Goal: Task Accomplishment & Management: Manage account settings

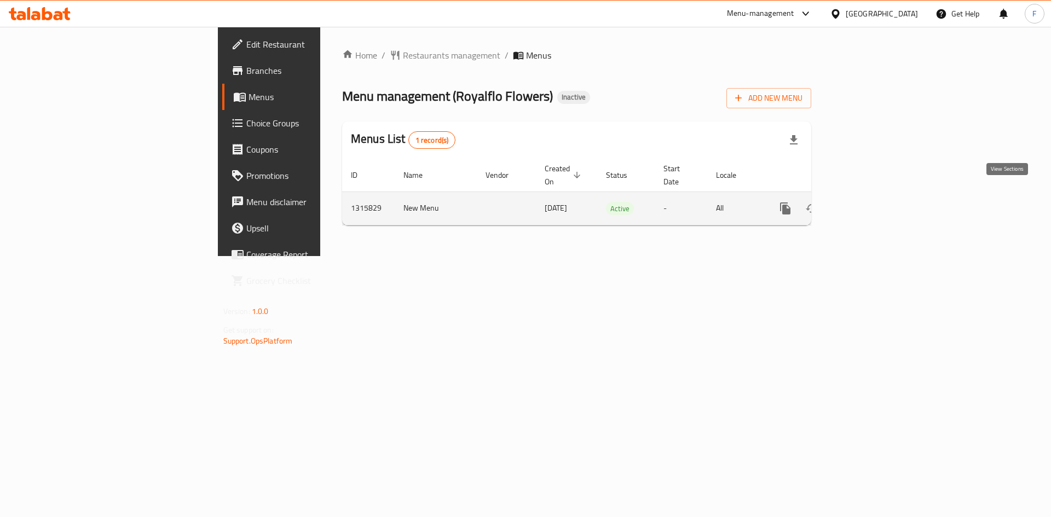
click at [871, 202] on icon "enhanced table" at bounding box center [863, 208] width 13 height 13
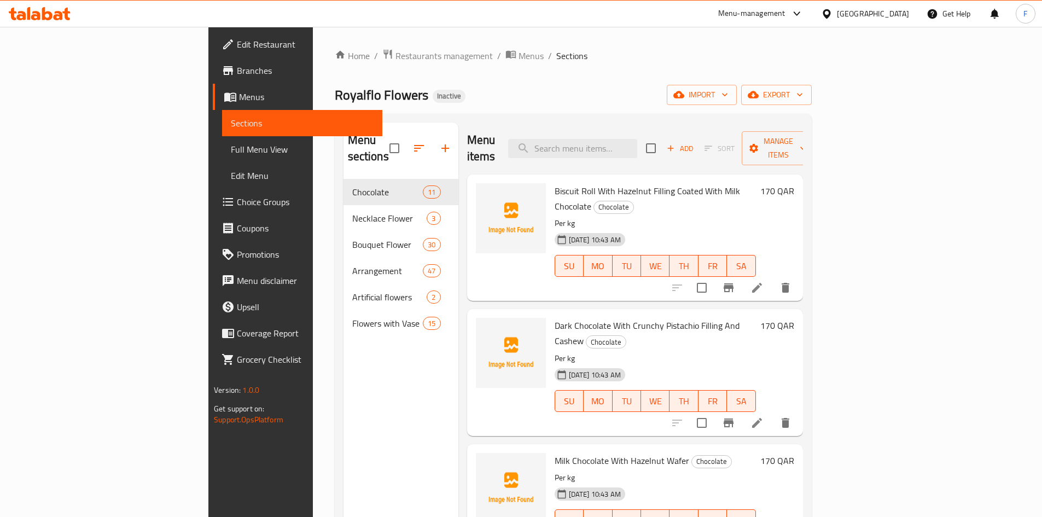
click at [555, 183] on span "Biscuit Roll With Hazelnut Filling Coated With Milk Chocolate" at bounding box center [647, 199] width 185 height 32
click at [635, 183] on span "Biscuit Roll With Hazelnut Filling Coated With Milk Chocolate" at bounding box center [647, 199] width 185 height 32
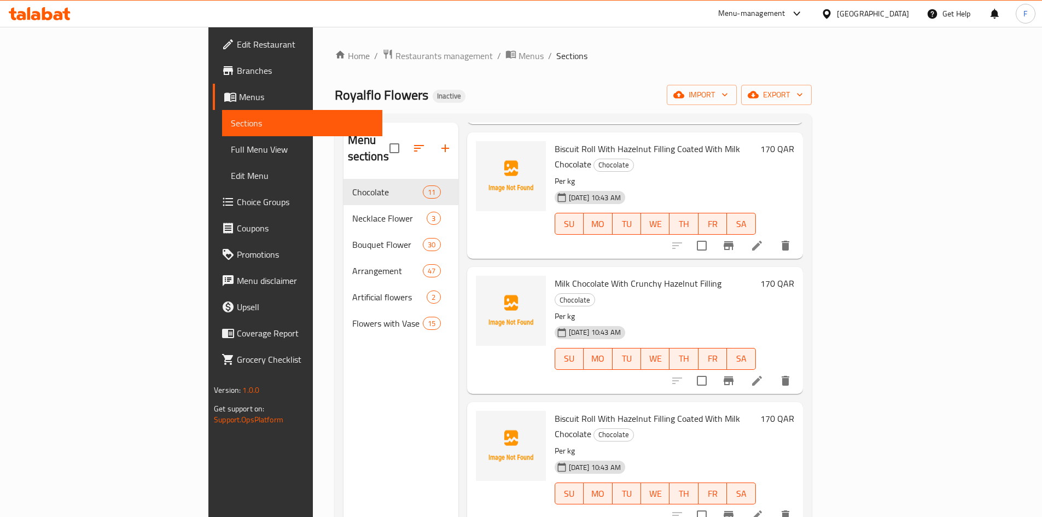
scroll to position [825, 0]
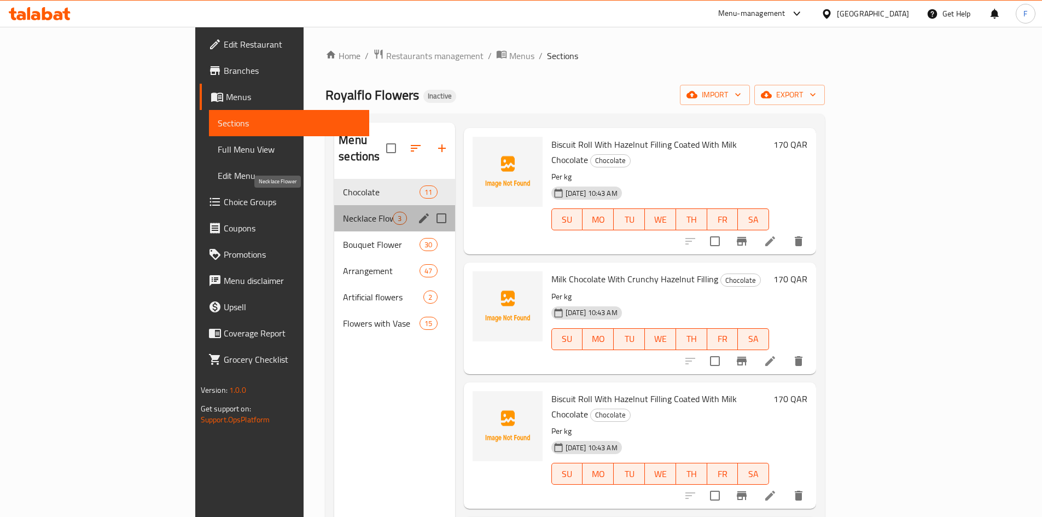
click at [343, 212] on span "Necklace Flower" at bounding box center [368, 218] width 50 height 13
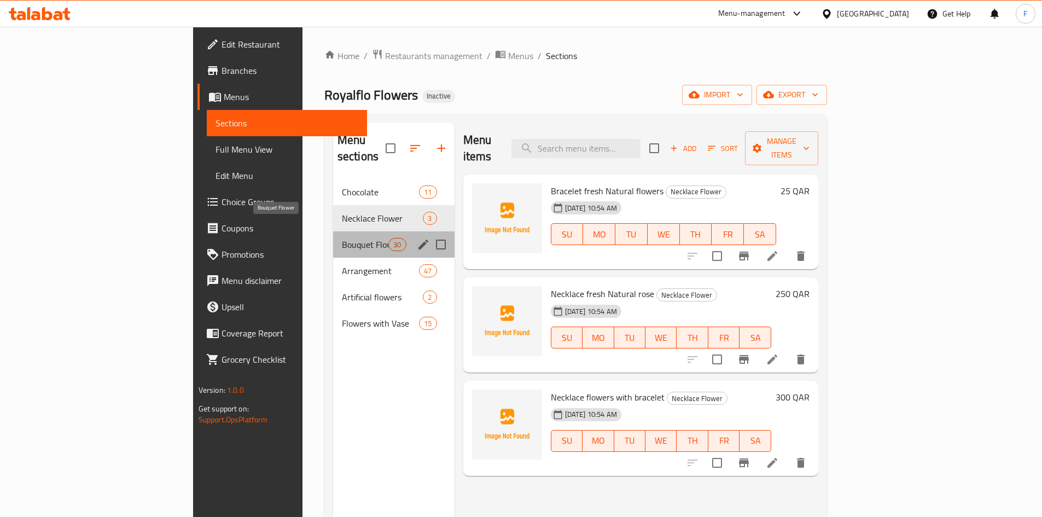
click at [342, 238] on span "Bouquet Flower" at bounding box center [365, 244] width 47 height 13
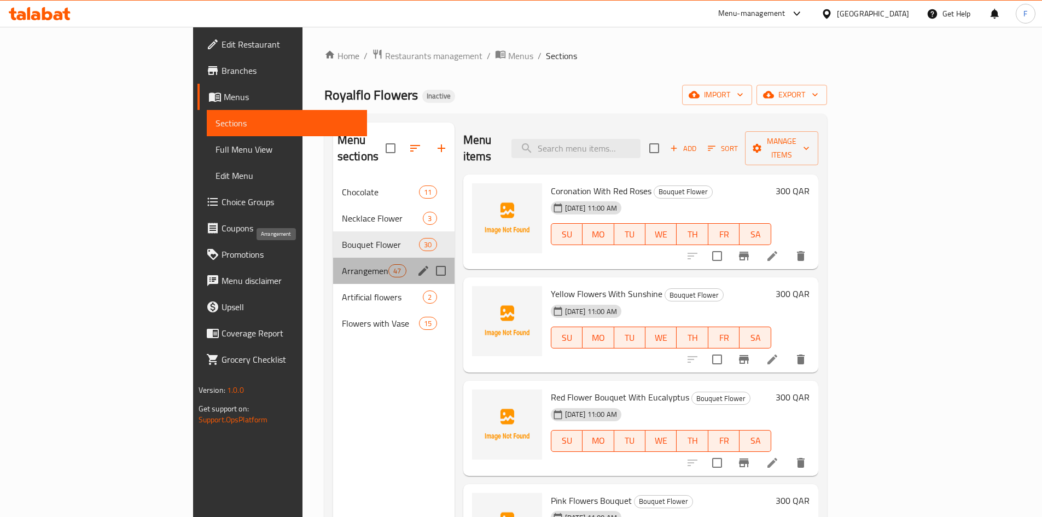
click at [342, 264] on span "Arrangement" at bounding box center [365, 270] width 47 height 13
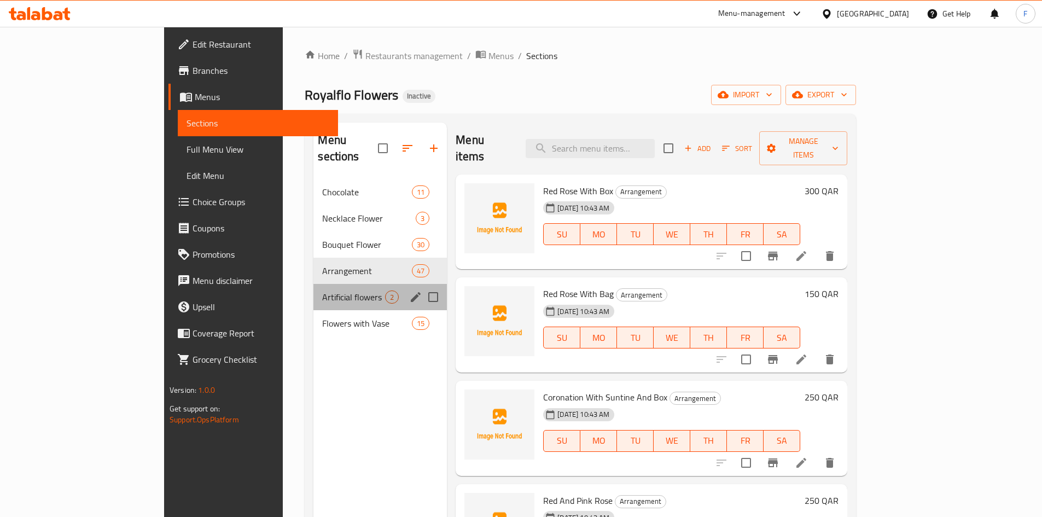
click at [314, 284] on div "Artificial flowers 2" at bounding box center [381, 297] width 134 height 26
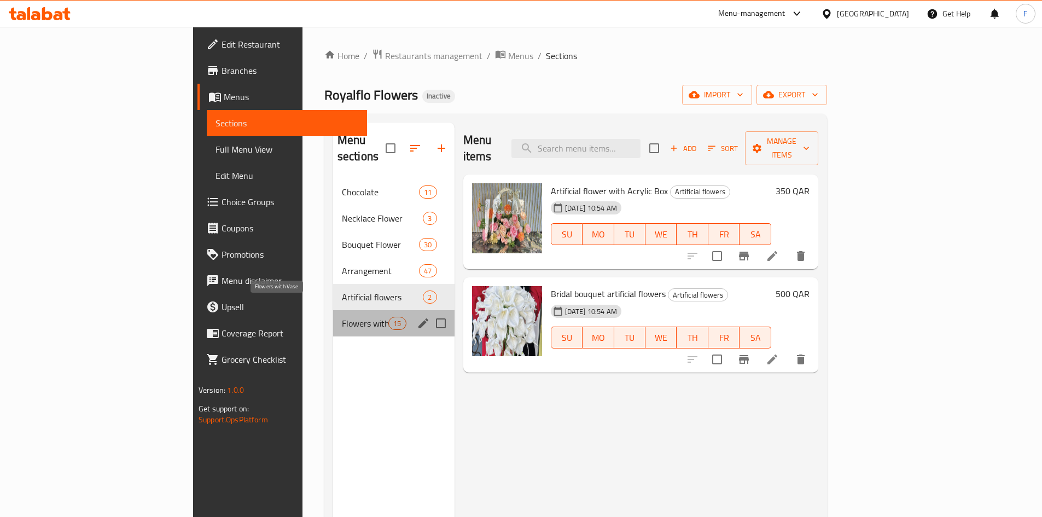
click at [342, 317] on span "Flowers with Vase" at bounding box center [365, 323] width 47 height 13
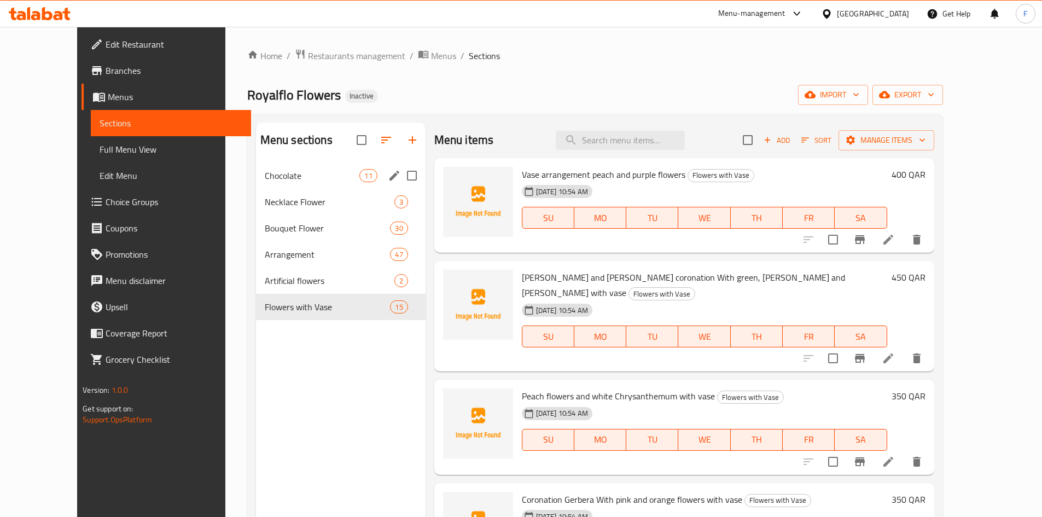
click at [299, 182] on div "Chocolate 11" at bounding box center [341, 176] width 170 height 26
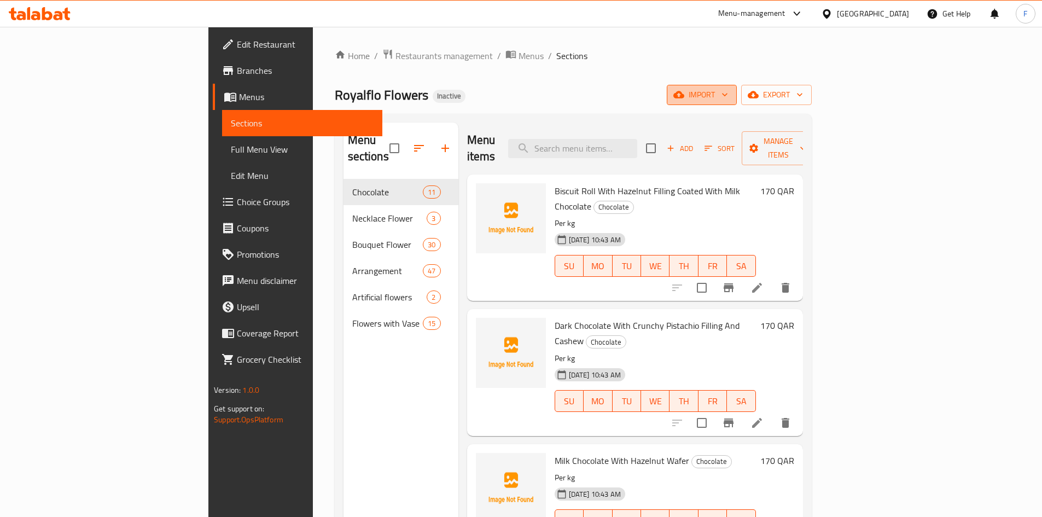
click at [728, 94] on span "import" at bounding box center [702, 95] width 53 height 14
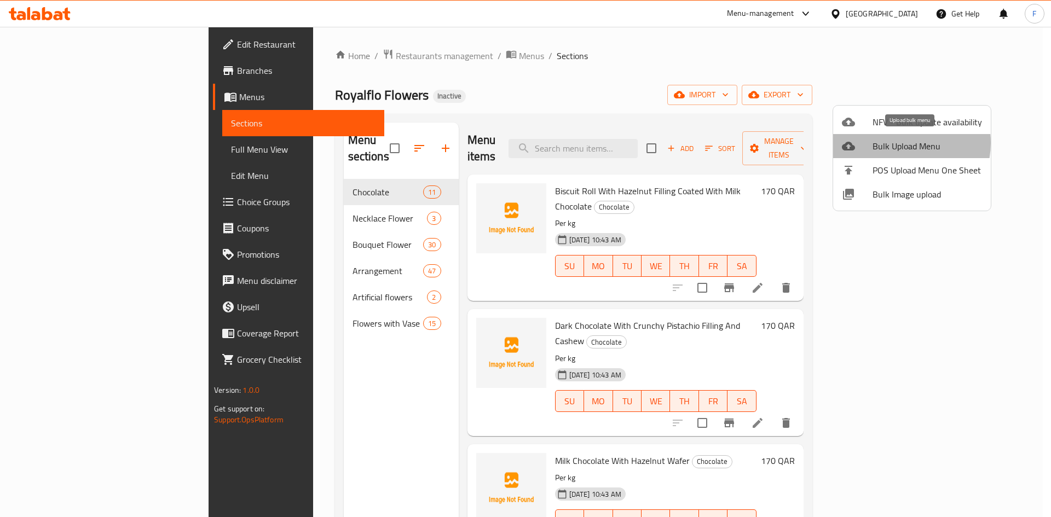
click at [896, 143] on span "Bulk Upload Menu" at bounding box center [926, 146] width 109 height 13
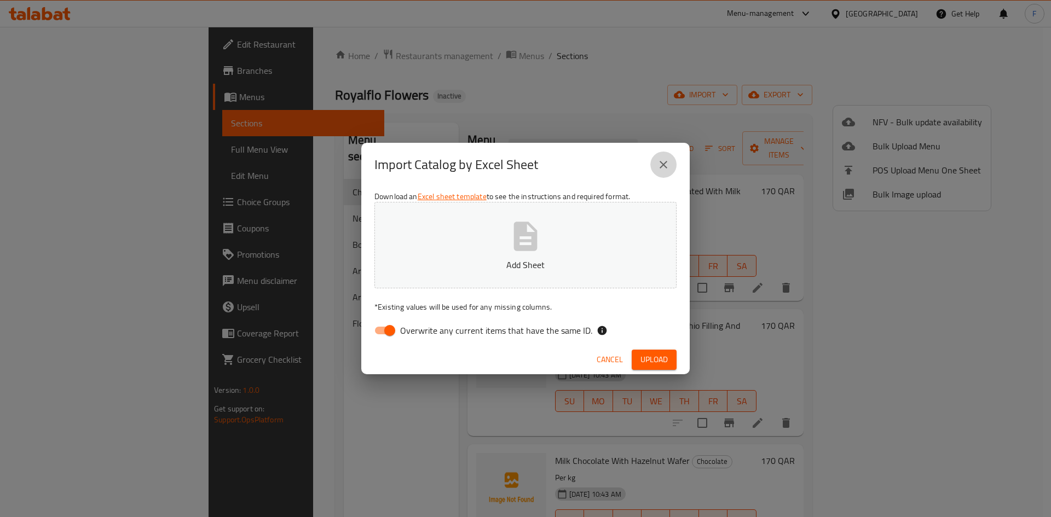
drag, startPoint x: 668, startPoint y: 162, endPoint x: 866, endPoint y: 128, distance: 201.0
click at [669, 162] on icon "close" at bounding box center [663, 164] width 13 height 13
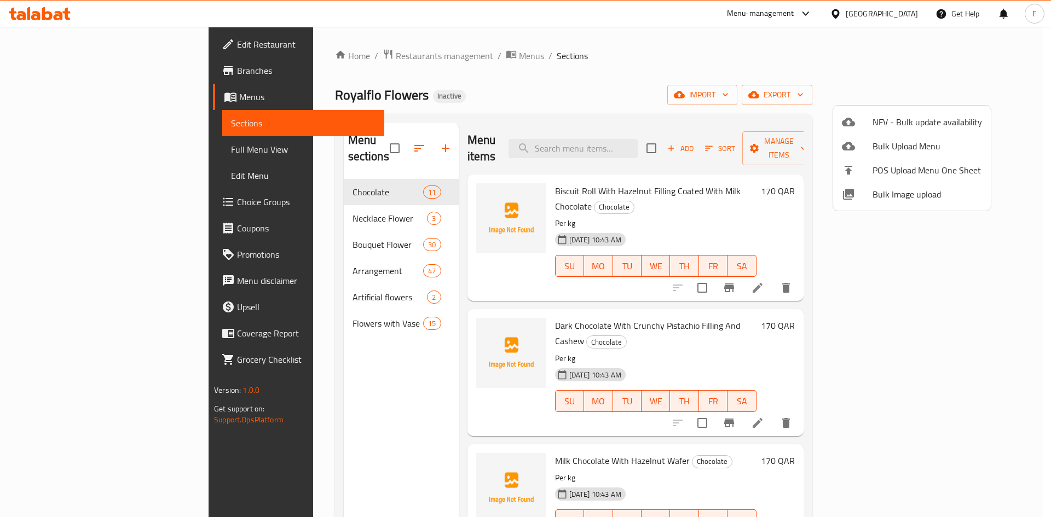
click at [990, 92] on div at bounding box center [525, 258] width 1051 height 517
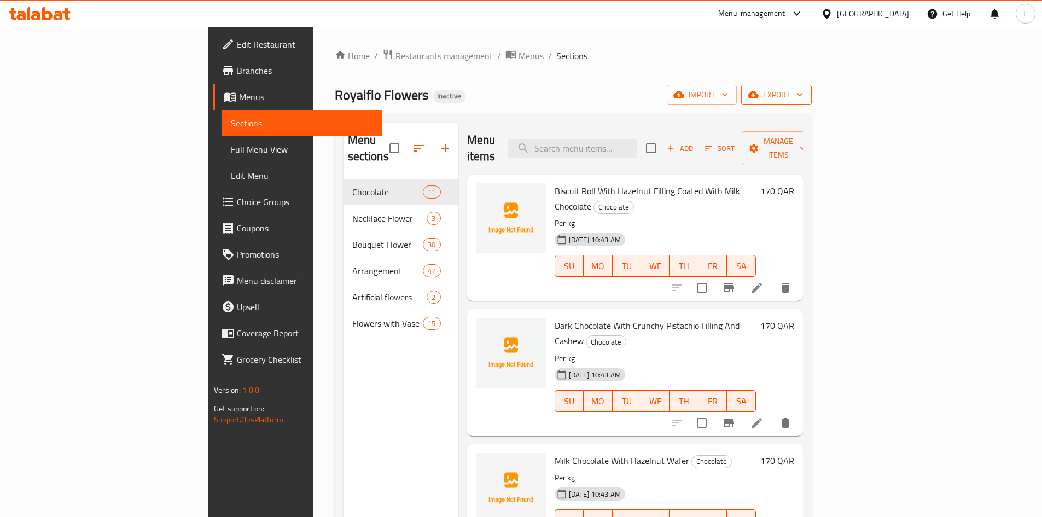
click at [803, 92] on span "export" at bounding box center [776, 95] width 53 height 14
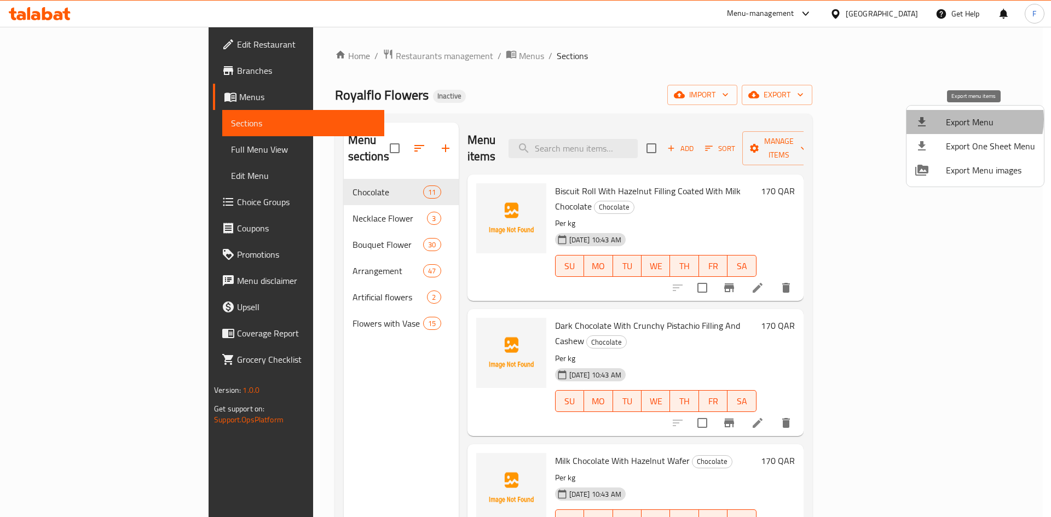
click at [968, 119] on span "Export Menu" at bounding box center [990, 121] width 89 height 13
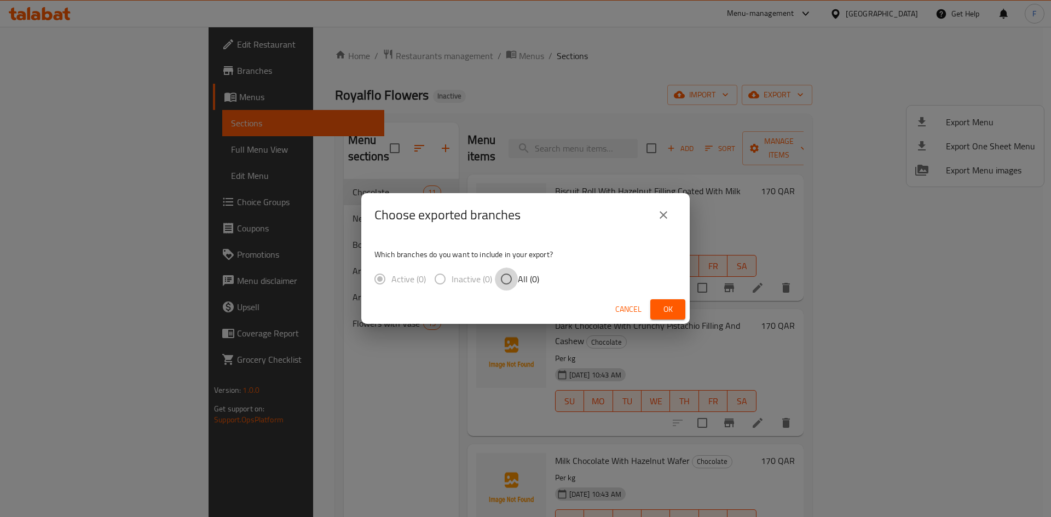
click at [506, 280] on input "All (0)" at bounding box center [506, 279] width 23 height 23
radio input "true"
click at [670, 310] on span "Ok" at bounding box center [668, 310] width 18 height 14
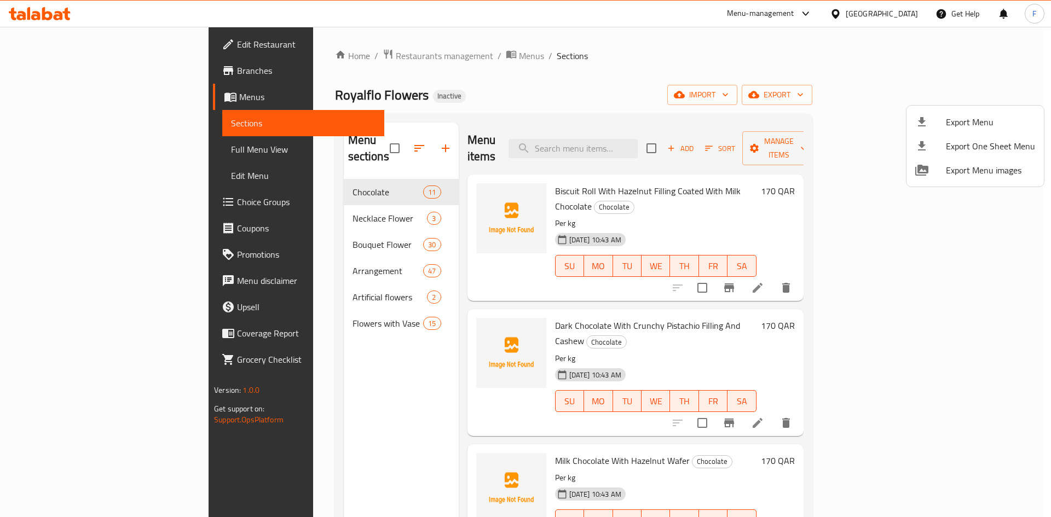
drag, startPoint x: 633, startPoint y: 130, endPoint x: 632, endPoint y: 148, distance: 18.6
click at [633, 131] on div at bounding box center [525, 258] width 1051 height 517
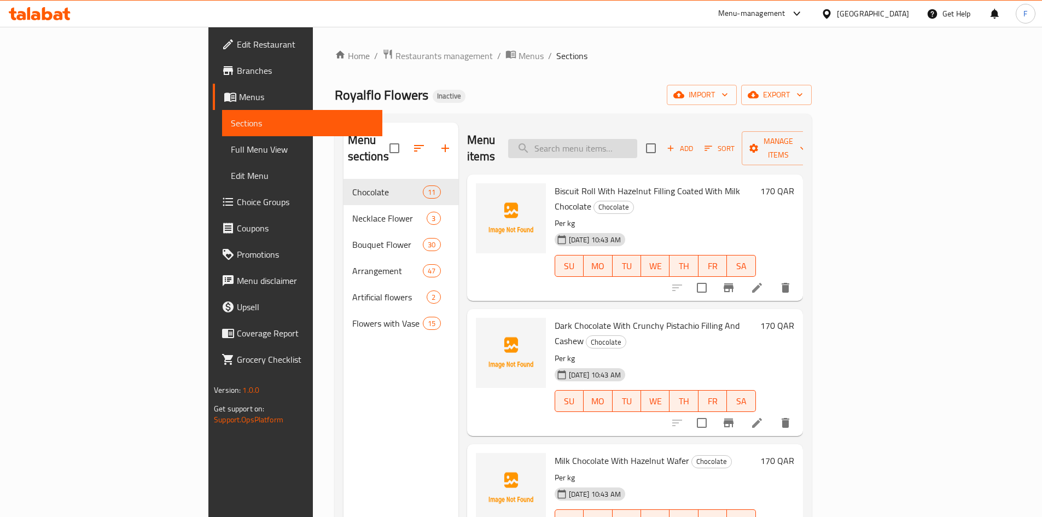
click at [634, 139] on input "search" at bounding box center [572, 148] width 129 height 19
paste input "Dubai kunafa chocolate pistachio"
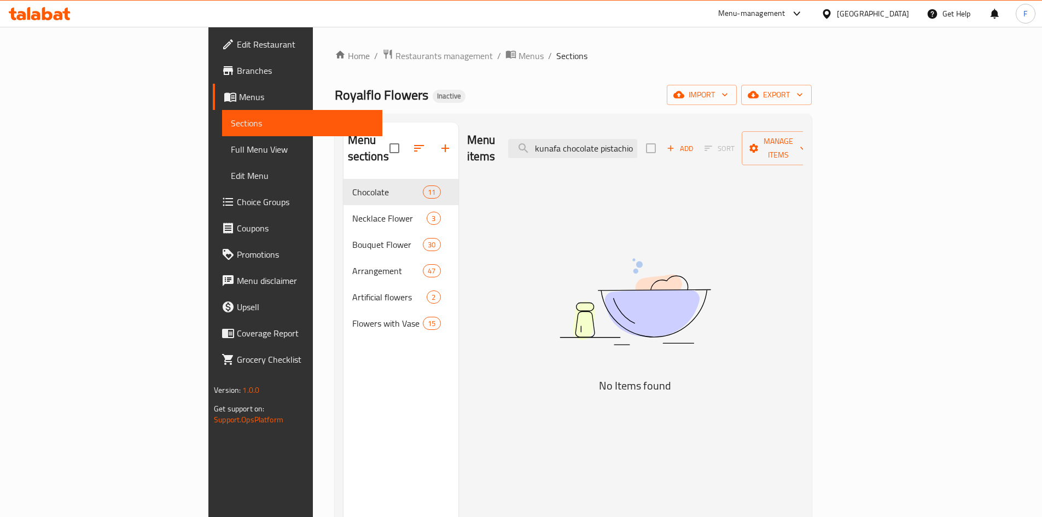
scroll to position [0, 23]
drag, startPoint x: 637, startPoint y: 142, endPoint x: 770, endPoint y: 157, distance: 133.8
click at [770, 157] on div "Menu items Dubai kunafa chocolate pistachio Add Sort Manage items" at bounding box center [635, 149] width 336 height 52
drag, startPoint x: 634, startPoint y: 142, endPoint x: 679, endPoint y: 140, distance: 44.9
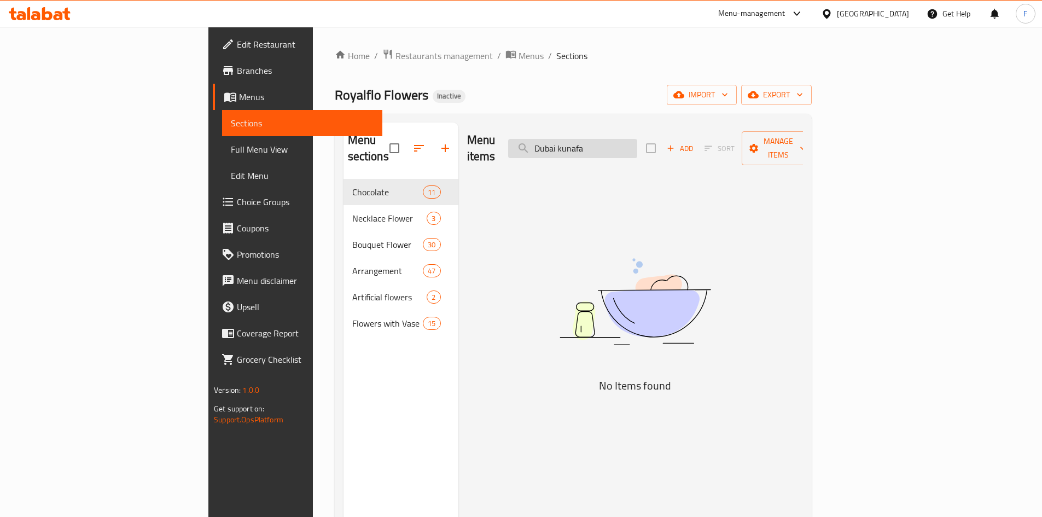
click at [637, 140] on input "Dubai kunafa" at bounding box center [572, 148] width 129 height 19
type input "Dubai"
drag, startPoint x: 609, startPoint y: 145, endPoint x: 585, endPoint y: 148, distance: 23.7
click at [585, 148] on input "Dubai" at bounding box center [572, 148] width 129 height 19
click at [637, 139] on input "Dubai" at bounding box center [572, 148] width 129 height 19
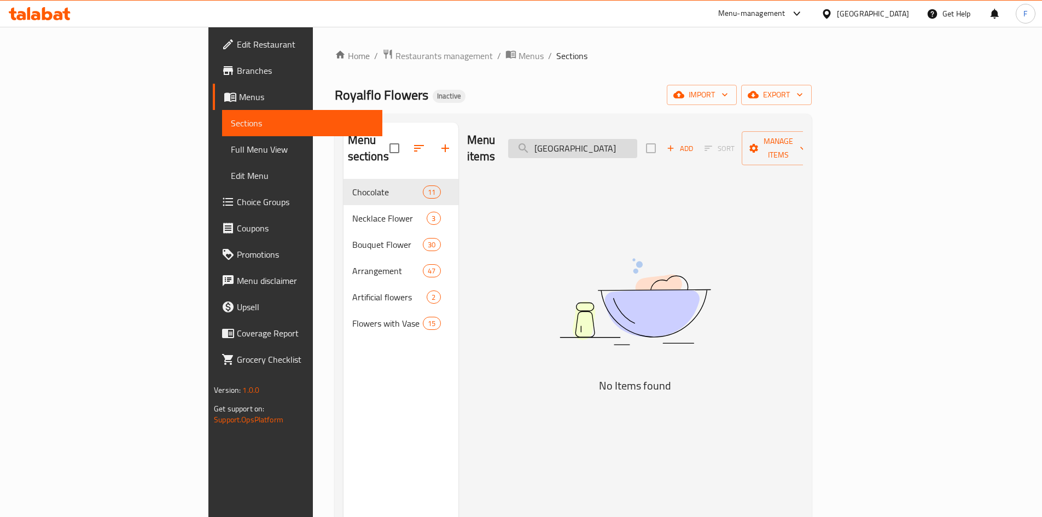
click at [637, 139] on input "Dubai" at bounding box center [572, 148] width 129 height 19
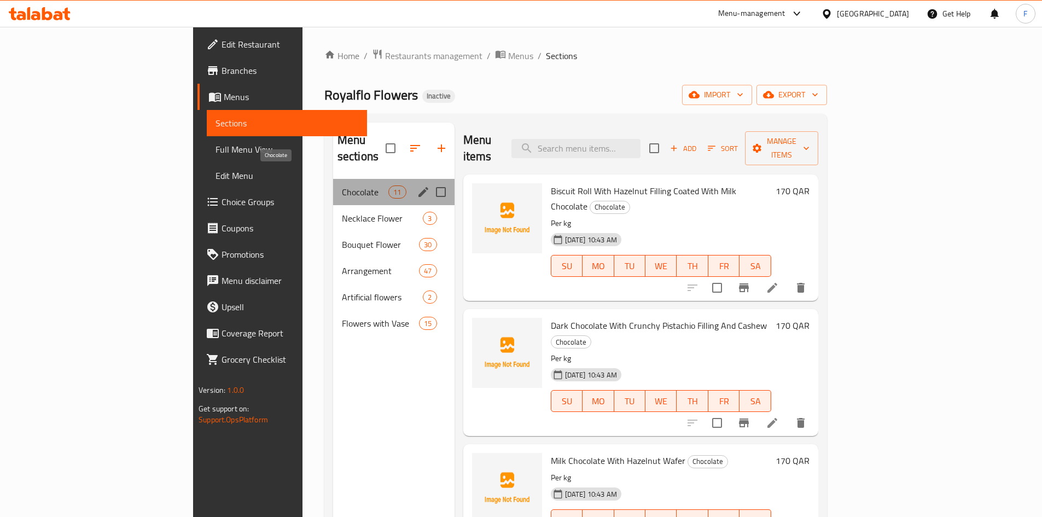
click at [342, 185] on span "Chocolate" at bounding box center [365, 191] width 47 height 13
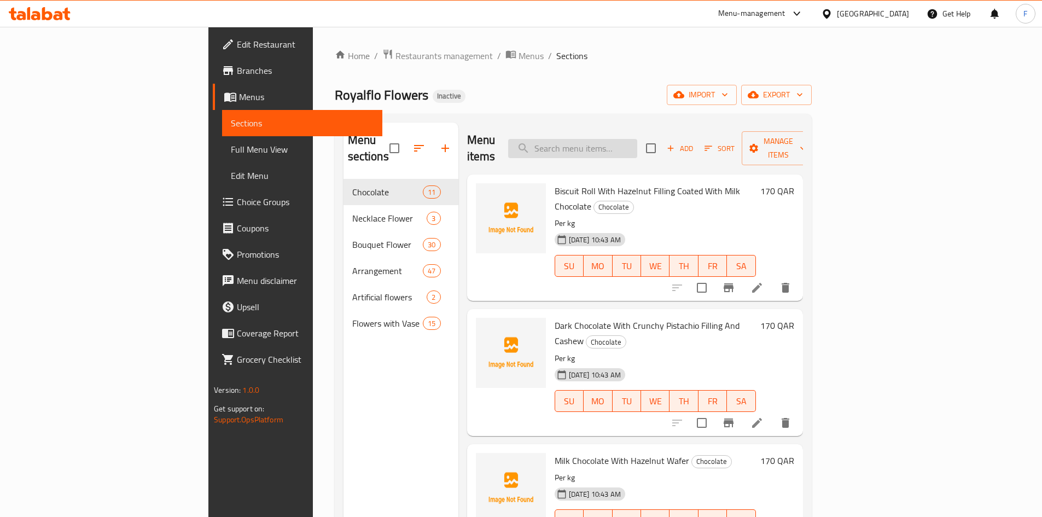
click at [637, 146] on input "search" at bounding box center [572, 148] width 129 height 19
paste input "Milk chocolate with crunchy hazelnut filling"
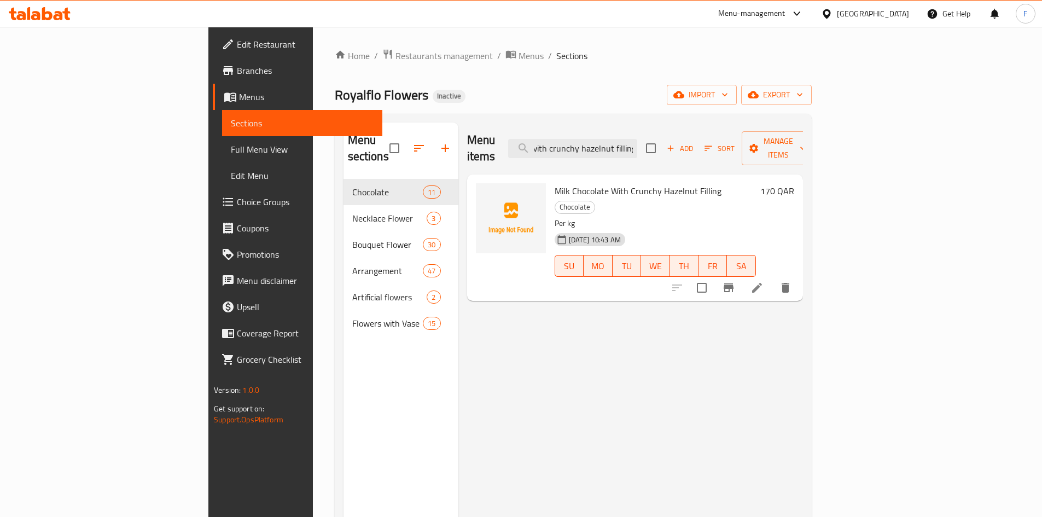
type input "Milk chocolate with crunchy hazelnut filling"
click at [629, 183] on span "Milk Chocolate With Crunchy Hazelnut Filling" at bounding box center [638, 191] width 167 height 16
click at [630, 183] on span "Milk Chocolate With Crunchy Hazelnut Filling" at bounding box center [638, 191] width 167 height 16
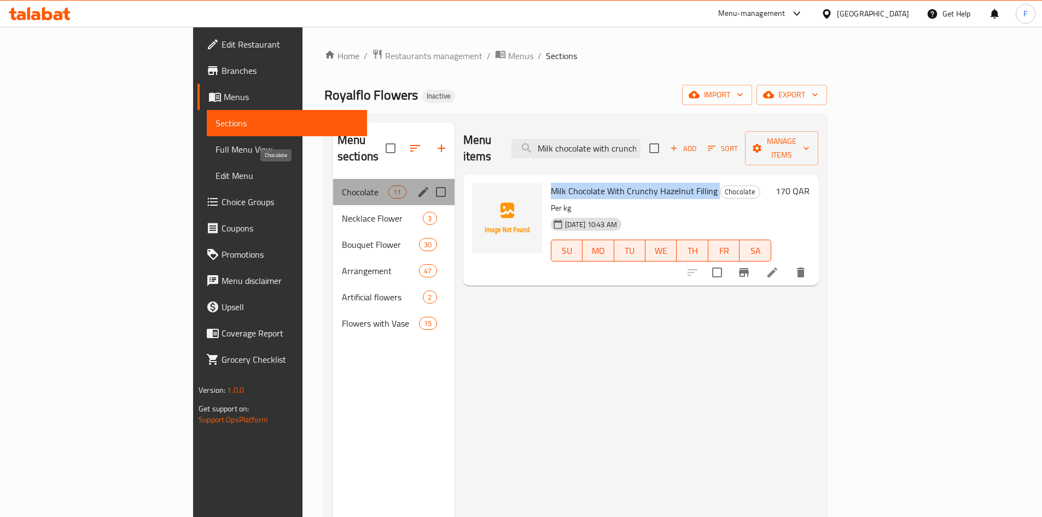
click at [342, 185] on span "Chocolate" at bounding box center [365, 191] width 47 height 13
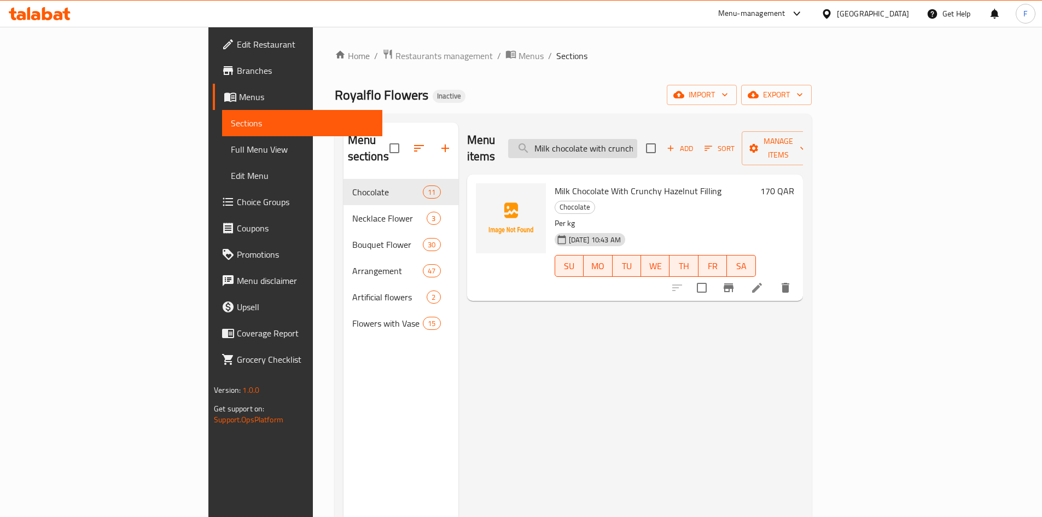
click at [637, 144] on input "Milk chocolate with crunchy hazelnut filling" at bounding box center [572, 148] width 129 height 19
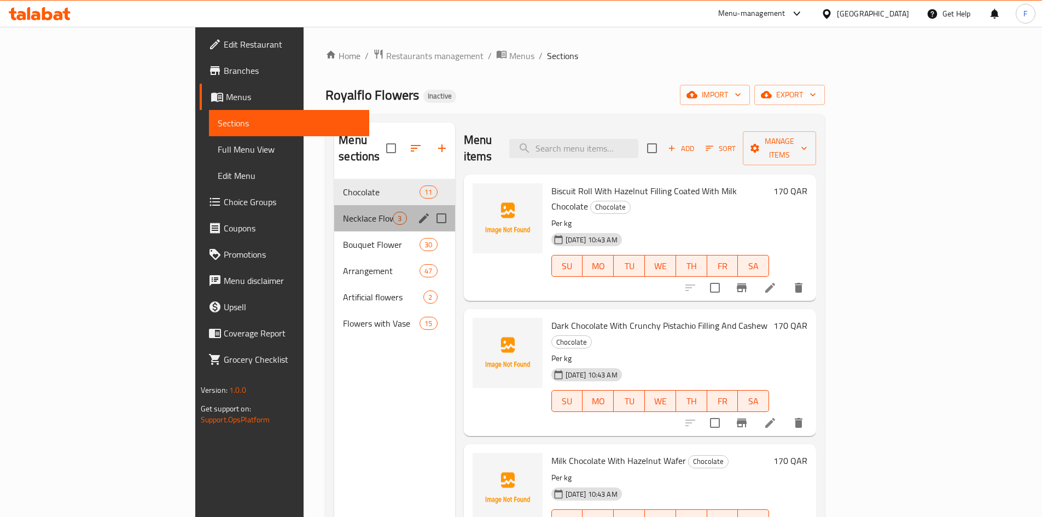
click at [334, 210] on div "Necklace Flower 3" at bounding box center [394, 218] width 120 height 26
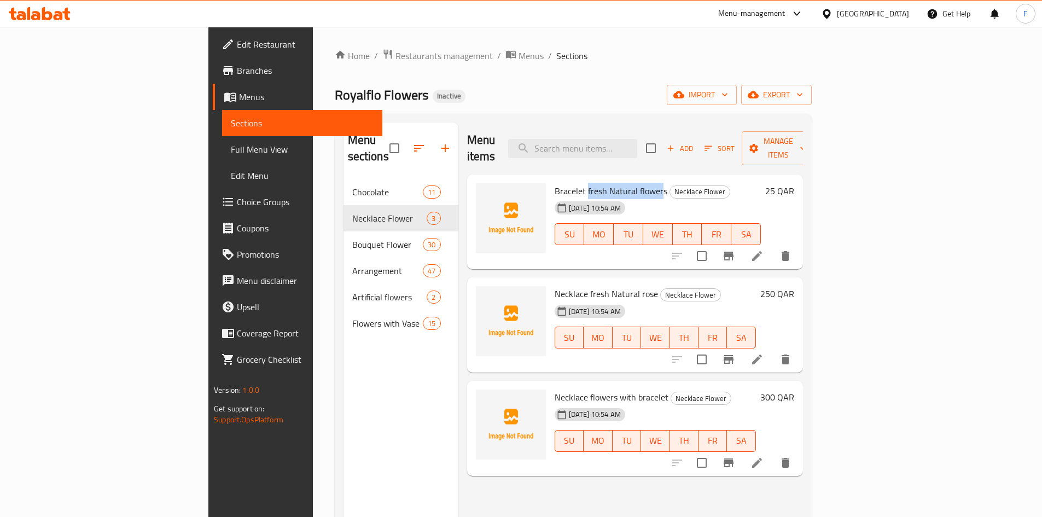
drag, startPoint x: 535, startPoint y: 175, endPoint x: 611, endPoint y: 170, distance: 75.7
click at [611, 183] on span "Bracelet fresh Natural flowers" at bounding box center [611, 191] width 113 height 16
drag, startPoint x: 518, startPoint y: 277, endPoint x: 597, endPoint y: 271, distance: 79.6
click at [597, 286] on span "Necklace fresh Natural rose" at bounding box center [606, 294] width 103 height 16
click at [555, 389] on span "Necklace flowers with bracelet" at bounding box center [612, 397] width 114 height 16
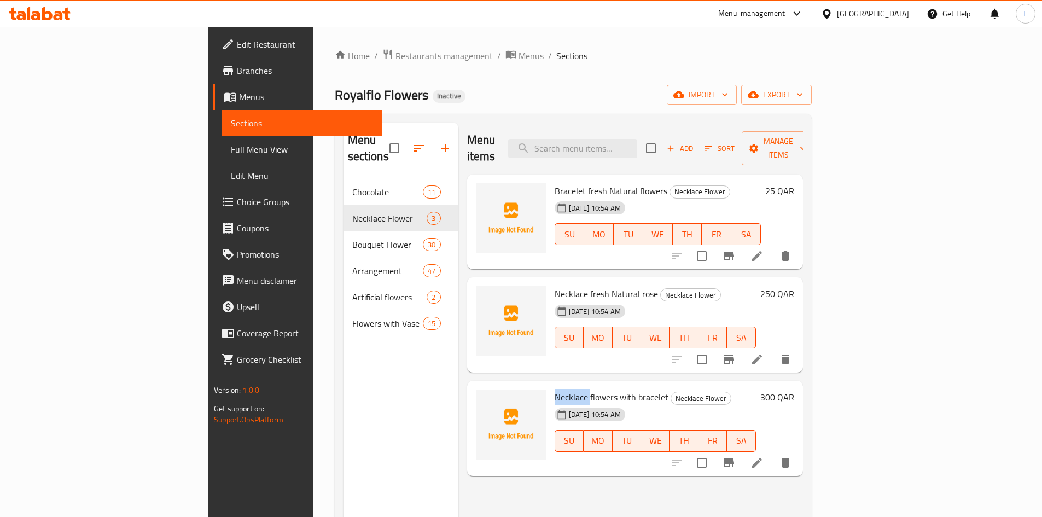
click at [555, 389] on span "Necklace flowers with bracelet" at bounding box center [612, 397] width 114 height 16
click at [555, 183] on span "Bracelet fresh Natural flowers" at bounding box center [611, 191] width 113 height 16
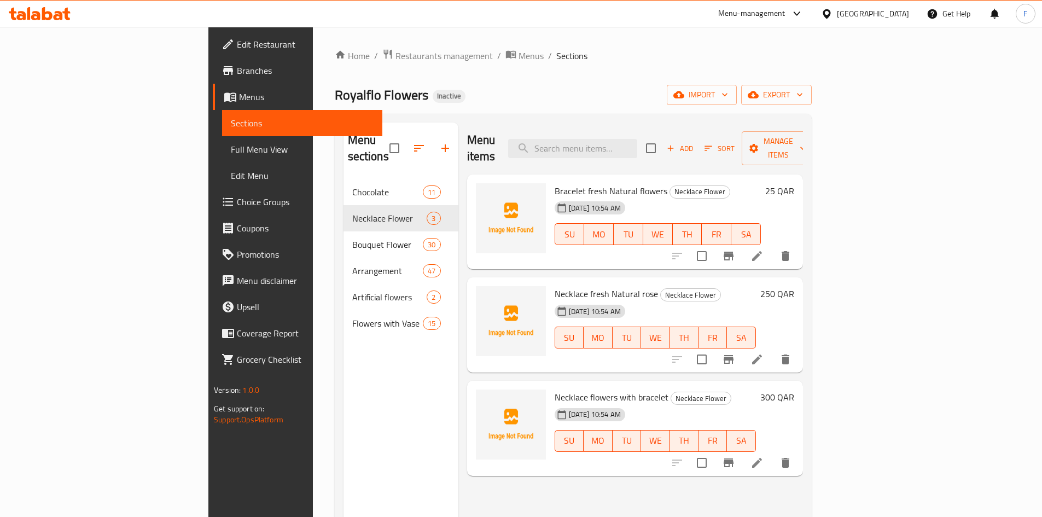
click at [555, 286] on span "Necklace fresh Natural rose" at bounding box center [606, 294] width 103 height 16
click at [587, 286] on span "Necklace fresh Natural rose" at bounding box center [606, 294] width 103 height 16
drag, startPoint x: 505, startPoint y: 276, endPoint x: 600, endPoint y: 271, distance: 95.4
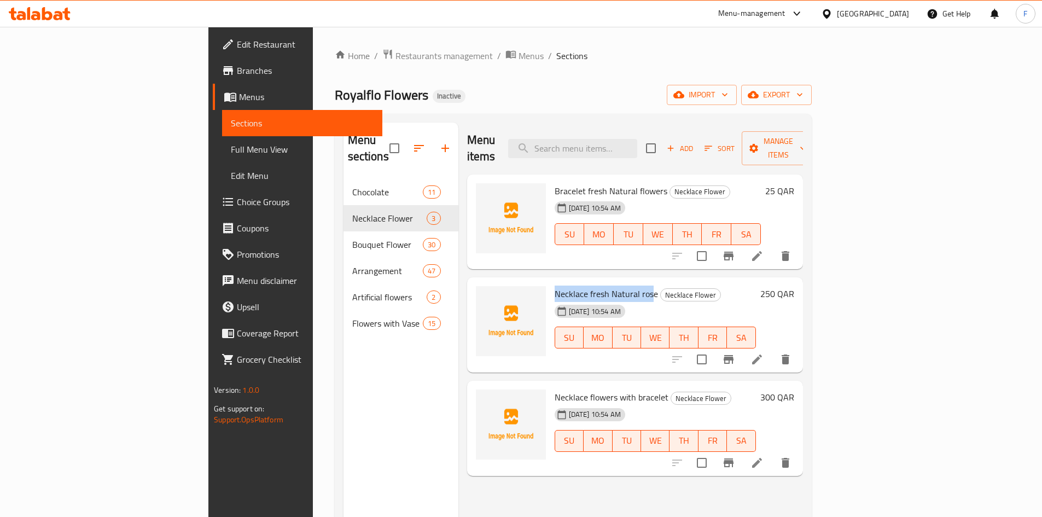
click at [600, 286] on span "Necklace fresh Natural rose" at bounding box center [606, 294] width 103 height 16
drag, startPoint x: 522, startPoint y: 381, endPoint x: 615, endPoint y: 382, distance: 93.0
click at [615, 389] on span "Necklace flowers with bracelet" at bounding box center [612, 397] width 114 height 16
click at [612, 389] on span "Necklace flowers with bracelet" at bounding box center [612, 397] width 114 height 16
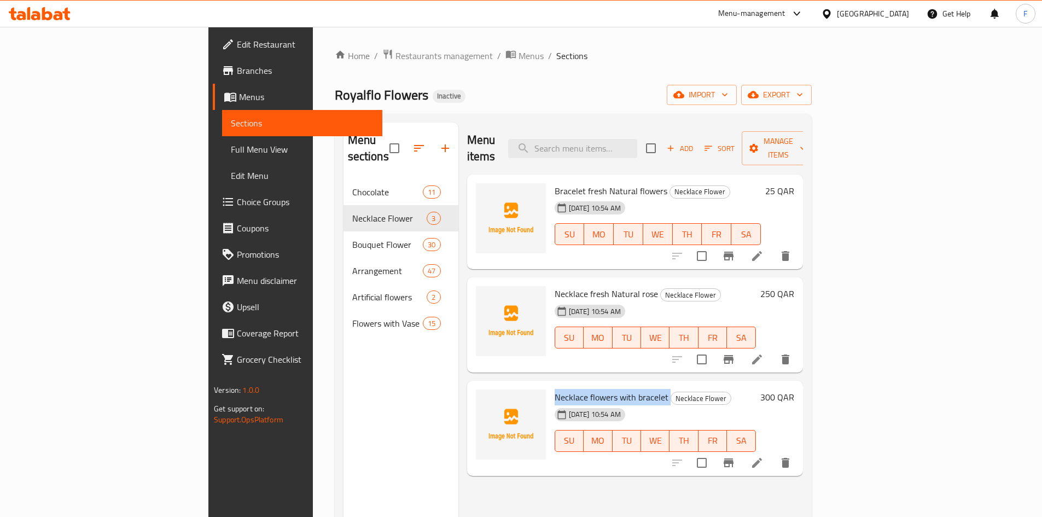
click at [612, 389] on span "Necklace flowers with bracelet" at bounding box center [612, 397] width 114 height 16
click at [555, 389] on span "Necklace flowers with bracelet" at bounding box center [612, 397] width 114 height 16
click at [576, 389] on span "Necklace flowers with bracelet" at bounding box center [612, 397] width 114 height 16
click at [555, 183] on span "Bracelet fresh Natural flowers" at bounding box center [611, 191] width 113 height 16
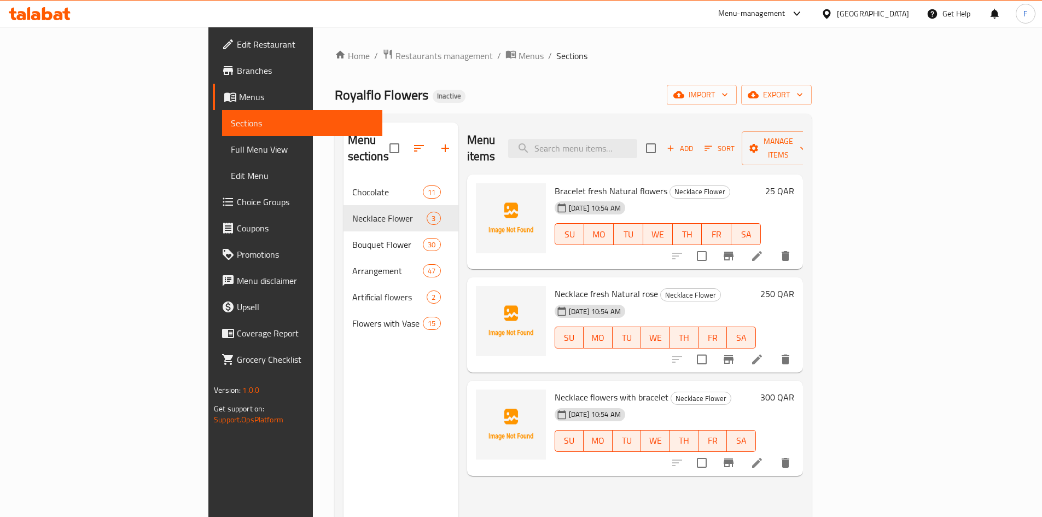
click at [599, 404] on div "[DATE] 10:54 AM" at bounding box center [576, 415] width 53 height 22
click at [599, 389] on span "Necklace flowers with bracelet" at bounding box center [612, 397] width 114 height 16
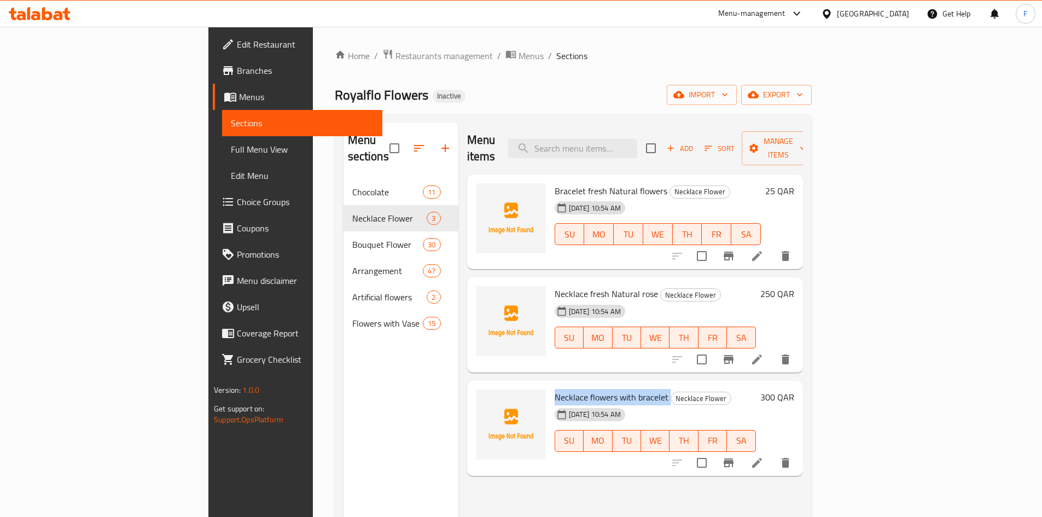
click at [599, 389] on span "Necklace flowers with bracelet" at bounding box center [612, 397] width 114 height 16
click at [550, 385] on div "Necklace flowers with bracelet Necklace Flower 14-10-2025 10:54 AM SU MO TU WE …" at bounding box center [655, 428] width 210 height 86
click at [555, 389] on span "Necklace flowers with bracelet" at bounding box center [612, 397] width 114 height 16
click at [602, 389] on span "Necklace flowers with bracelet" at bounding box center [612, 397] width 114 height 16
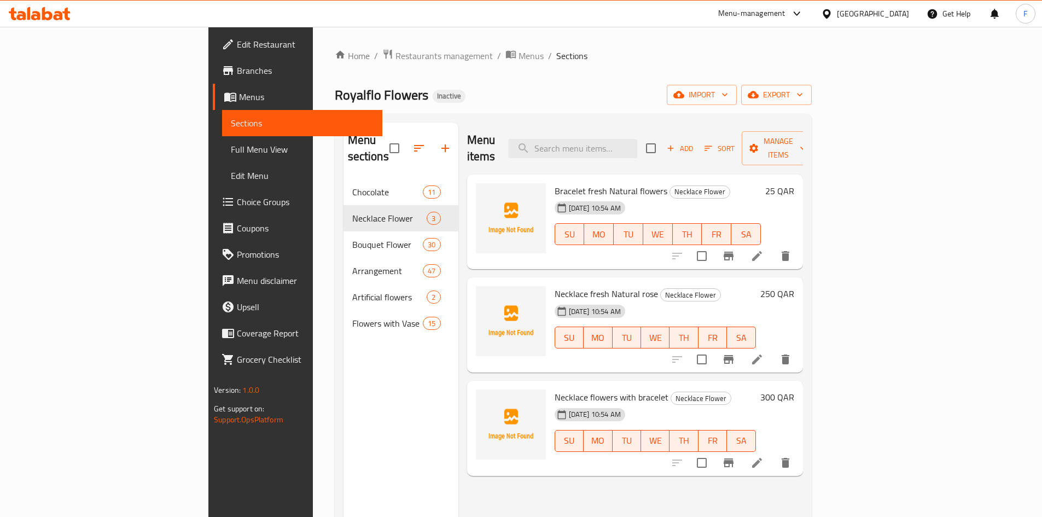
click at [602, 389] on span "Necklace flowers with bracelet" at bounding box center [612, 397] width 114 height 16
drag, startPoint x: 511, startPoint y: 171, endPoint x: 608, endPoint y: 173, distance: 96.9
click at [608, 183] on span "Bracelet fresh Natural flowers" at bounding box center [611, 191] width 113 height 16
click at [595, 183] on span "Bracelet fresh Natural flowers" at bounding box center [611, 191] width 113 height 16
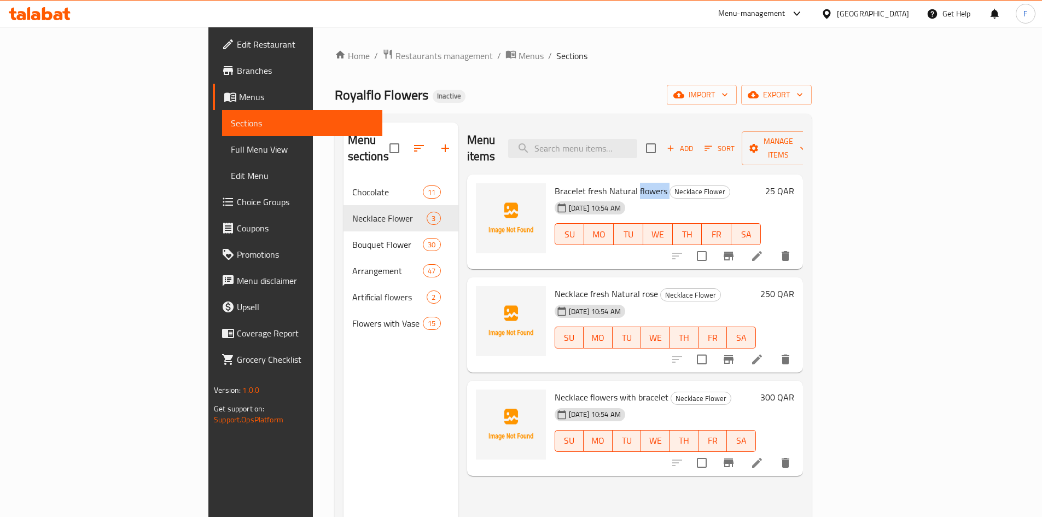
click at [595, 183] on span "Bracelet fresh Natural flowers" at bounding box center [611, 191] width 113 height 16
click at [578, 286] on span "Necklace fresh Natural rose" at bounding box center [606, 294] width 103 height 16
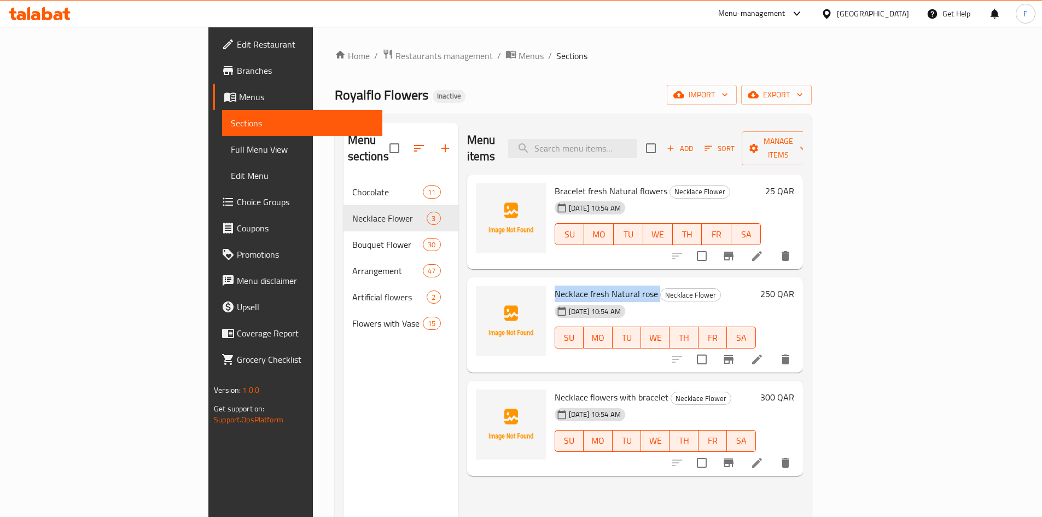
click at [555, 286] on span "Necklace fresh Natural rose" at bounding box center [606, 294] width 103 height 16
click at [566, 286] on span "Necklace fresh Natural rose" at bounding box center [606, 294] width 103 height 16
drag, startPoint x: 538, startPoint y: 276, endPoint x: 604, endPoint y: 280, distance: 66.3
click at [604, 286] on span "Necklace fresh Natural rose" at bounding box center [606, 294] width 103 height 16
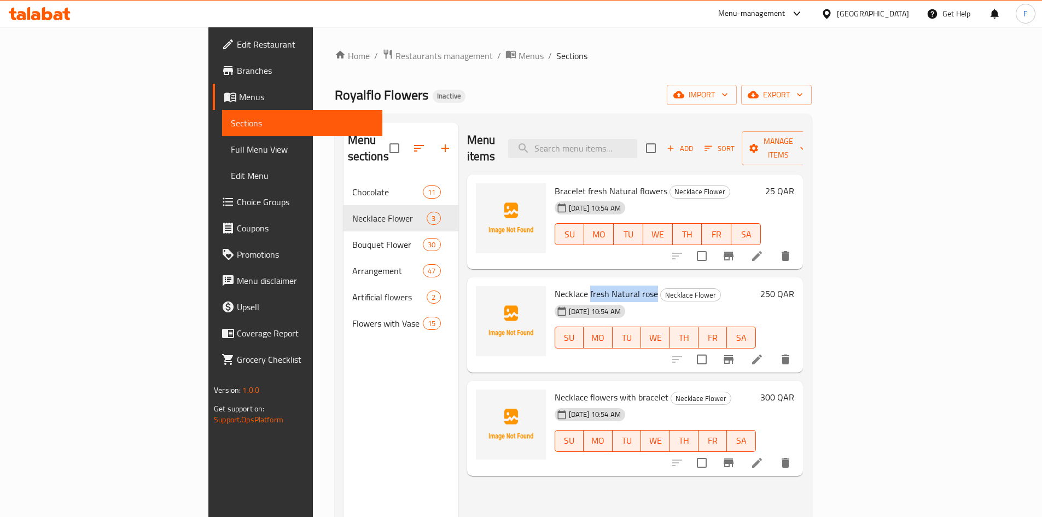
click at [604, 286] on span "Necklace fresh Natural rose" at bounding box center [606, 294] width 103 height 16
drag, startPoint x: 614, startPoint y: 380, endPoint x: 498, endPoint y: 380, distance: 115.5
click at [550, 385] on div "Necklace flowers with bracelet Necklace Flower 14-10-2025 10:54 AM SU MO TU WE …" at bounding box center [655, 428] width 210 height 86
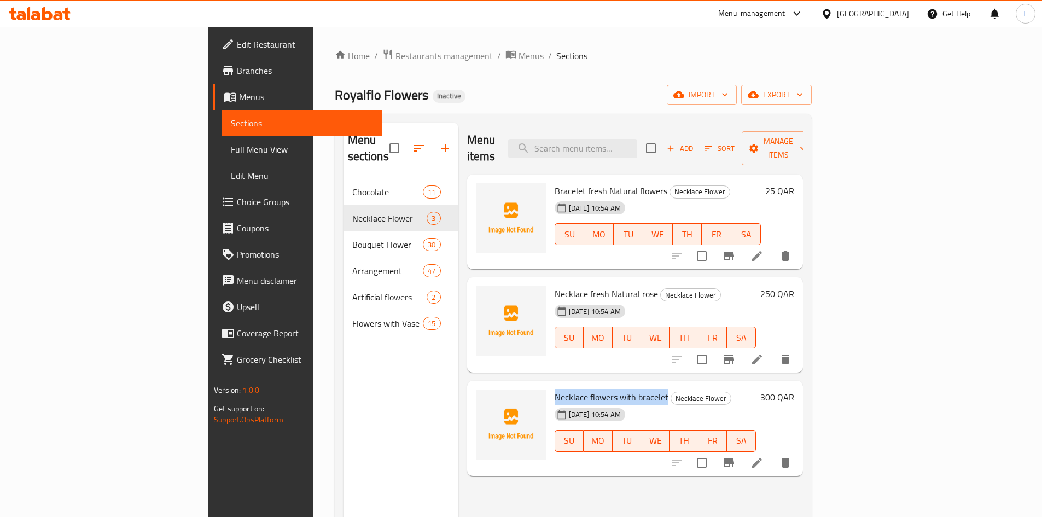
click at [555, 389] on span "Necklace flowers with bracelet" at bounding box center [612, 397] width 114 height 16
click at [587, 286] on span "Necklace fresh Natural rose" at bounding box center [606, 294] width 103 height 16
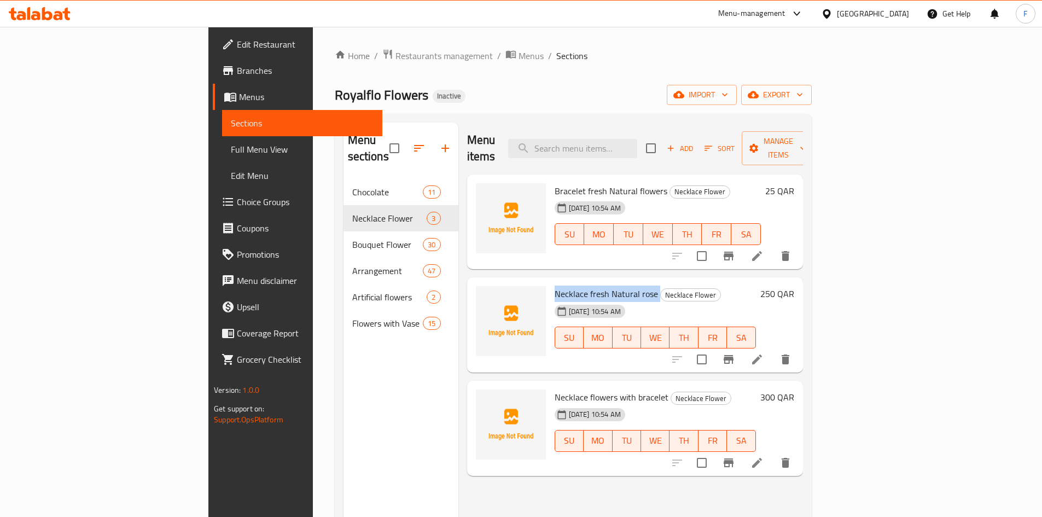
click at [587, 286] on span "Necklace fresh Natural rose" at bounding box center [606, 294] width 103 height 16
click at [572, 389] on span "Necklace flowers with bracelet" at bounding box center [612, 397] width 114 height 16
click at [582, 389] on span "Necklace flowers with bracelet" at bounding box center [612, 397] width 114 height 16
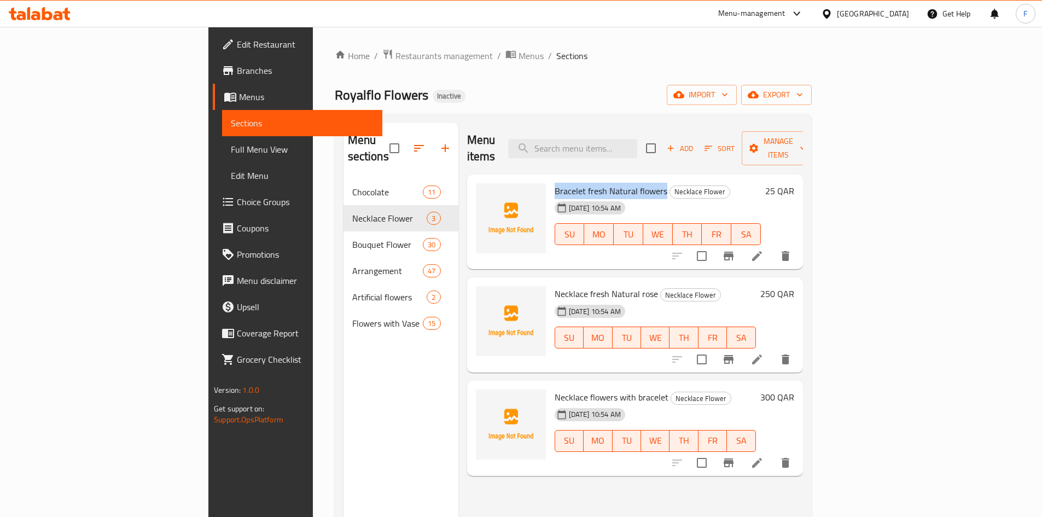
drag, startPoint x: 505, startPoint y: 175, endPoint x: 613, endPoint y: 176, distance: 108.4
click at [613, 183] on h6 "Bracelet fresh Natural flowers Necklace Flower" at bounding box center [658, 190] width 206 height 15
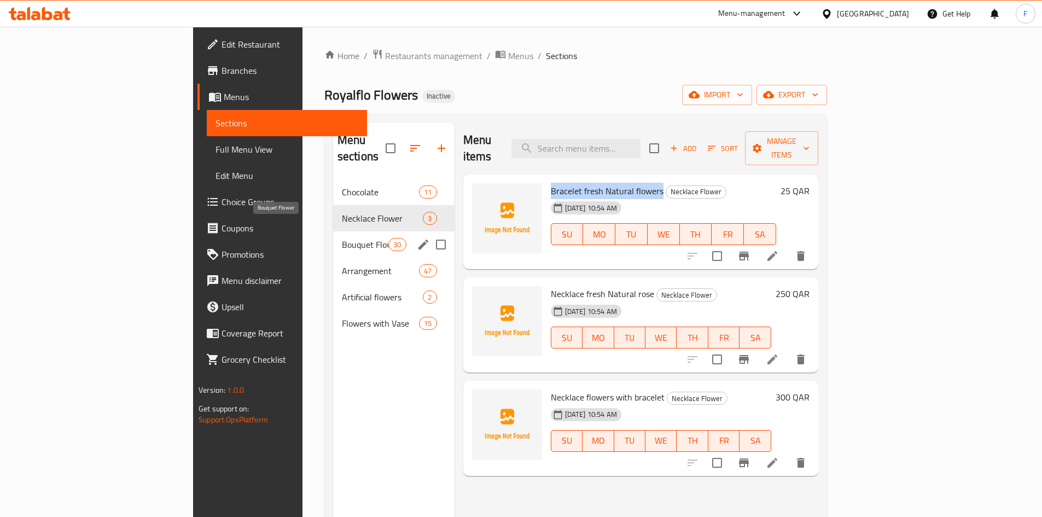
click at [342, 238] on span "Bouquet Flower" at bounding box center [365, 244] width 47 height 13
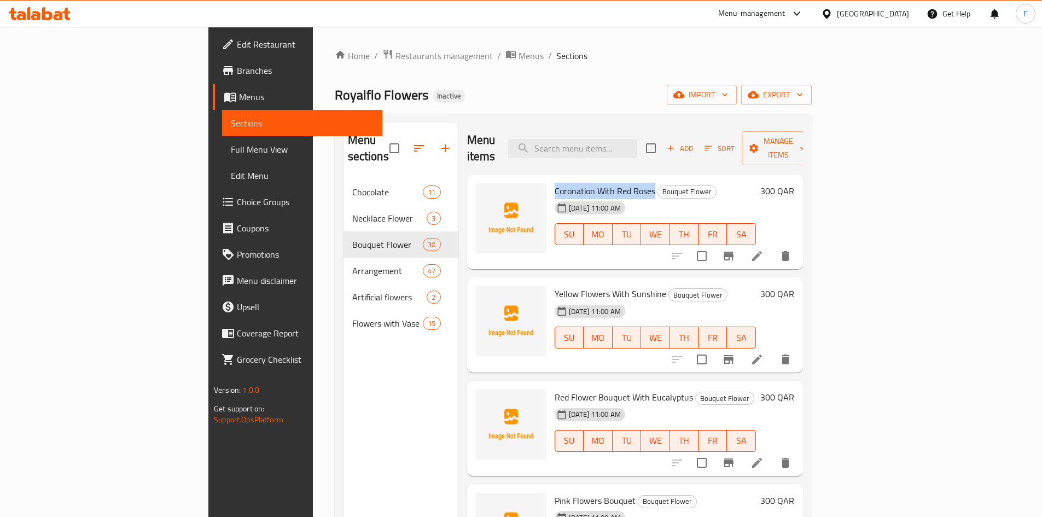
drag, startPoint x: 602, startPoint y: 176, endPoint x: 501, endPoint y: 163, distance: 101.6
click at [550, 179] on div "Coronation With Red Roses Bouquet Flower 14-10-2025 11:00 AM SU MO TU WE TH FR …" at bounding box center [655, 222] width 210 height 86
copy span "Coronation With Red Roses"
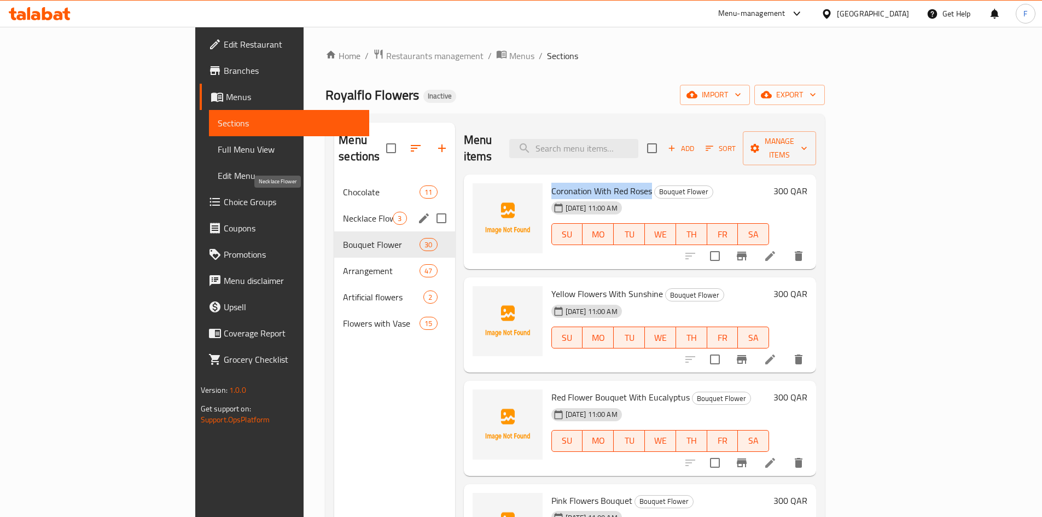
click at [343, 212] on span "Necklace Flower" at bounding box center [368, 218] width 50 height 13
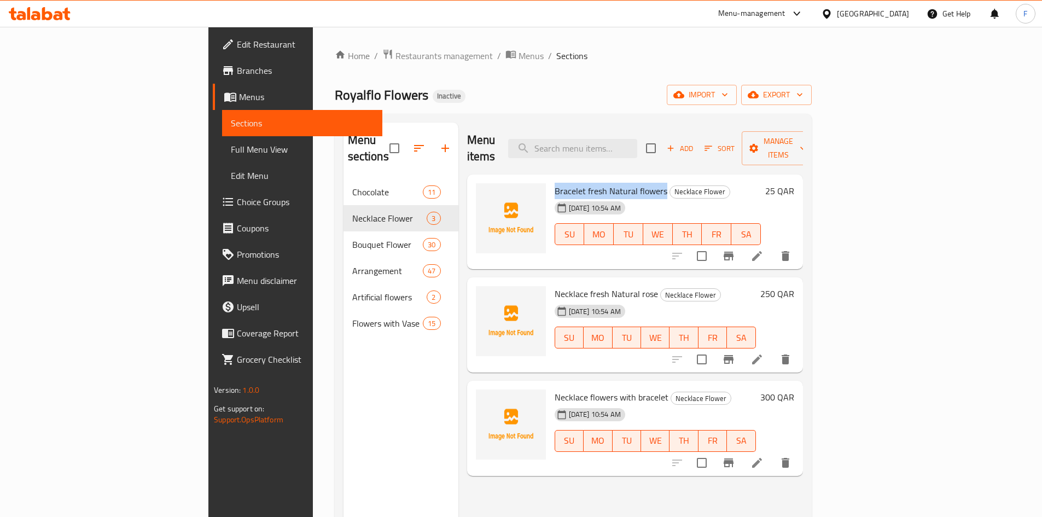
drag, startPoint x: 563, startPoint y: 173, endPoint x: 612, endPoint y: 178, distance: 49.5
click at [612, 179] on div "Bracelet fresh Natural flowers Necklace Flower 14-10-2025 10:54 AM SU MO TU WE …" at bounding box center [657, 222] width 215 height 86
click at [555, 183] on span "Bracelet fresh Natural flowers" at bounding box center [611, 191] width 113 height 16
drag, startPoint x: 560, startPoint y: 173, endPoint x: 599, endPoint y: 171, distance: 38.9
click at [599, 183] on span "Bracelet fresh Natural flowers" at bounding box center [611, 191] width 113 height 16
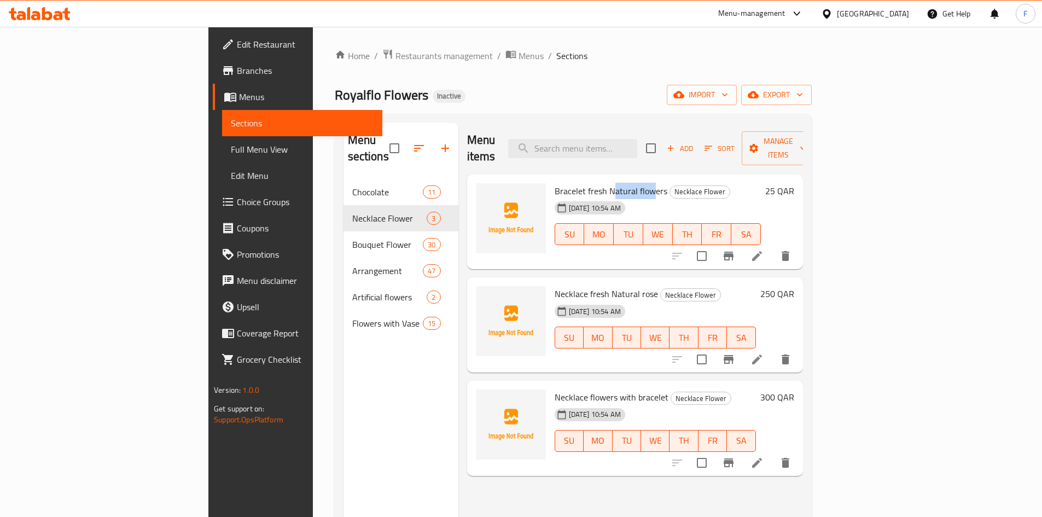
click at [592, 183] on span "Bracelet fresh Natural flowers" at bounding box center [611, 191] width 113 height 16
drag, startPoint x: 513, startPoint y: 272, endPoint x: 605, endPoint y: 281, distance: 92.4
click at [605, 286] on span "Necklace fresh Natural rose" at bounding box center [606, 294] width 103 height 16
click at [561, 183] on span "Bracelet fresh Natural flowers" at bounding box center [611, 191] width 113 height 16
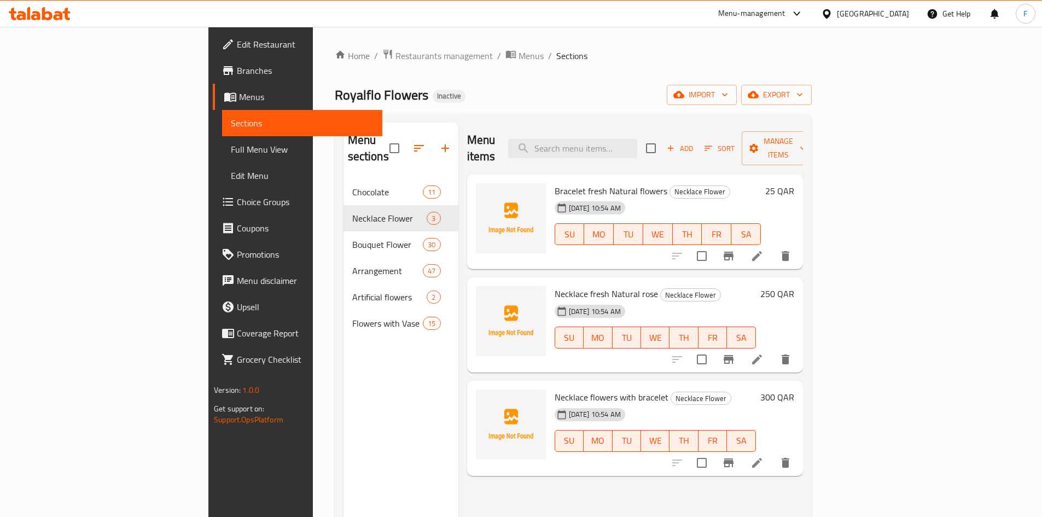
click at [600, 183] on span "Bracelet fresh Natural flowers" at bounding box center [611, 191] width 113 height 16
click at [558, 183] on span "Bracelet fresh Natural flowers" at bounding box center [611, 191] width 113 height 16
drag, startPoint x: 520, startPoint y: 280, endPoint x: 579, endPoint y: 275, distance: 58.8
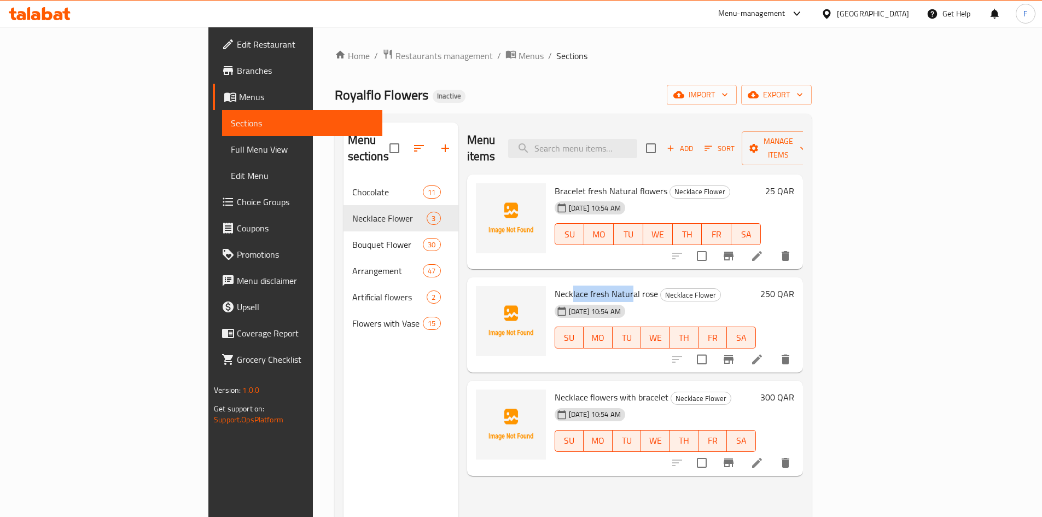
click at [579, 286] on span "Necklace fresh Natural rose" at bounding box center [606, 294] width 103 height 16
click at [590, 286] on span "Necklace fresh Natural rose" at bounding box center [606, 294] width 103 height 16
drag, startPoint x: 501, startPoint y: 279, endPoint x: 555, endPoint y: 277, distance: 54.2
click at [555, 282] on div "Necklace fresh Natural rose Necklace Flower 14-10-2025 10:54 AM SU MO TU WE TH …" at bounding box center [655, 325] width 210 height 86
copy span "Necklace fresh"
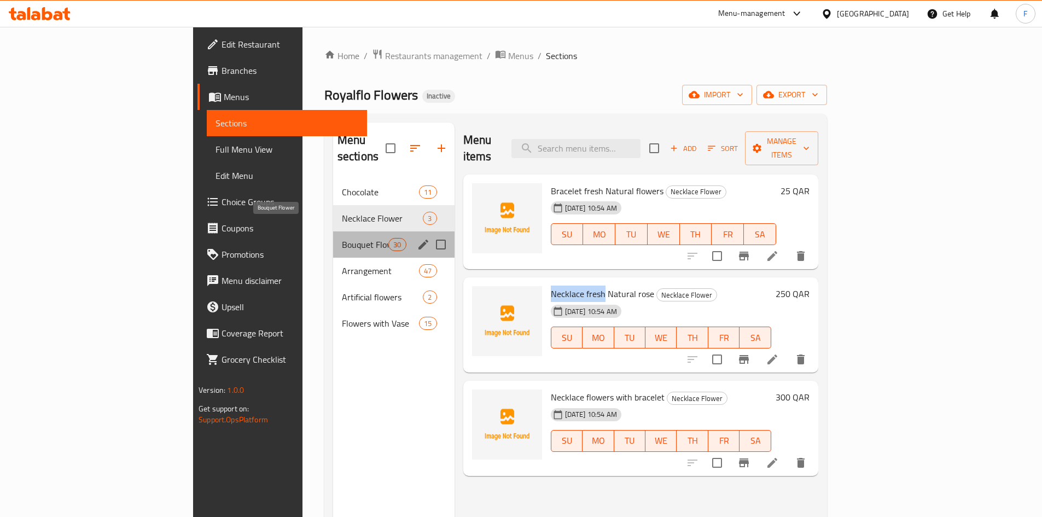
click at [342, 238] on span "Bouquet Flower" at bounding box center [365, 244] width 47 height 13
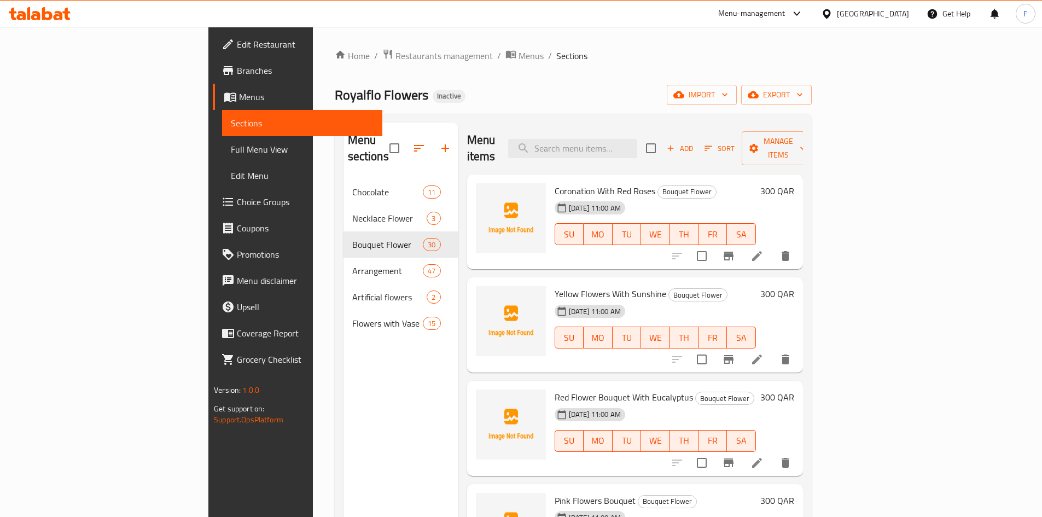
click at [555, 183] on span "Coronation With Red Roses" at bounding box center [605, 191] width 101 height 16
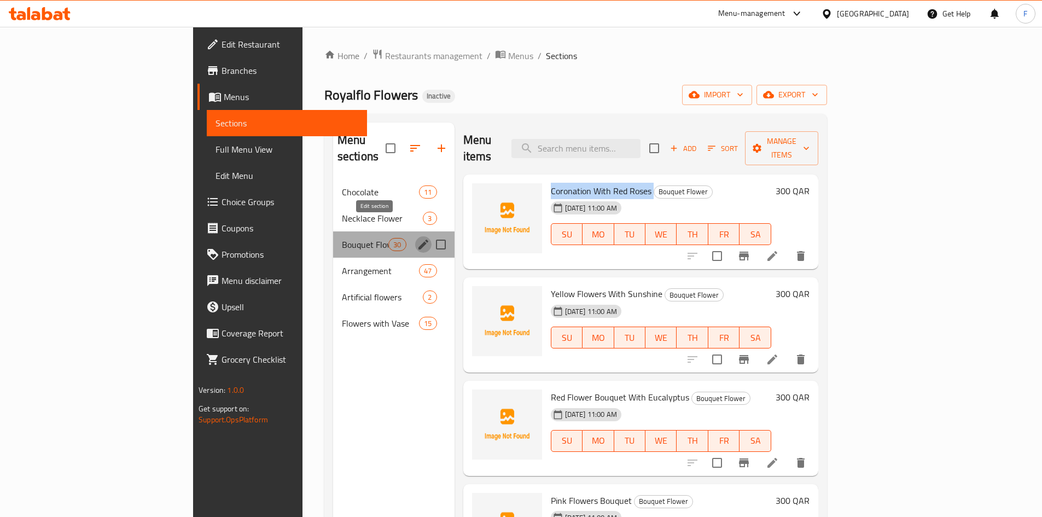
click at [417, 238] on icon "edit" at bounding box center [423, 244] width 13 height 13
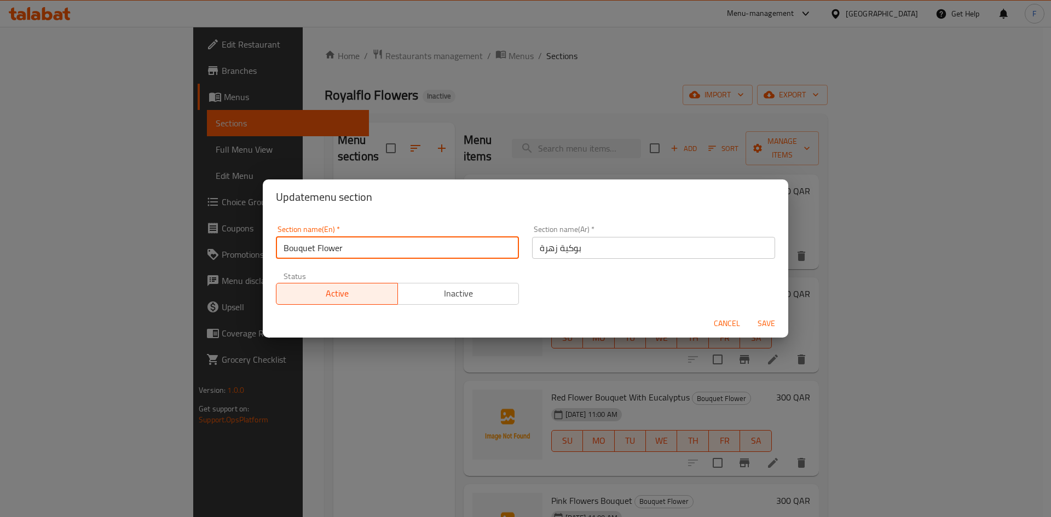
drag, startPoint x: 384, startPoint y: 245, endPoint x: 278, endPoint y: 245, distance: 106.2
click at [278, 245] on input "Bouquet Flower" at bounding box center [397, 248] width 243 height 22
click at [718, 322] on span "Cancel" at bounding box center [727, 324] width 26 height 14
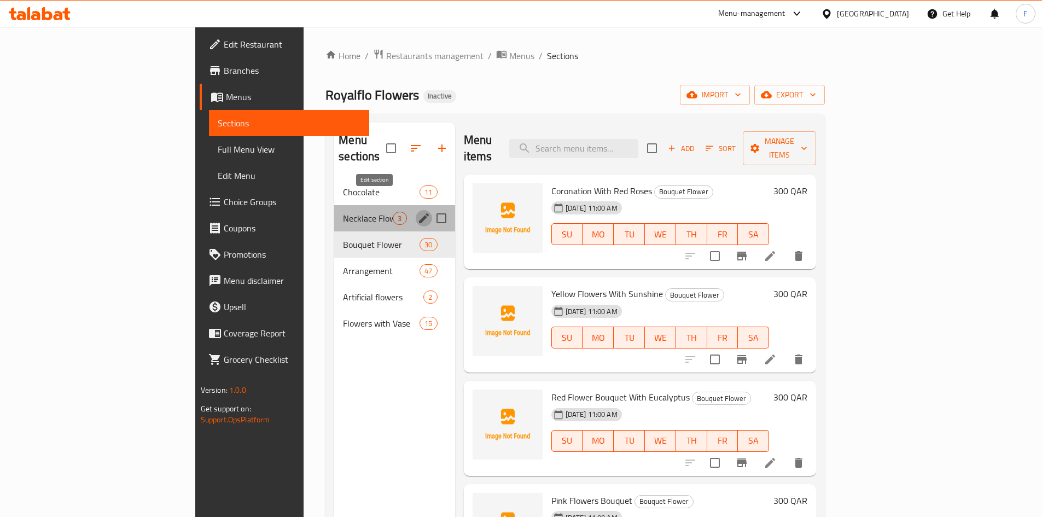
click at [417, 212] on icon "edit" at bounding box center [423, 218] width 13 height 13
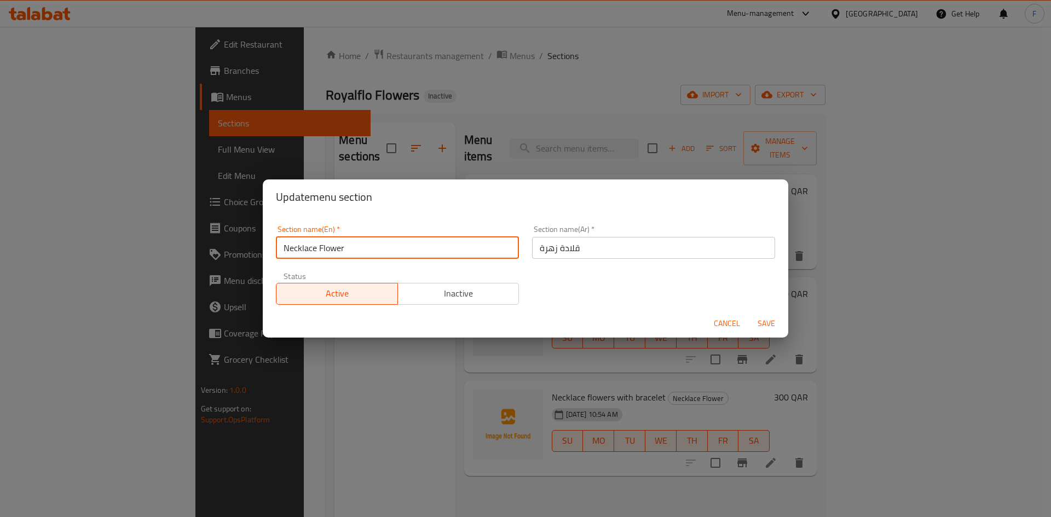
drag, startPoint x: 388, startPoint y: 247, endPoint x: 283, endPoint y: 239, distance: 105.4
click at [283, 239] on input "Necklace Flower" at bounding box center [397, 248] width 243 height 22
click at [724, 322] on span "Cancel" at bounding box center [727, 324] width 26 height 14
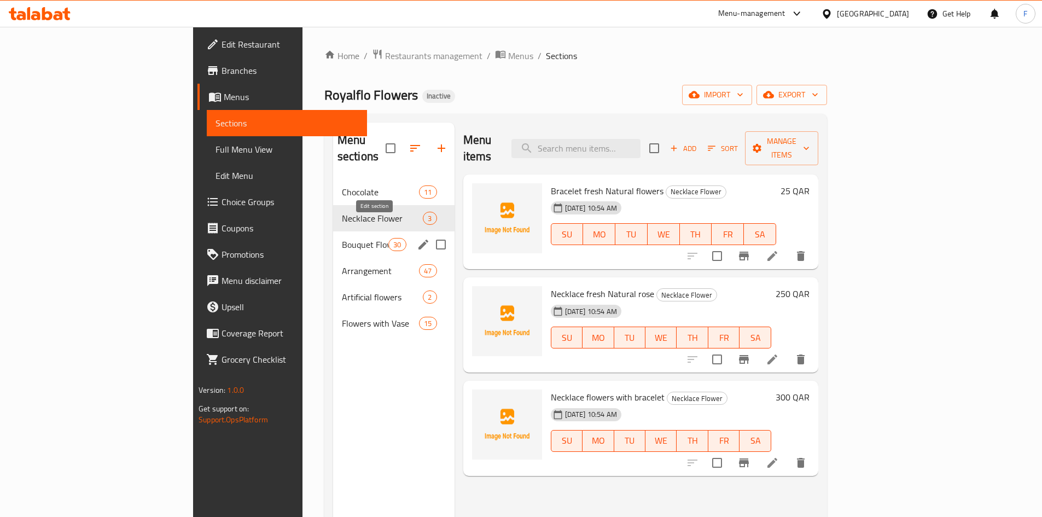
click at [419, 240] on icon "edit" at bounding box center [424, 245] width 10 height 10
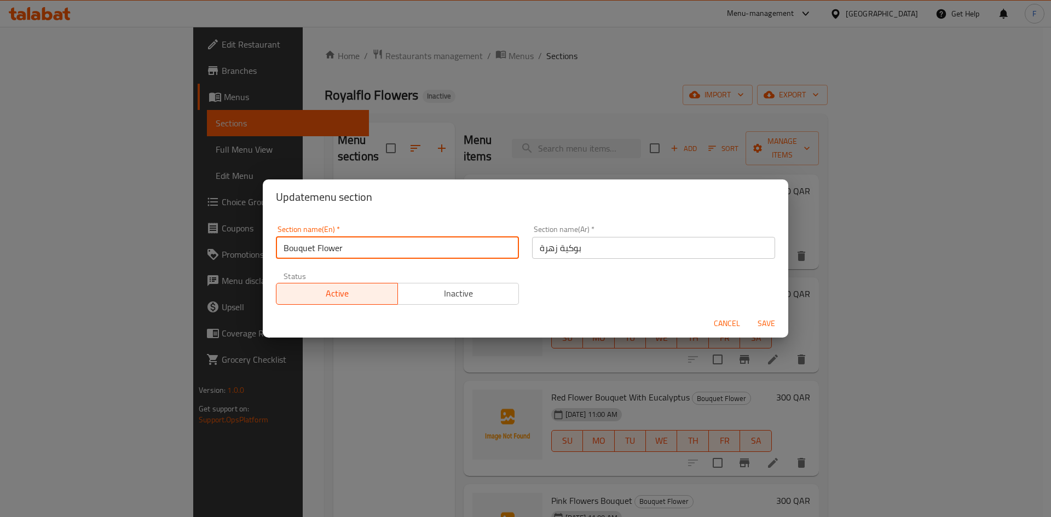
drag, startPoint x: 362, startPoint y: 247, endPoint x: 315, endPoint y: 245, distance: 47.7
click at [276, 258] on input "Bouquet Flower" at bounding box center [397, 248] width 243 height 22
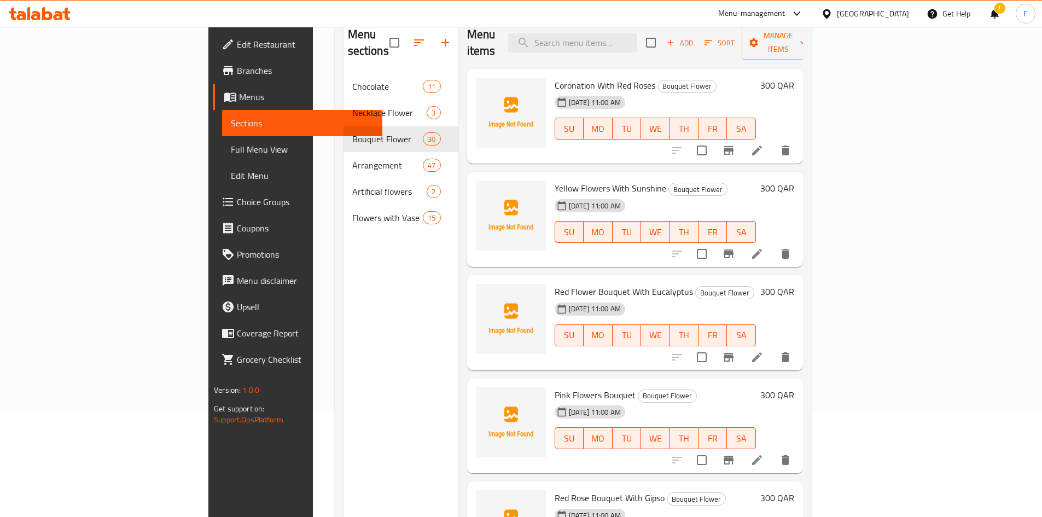
scroll to position [109, 0]
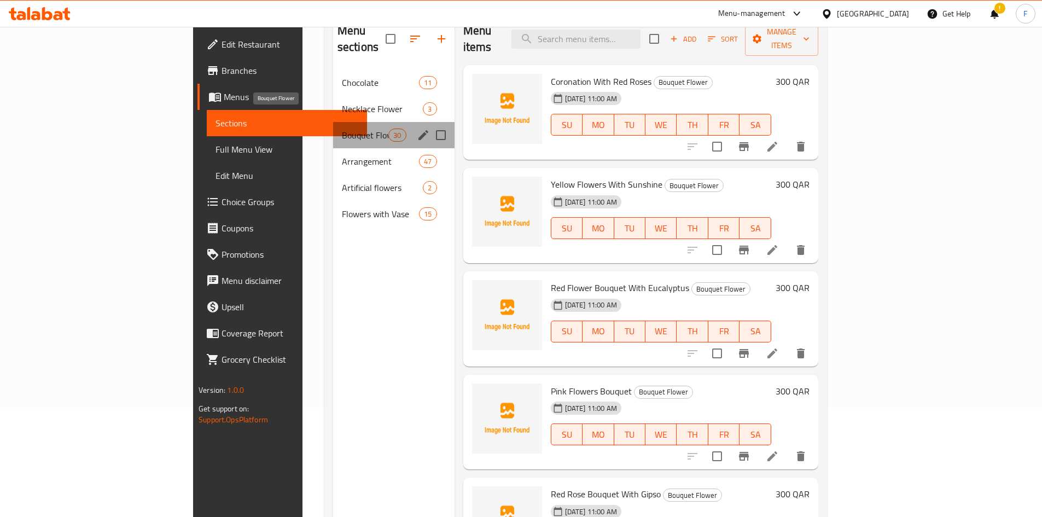
click at [342, 129] on span "Bouquet Flower" at bounding box center [365, 135] width 47 height 13
click at [419, 156] on icon "edit" at bounding box center [424, 161] width 10 height 10
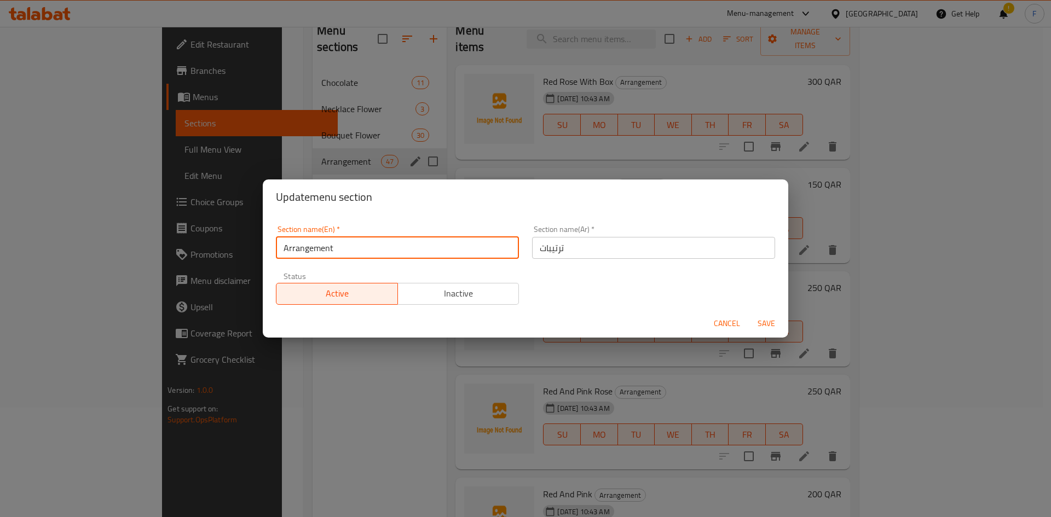
drag, startPoint x: 364, startPoint y: 252, endPoint x: 272, endPoint y: 253, distance: 91.4
click at [272, 253] on div "Section name(En)   * Arrangement Section name(En) *" at bounding box center [397, 242] width 256 height 47
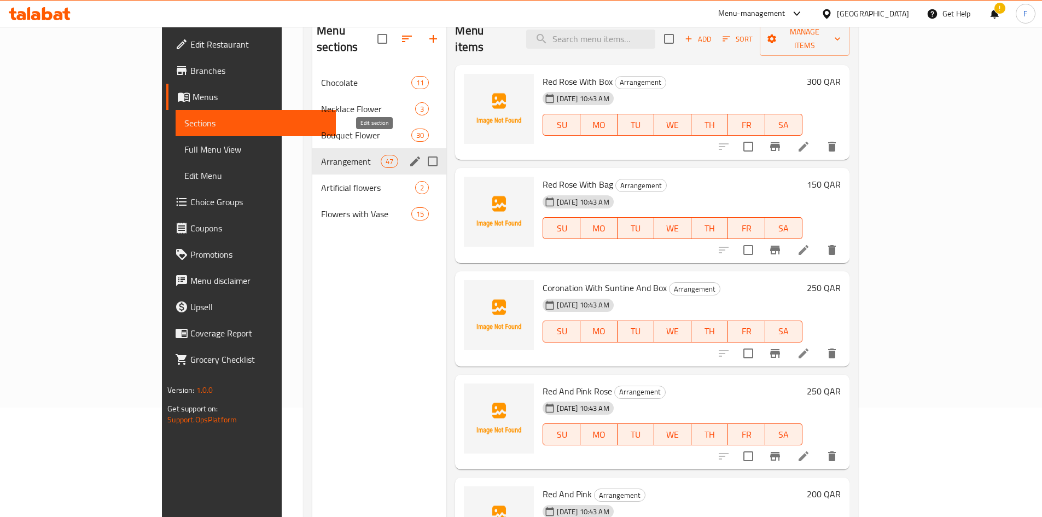
click at [409, 155] on icon "edit" at bounding box center [415, 161] width 13 height 13
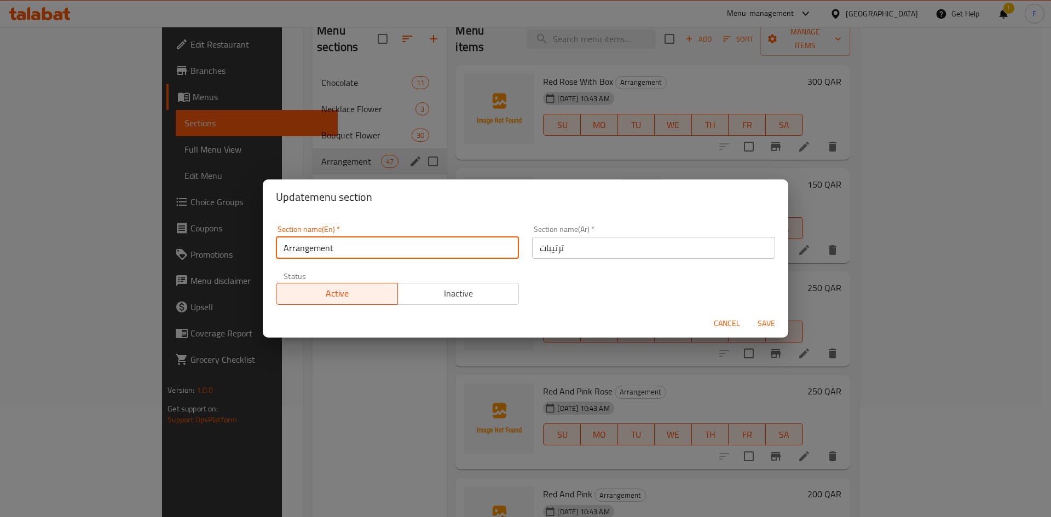
drag, startPoint x: 334, startPoint y: 252, endPoint x: 270, endPoint y: 252, distance: 64.0
click at [270, 252] on div "Section name(En)   * Arrangement Section name(En) *" at bounding box center [397, 242] width 256 height 47
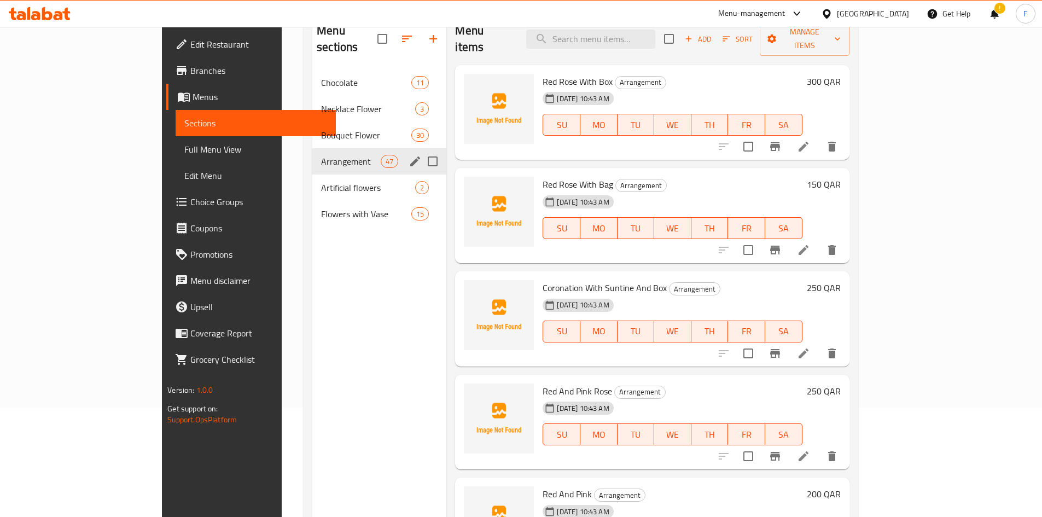
click at [407, 153] on button "edit" at bounding box center [415, 161] width 16 height 16
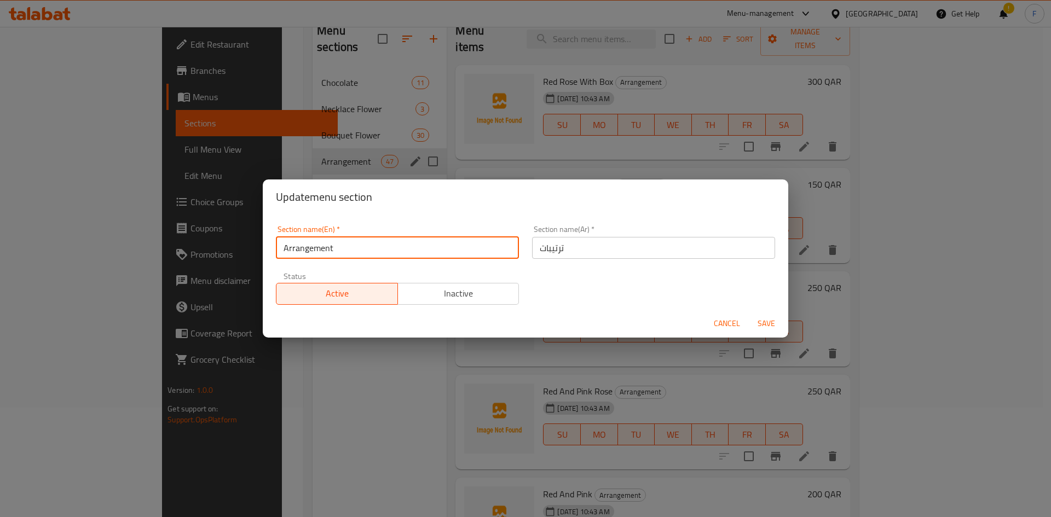
drag, startPoint x: 338, startPoint y: 253, endPoint x: 248, endPoint y: 246, distance: 89.5
click at [248, 246] on div "Update menu section Section name(En)   * Arrangement Section name(En) * Section…" at bounding box center [525, 258] width 1051 height 517
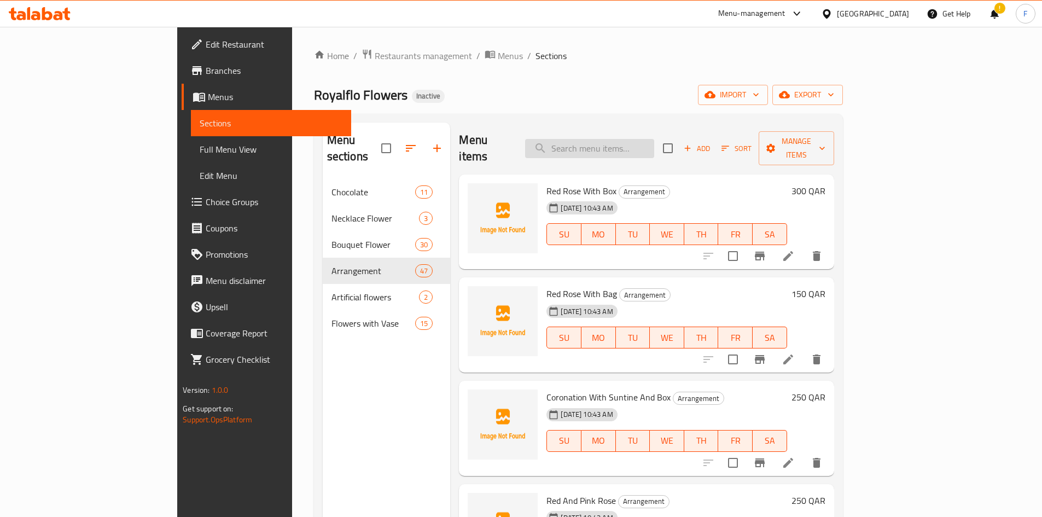
click at [632, 140] on input "search" at bounding box center [589, 148] width 129 height 19
paste input "Arrangement"
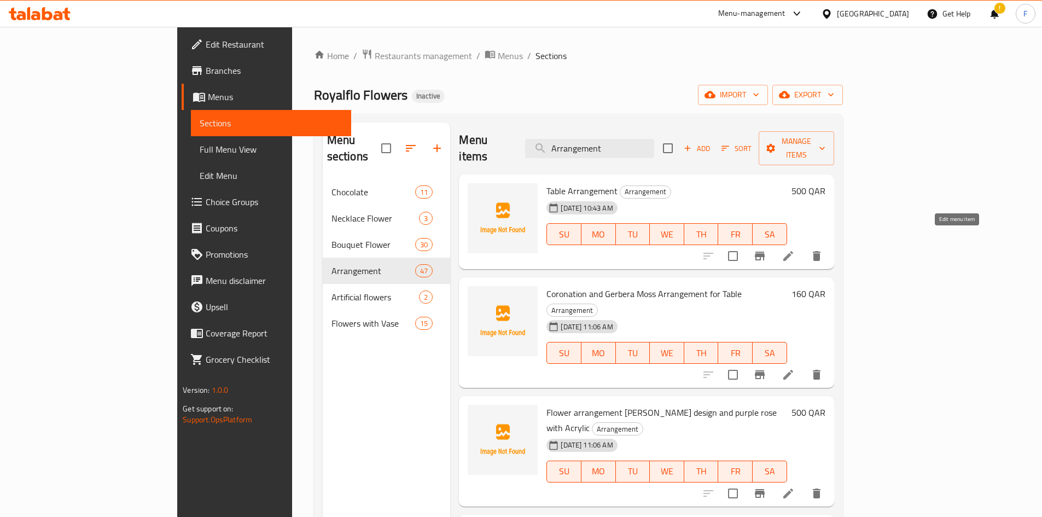
type input "Arrangement"
click at [795, 250] on icon at bounding box center [788, 256] width 13 height 13
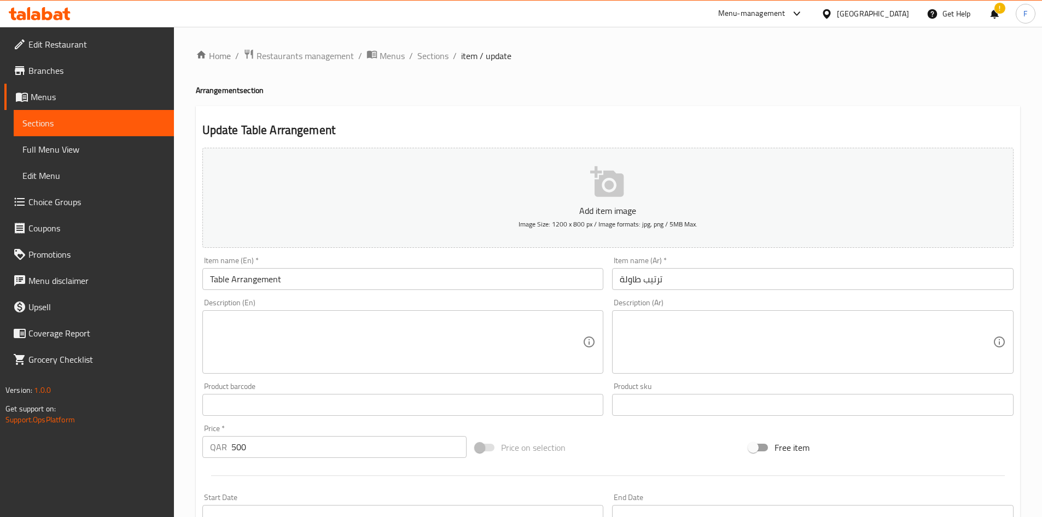
click at [656, 283] on input "ترتيب طاولة" at bounding box center [813, 279] width 402 height 22
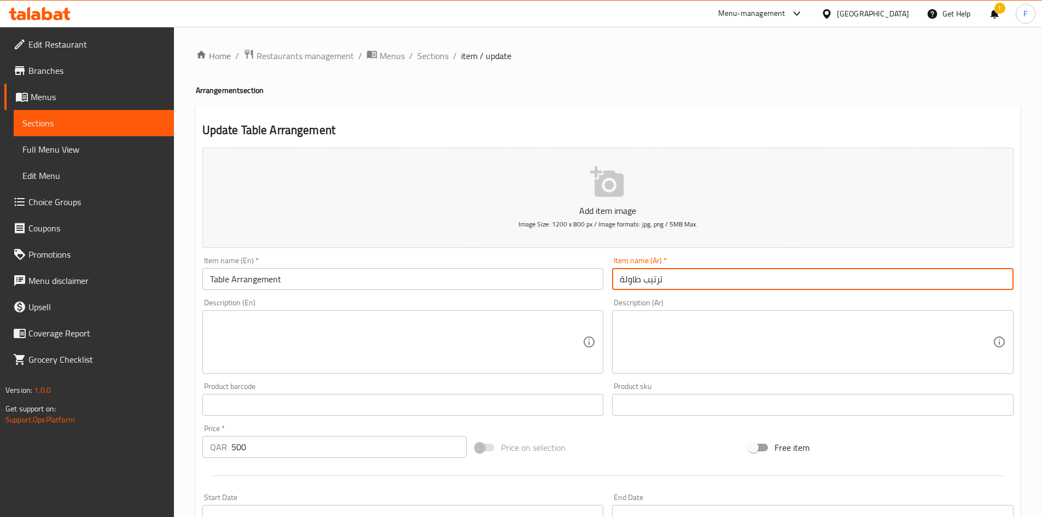
click at [656, 283] on input "ترتيب طاولة" at bounding box center [813, 279] width 402 height 22
paste input "رينجمينت"
click at [387, 274] on input "Table Arrangement" at bounding box center [403, 279] width 402 height 22
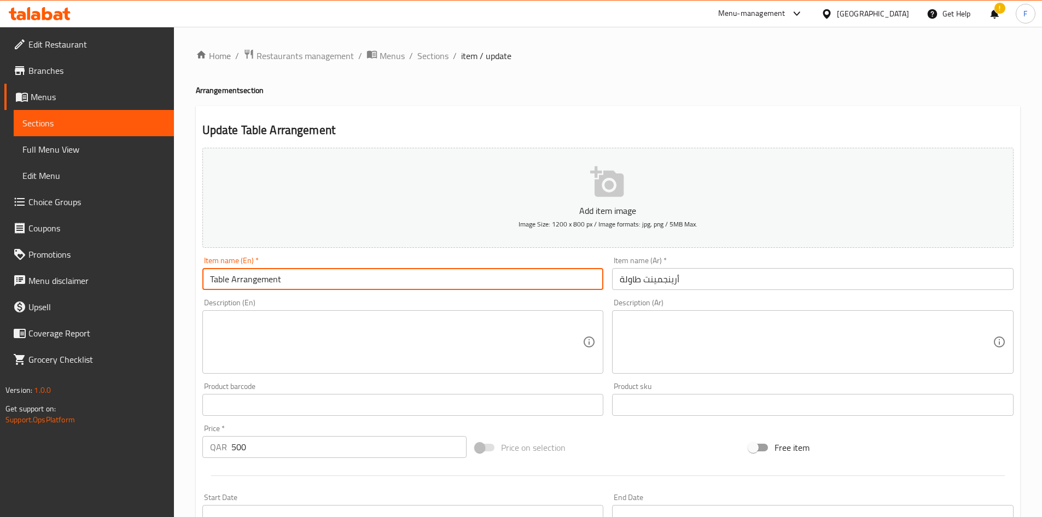
click at [387, 274] on input "Table Arrangement" at bounding box center [403, 279] width 402 height 22
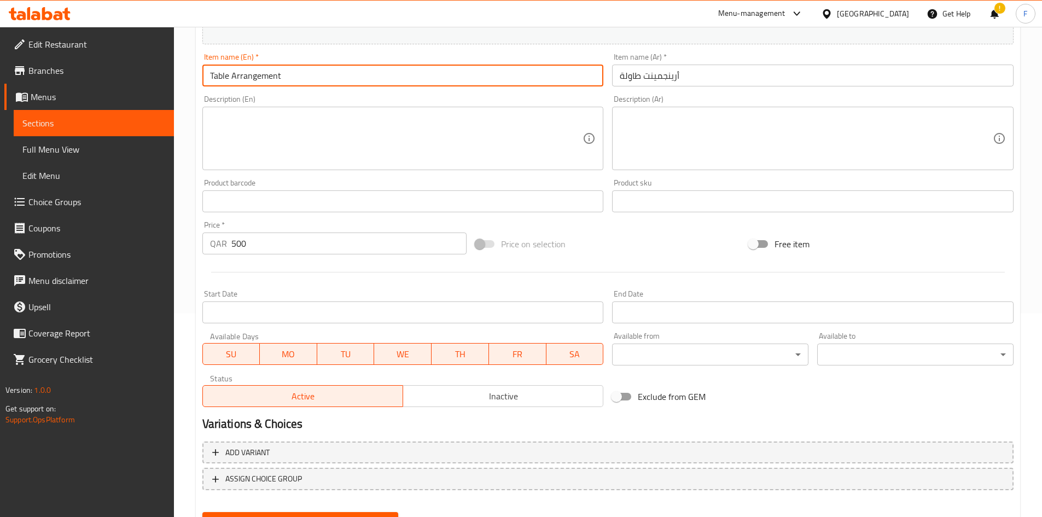
scroll to position [256, 0]
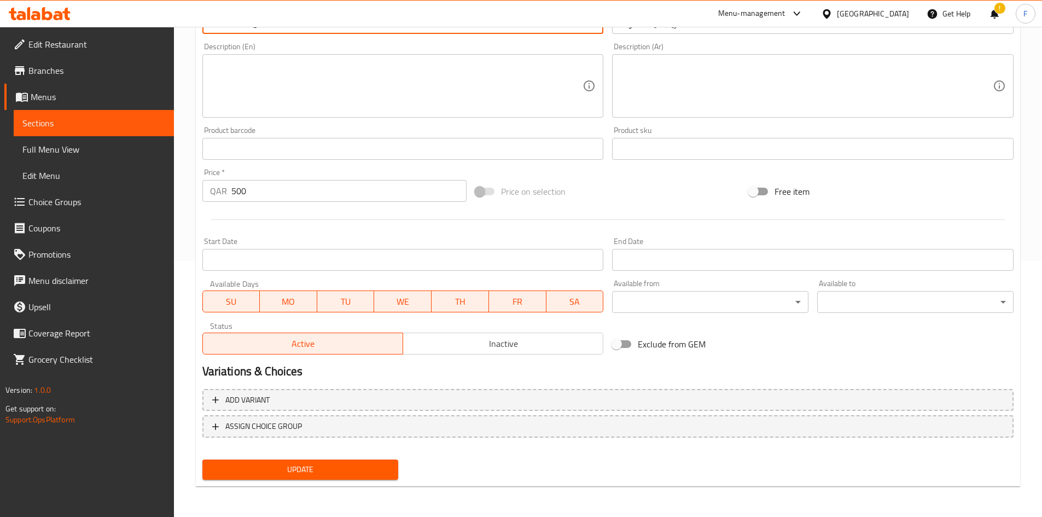
click at [362, 461] on button "Update" at bounding box center [300, 470] width 196 height 20
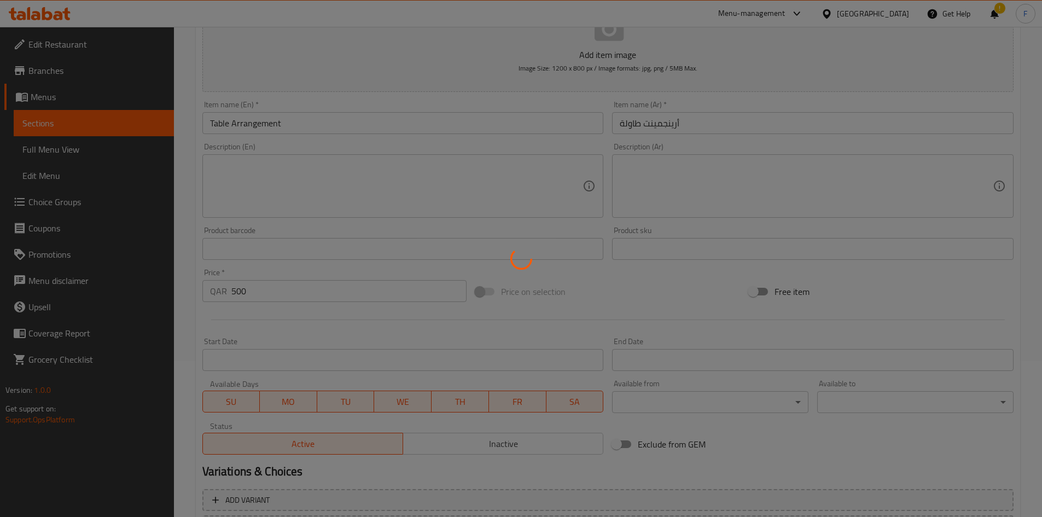
scroll to position [0, 0]
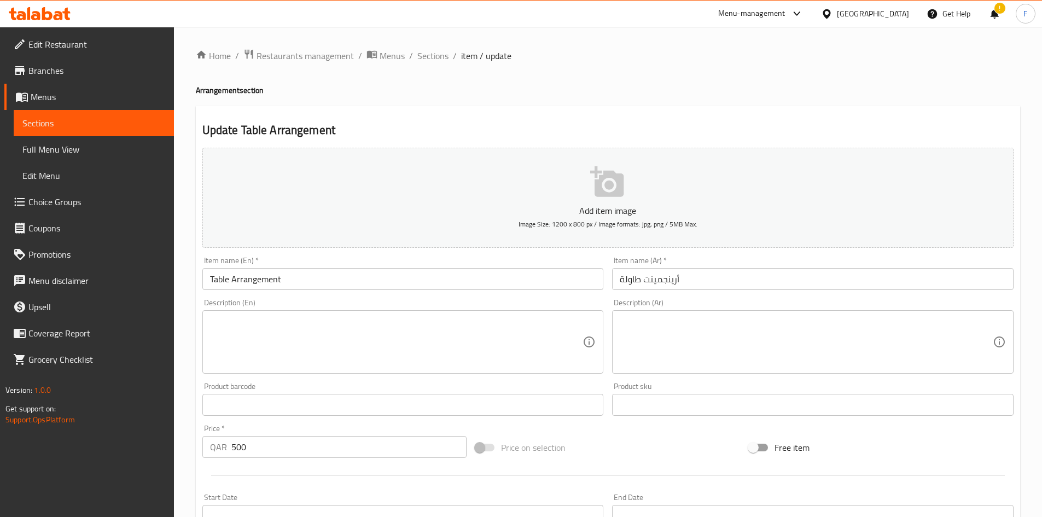
click at [663, 284] on input "أرينجمينت طاولة" at bounding box center [813, 279] width 402 height 22
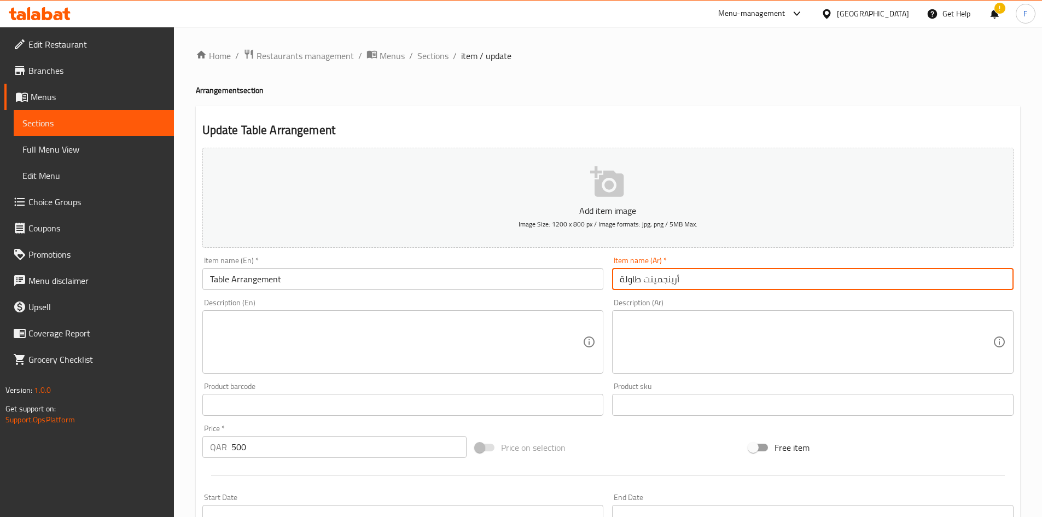
click at [663, 284] on input "أرينجمينت طاولة" at bounding box center [813, 279] width 402 height 22
click at [622, 277] on input "أرينجمينت طاولة" at bounding box center [813, 279] width 402 height 22
click at [627, 277] on input "أرينجمينت طاولة" at bounding box center [813, 279] width 402 height 22
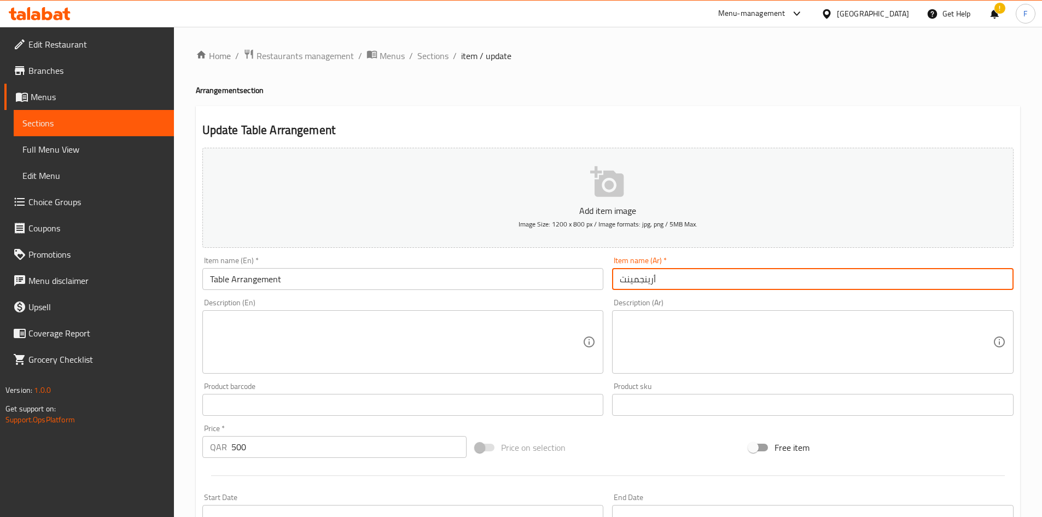
click at [618, 280] on input "أرينجمينت" at bounding box center [813, 279] width 402 height 22
paste input "طاولة"
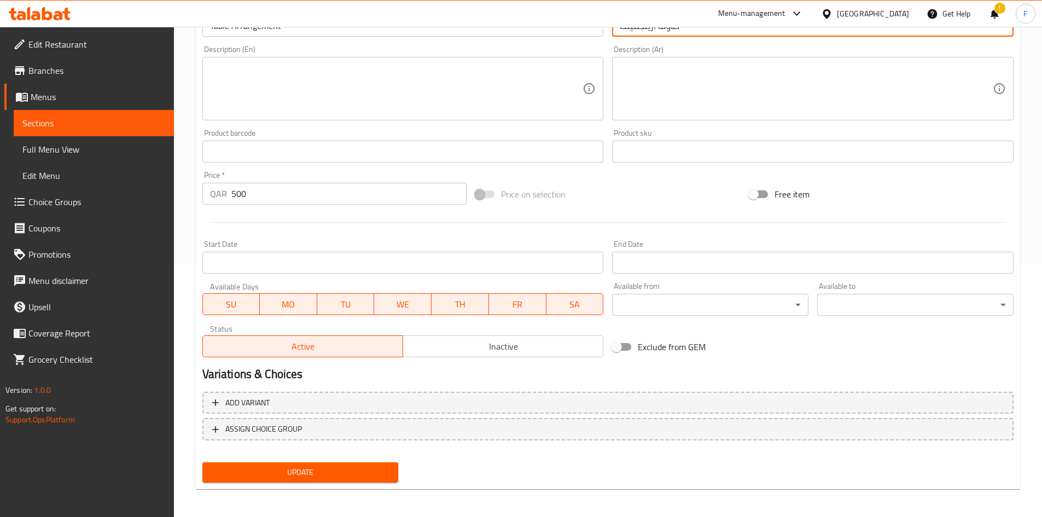
scroll to position [256, 0]
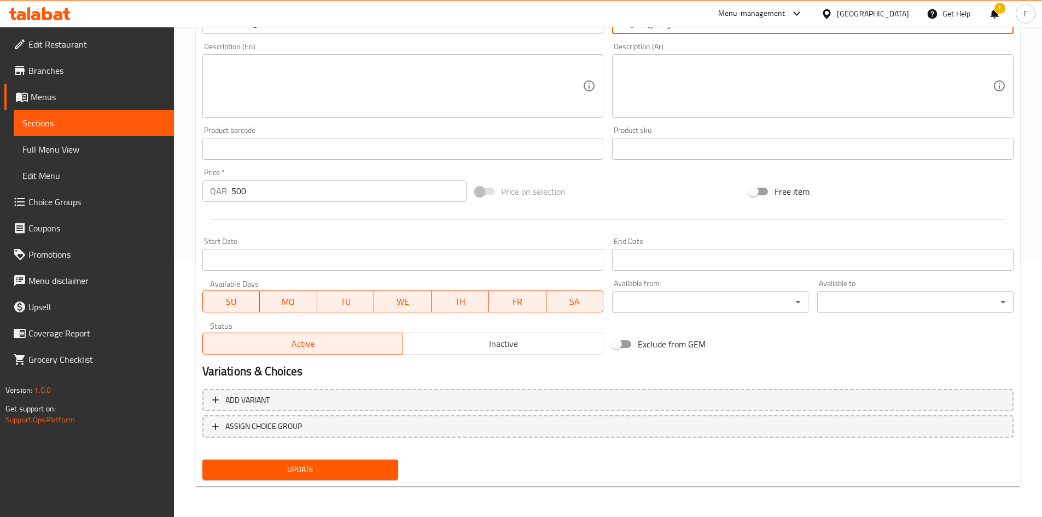
type input "طاولة أرينجمينت"
click at [341, 468] on span "Update" at bounding box center [300, 470] width 179 height 14
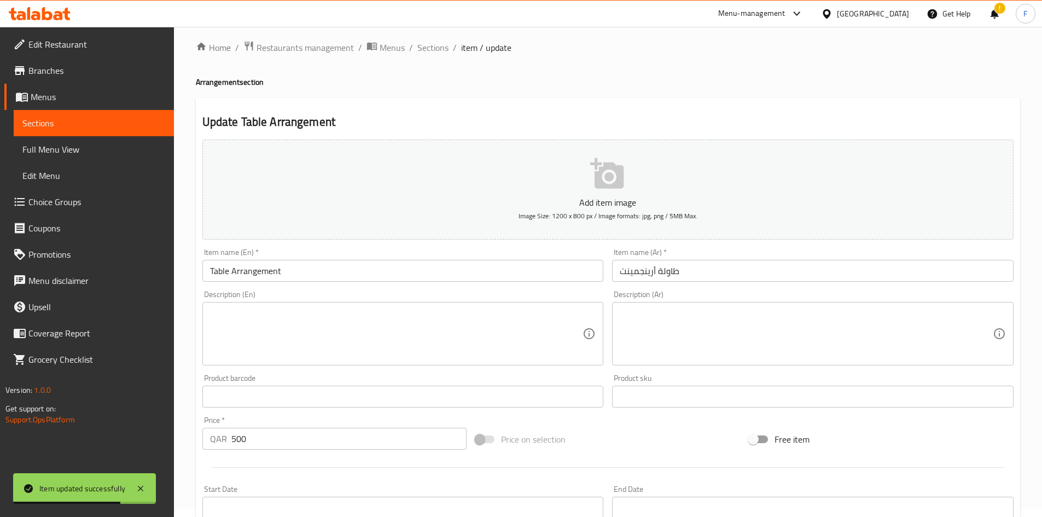
scroll to position [0, 0]
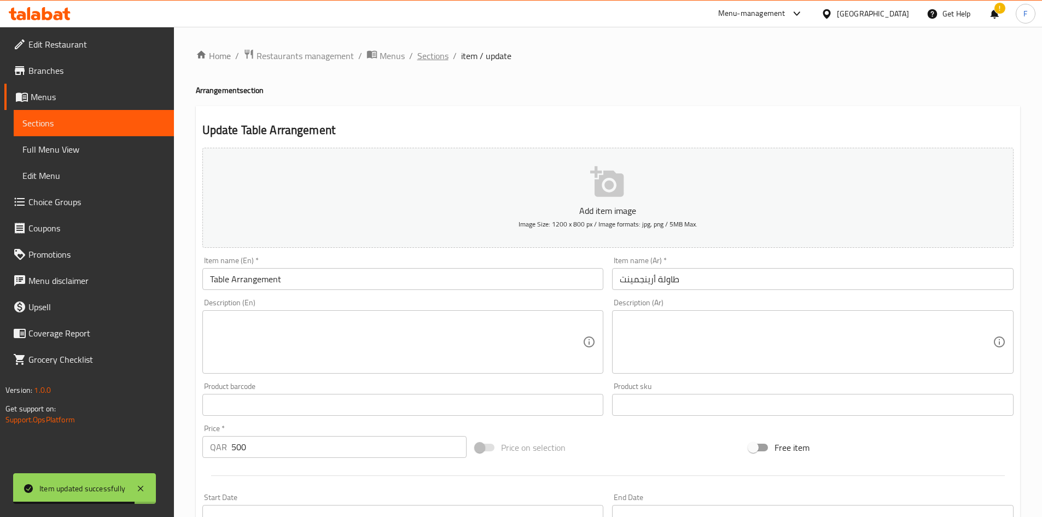
click at [432, 56] on span "Sections" at bounding box center [432, 55] width 31 height 13
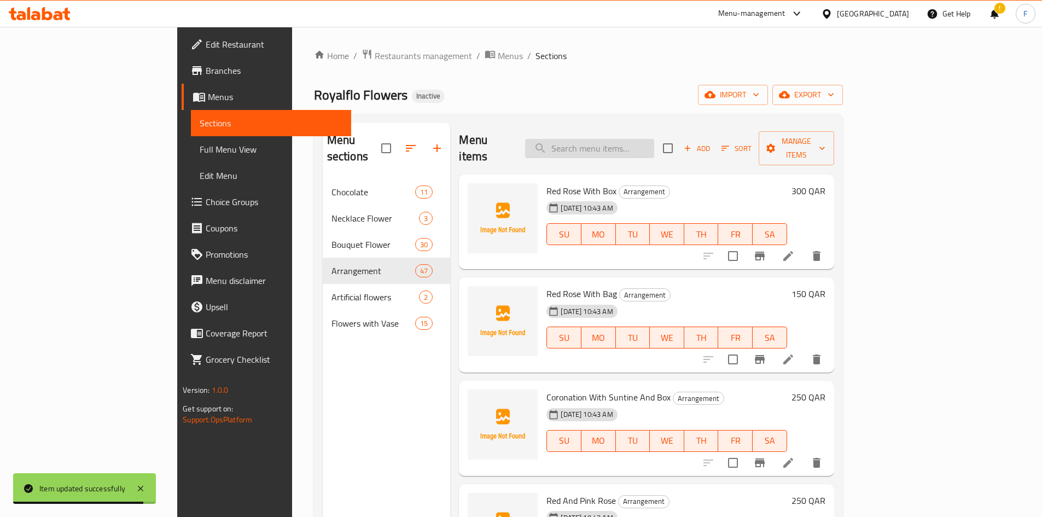
click at [603, 139] on input "search" at bounding box center [589, 148] width 129 height 19
paste input "ترتيب طحلب"
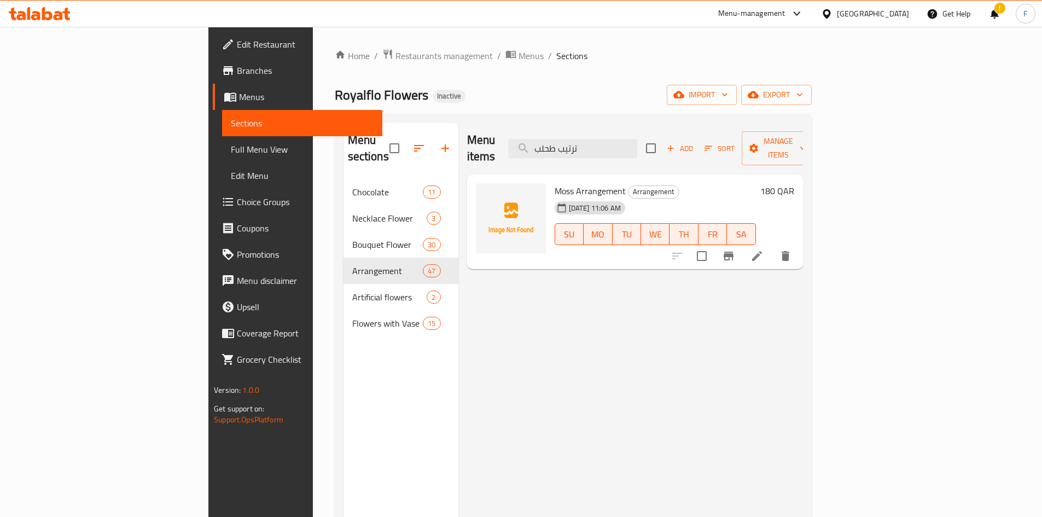
type input "ترتيب طحلب"
click at [762, 251] on icon at bounding box center [757, 256] width 10 height 10
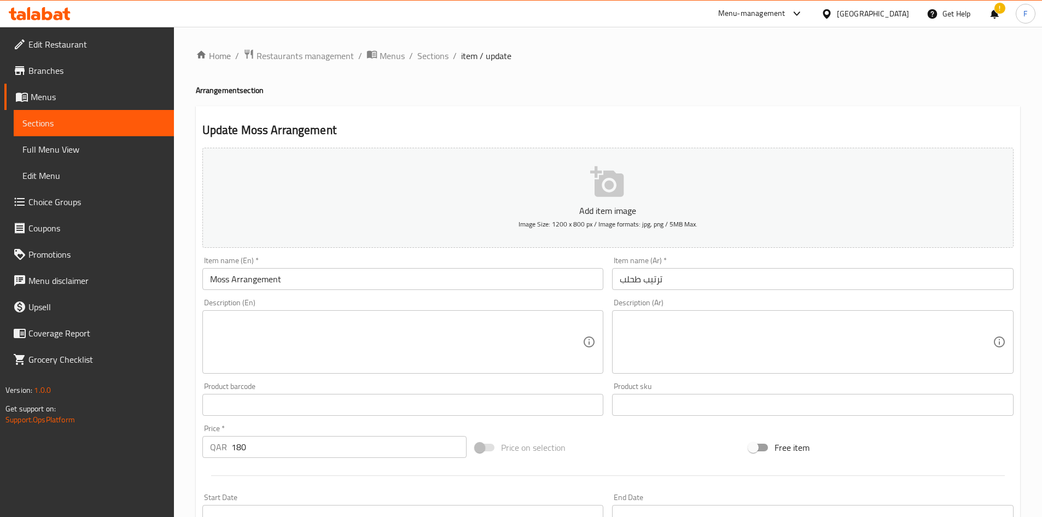
click at [630, 280] on input "ترتيب طحلب" at bounding box center [813, 279] width 402 height 22
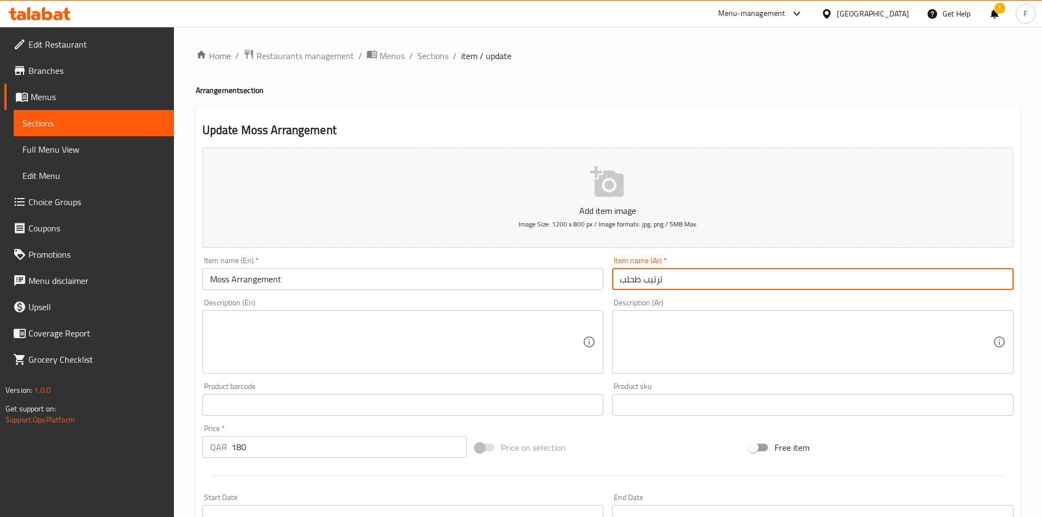
click at [630, 280] on input "ترتيب طحلب" at bounding box center [813, 279] width 402 height 22
click at [653, 281] on input "ترتيب طحلب" at bounding box center [813, 279] width 402 height 22
click at [671, 276] on input "طحلب" at bounding box center [813, 279] width 402 height 22
paste input "أرينجمينت"
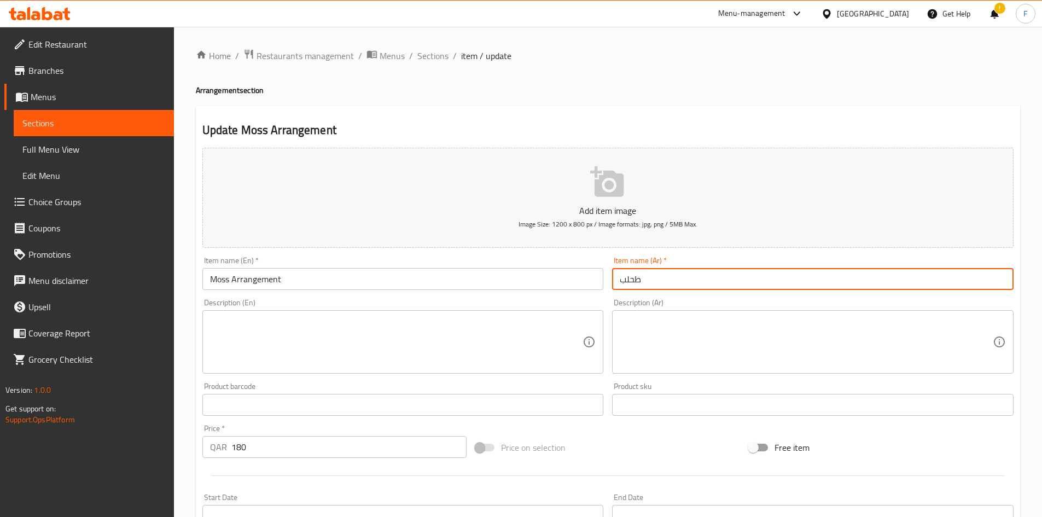
paste input "أرينجمينت"
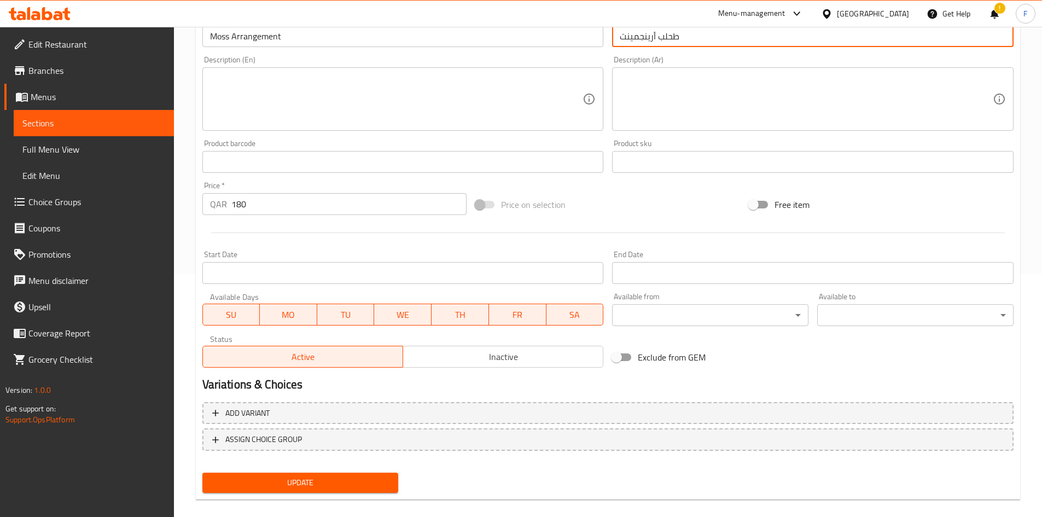
scroll to position [256, 0]
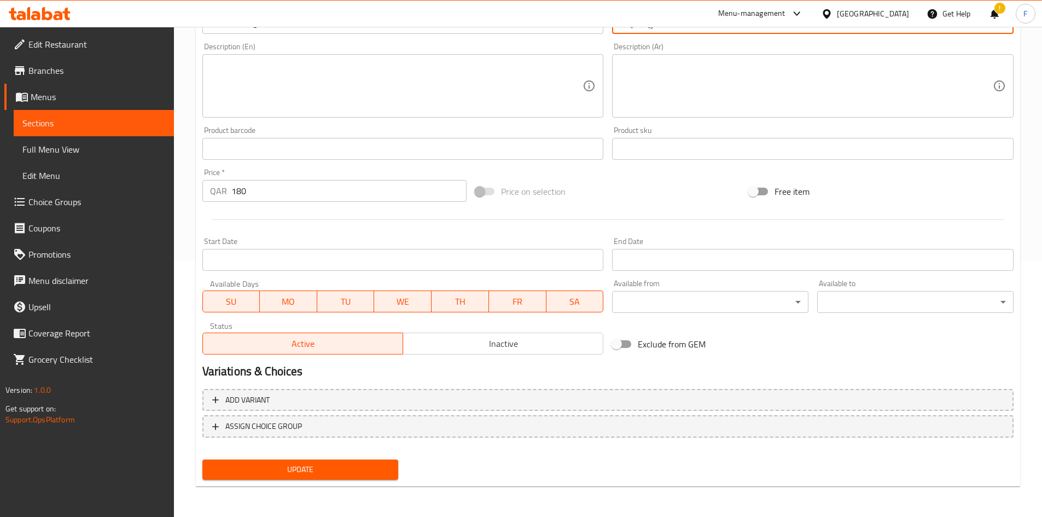
type input "طحلب أرينجمينت"
click at [374, 471] on span "Update" at bounding box center [300, 470] width 179 height 14
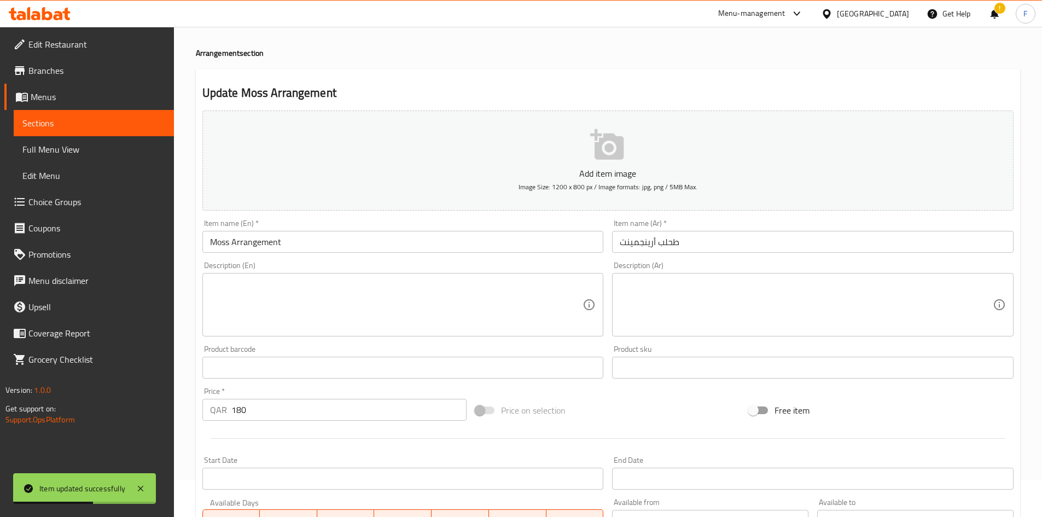
scroll to position [0, 0]
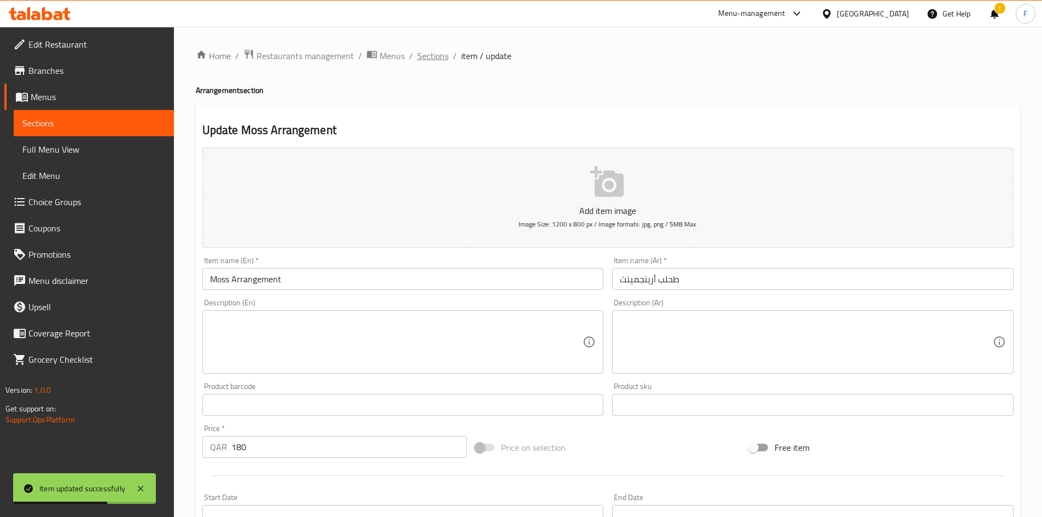
click at [443, 51] on span "Sections" at bounding box center [432, 55] width 31 height 13
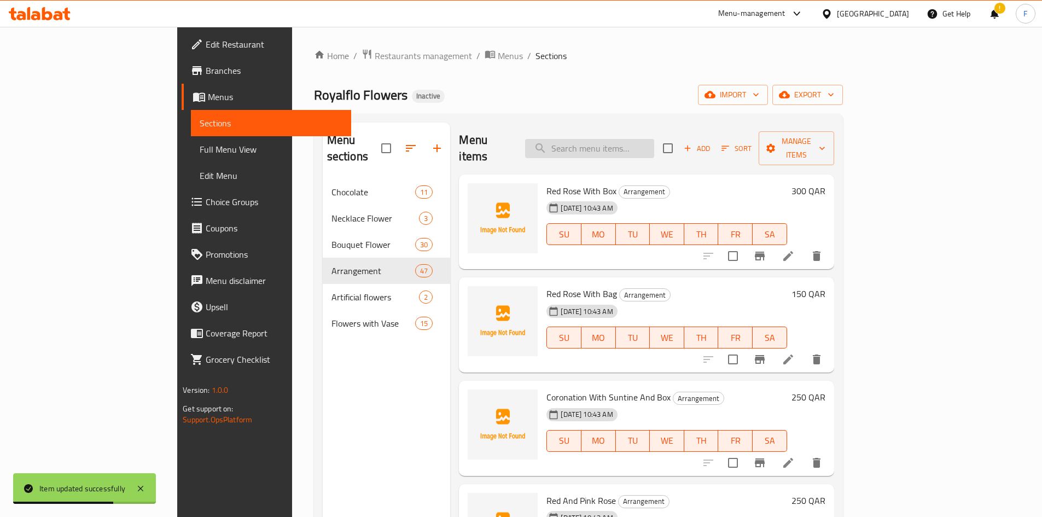
click at [622, 139] on input "search" at bounding box center [589, 148] width 129 height 19
paste input "وردة حمراء ترتيب"
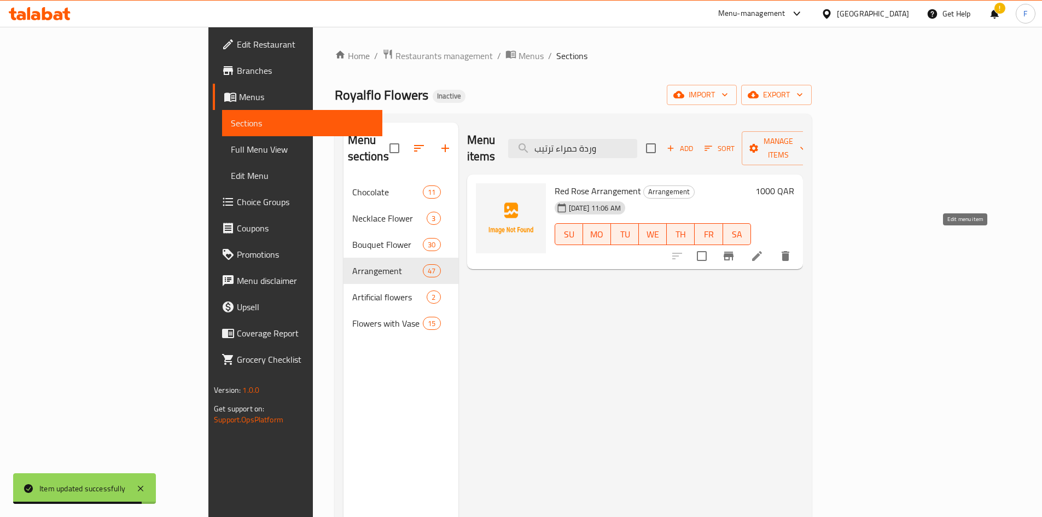
type input "وردة حمراء ترتيب"
click at [764, 250] on icon at bounding box center [757, 256] width 13 height 13
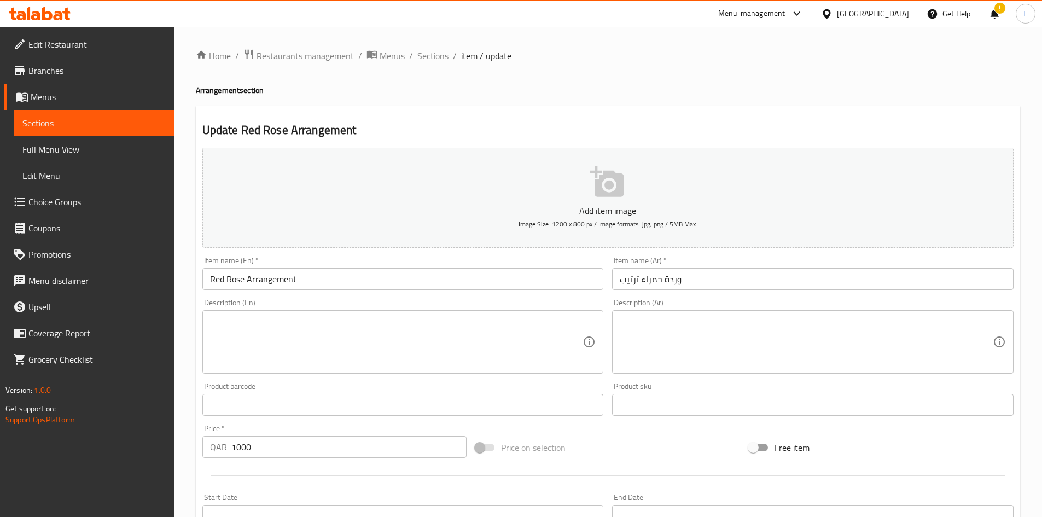
click at [634, 281] on input "وردة حمراء ترتيب" at bounding box center [813, 279] width 402 height 22
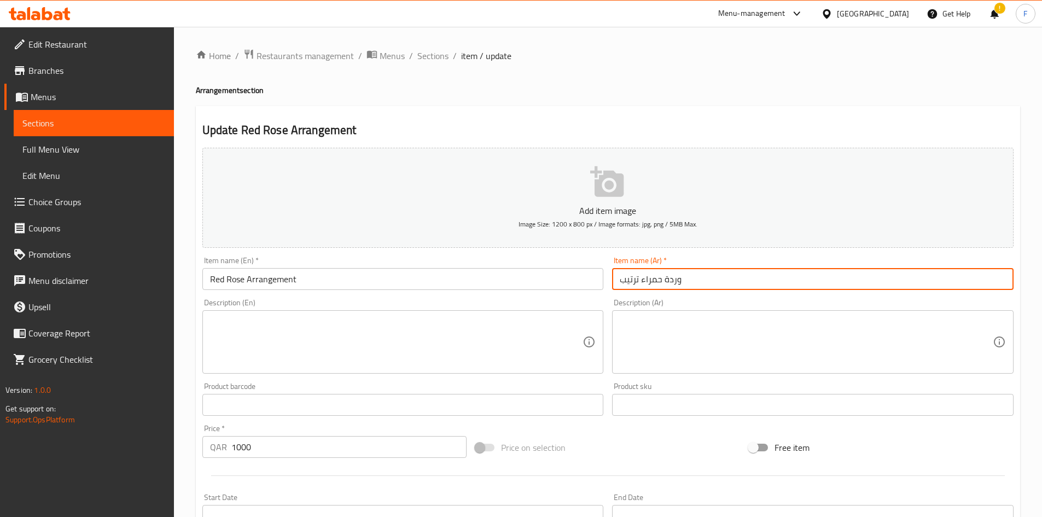
click at [634, 281] on input "وردة حمراء ترتيب" at bounding box center [813, 279] width 402 height 22
paste input "رينجمينت"
click at [618, 282] on input "وردة حمراء" at bounding box center [813, 279] width 402 height 22
paste input "أرينجمينت"
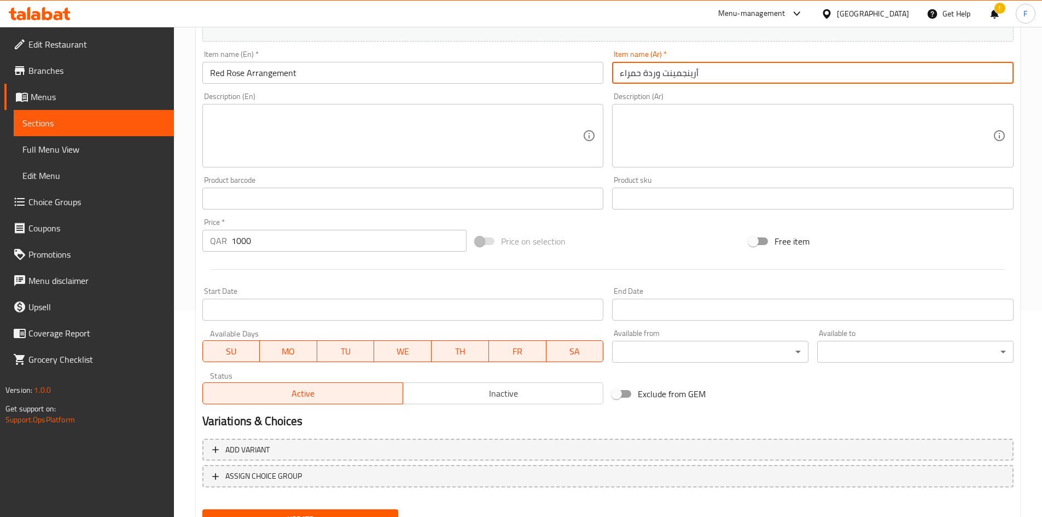
scroll to position [256, 0]
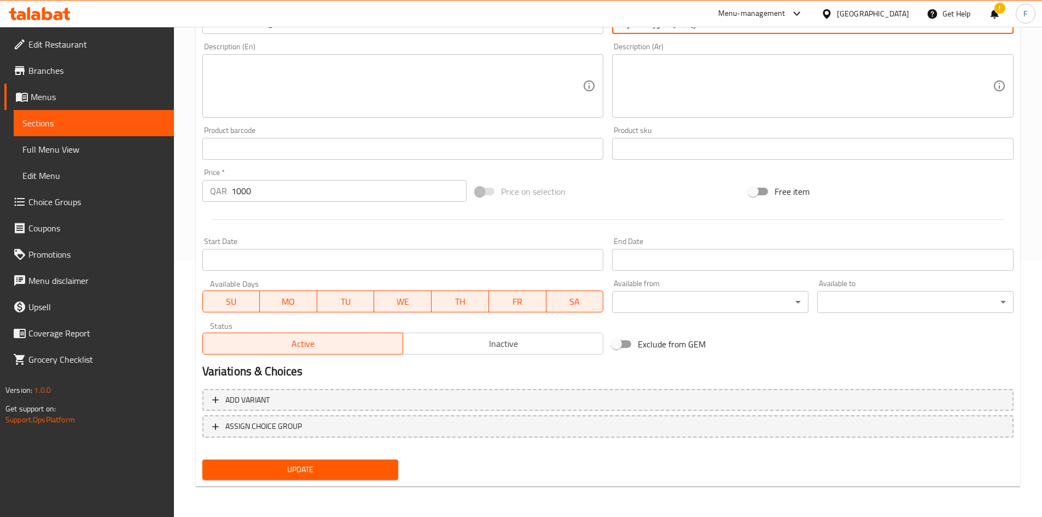
type input "أرينجمينت وردة حمراء"
click at [353, 471] on span "Update" at bounding box center [300, 470] width 179 height 14
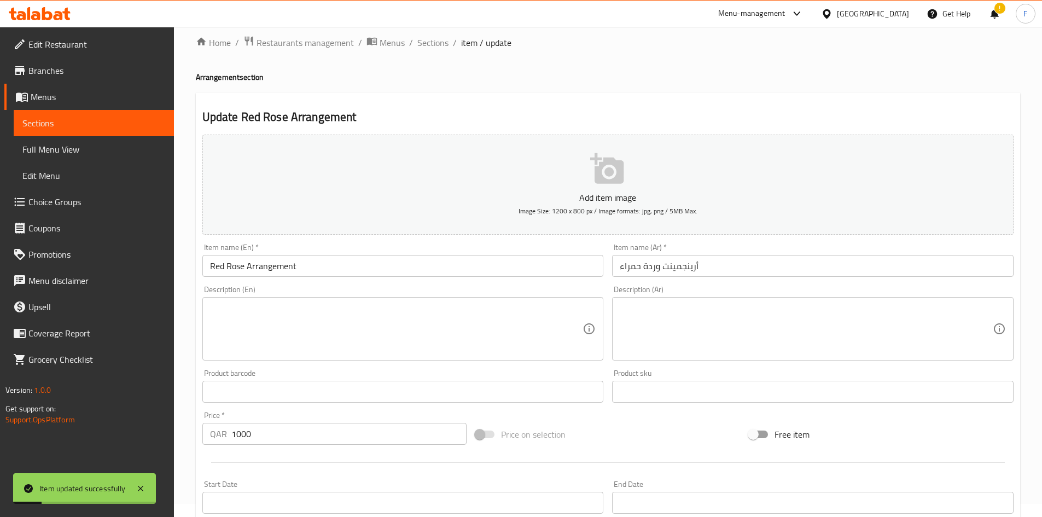
scroll to position [0, 0]
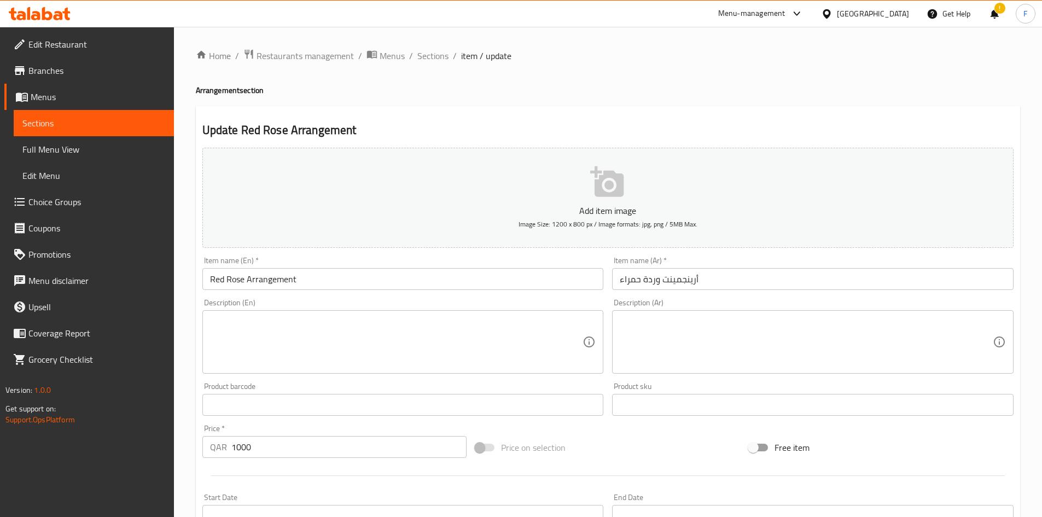
drag, startPoint x: 429, startPoint y: 55, endPoint x: 438, endPoint y: 76, distance: 22.6
click at [429, 55] on span "Sections" at bounding box center [432, 55] width 31 height 13
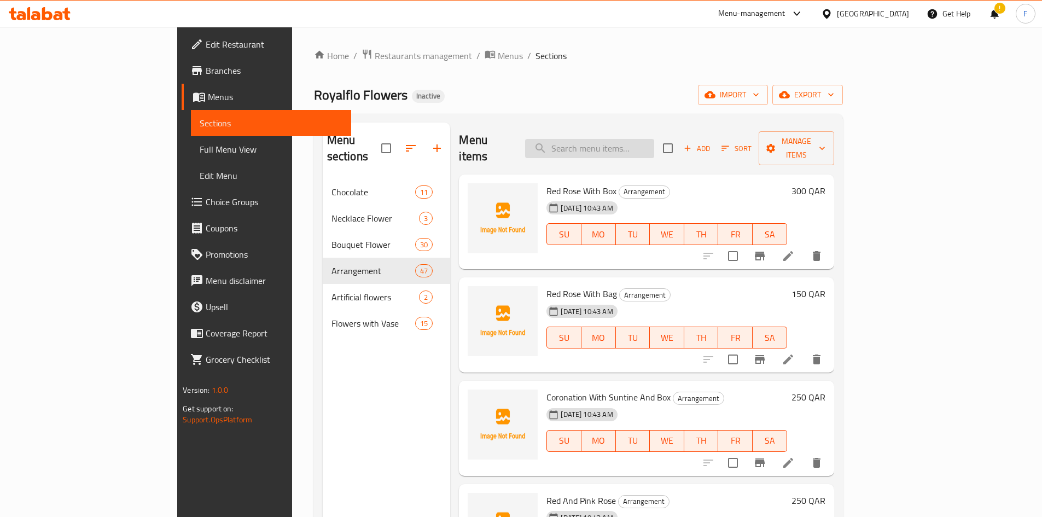
click at [652, 144] on input "search" at bounding box center [589, 148] width 129 height 19
paste input "تتويج و جربيرا طحلب ترتيب للطاولة"
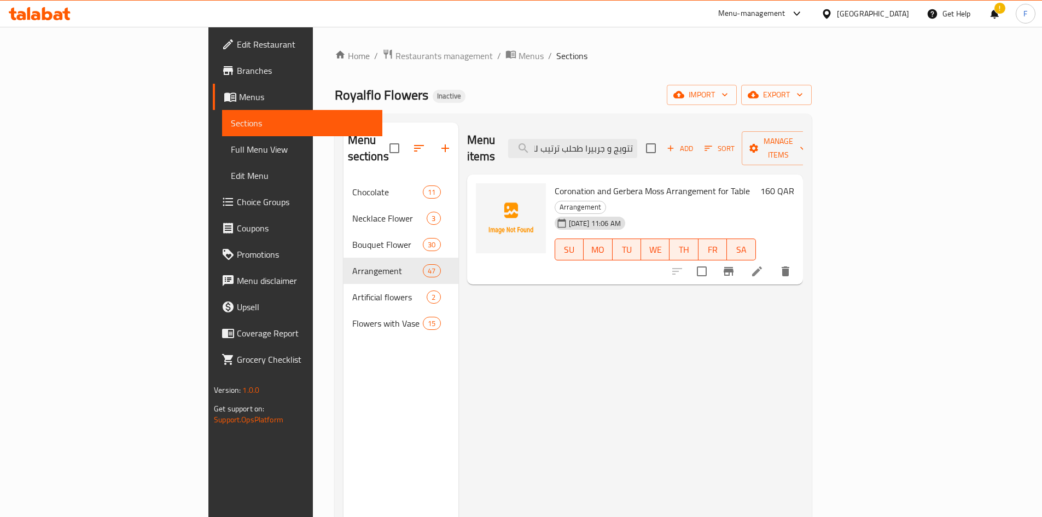
type input "تتويج و جربيرا طحلب ترتيب للطاولة"
click at [773, 262] on li at bounding box center [757, 272] width 31 height 20
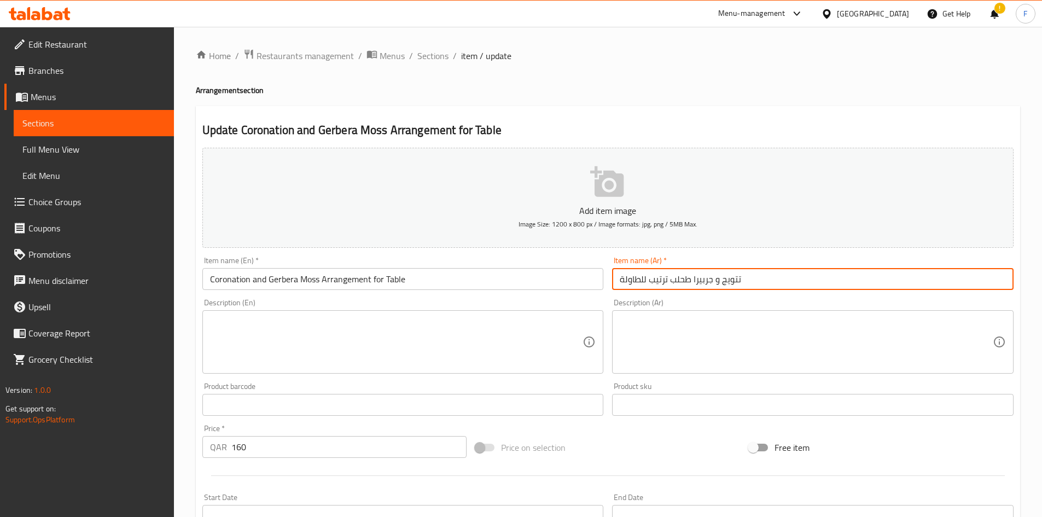
click at [733, 285] on input "تتويج و جربيرا طحلب ترتيب للطاولة" at bounding box center [813, 279] width 402 height 22
click at [654, 280] on input "تتويج و جربيرا طحلب ترتيب للطاولة" at bounding box center [813, 279] width 402 height 22
click at [631, 282] on input "تتويج و جربيرا طحلب ترتيب للطاولة" at bounding box center [813, 279] width 402 height 22
click at [641, 282] on input "تتويج و جربيرا طحلب ترتيب للطاولة" at bounding box center [813, 279] width 402 height 22
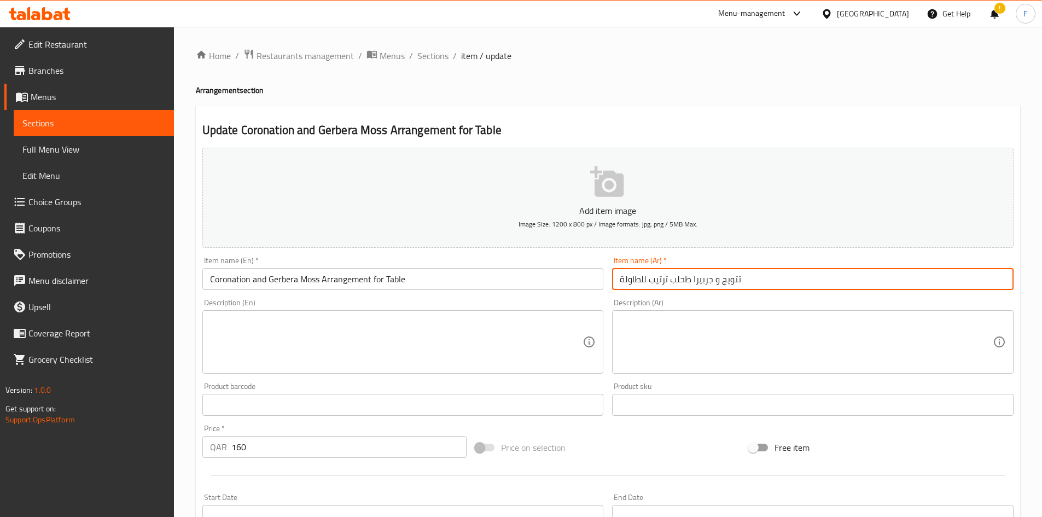
click at [641, 282] on input "تتويج و جربيرا طحلب ترتيب للطاولة" at bounding box center [813, 279] width 402 height 22
click at [644, 280] on input "تتويج و جربيرا طحلب ترتيب للطاولة" at bounding box center [813, 279] width 402 height 22
click at [660, 282] on input "تتويج و جربيرا طحلب ترتيب للطاولة" at bounding box center [813, 279] width 402 height 22
paste input "رينجمينت"
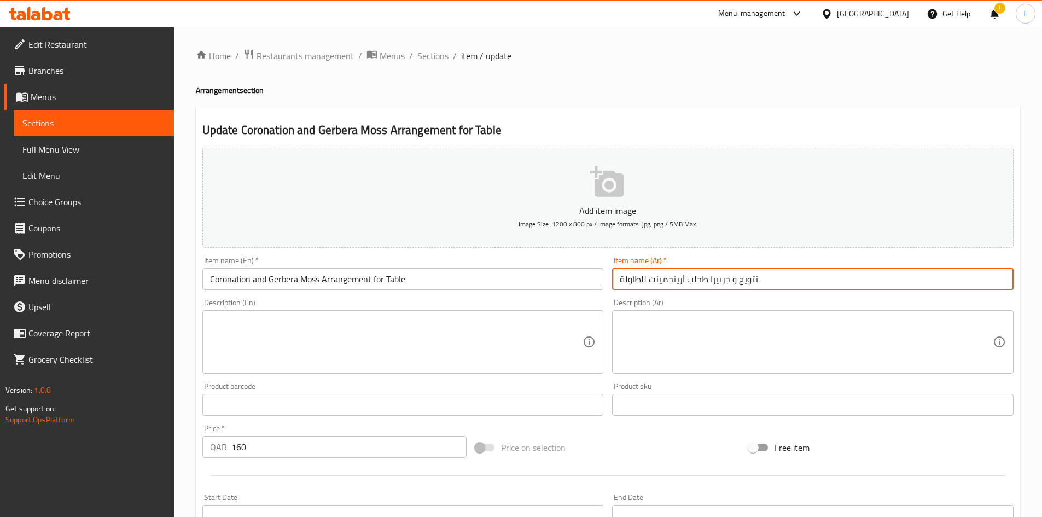
click at [646, 282] on input "تتويج و جربيرا طحلب أرينجمينت للطاولة" at bounding box center [813, 279] width 402 height 22
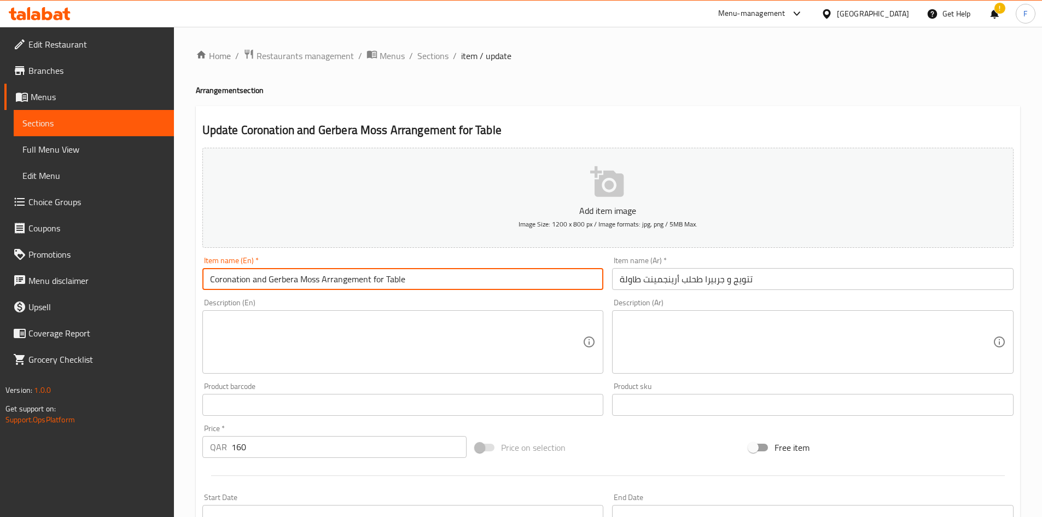
click at [250, 284] on input "Coronation and Gerbera Moss Arrangement for Table" at bounding box center [403, 279] width 402 height 22
click at [285, 280] on input "Coronation and Gerbera Moss Arrangement for Table" at bounding box center [403, 279] width 402 height 22
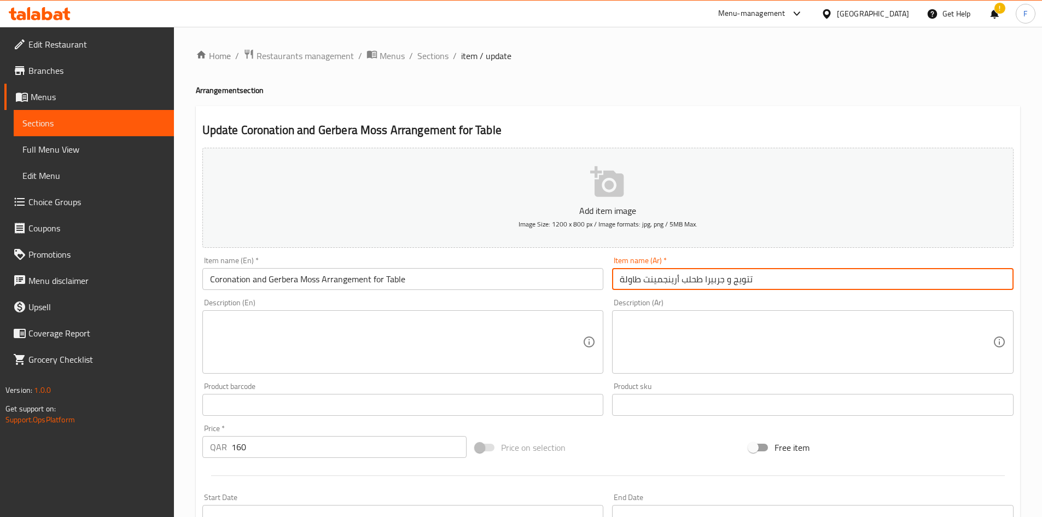
click at [750, 285] on input "تتويج و جربيرا طحلب أرينجمينت طاولة" at bounding box center [813, 279] width 402 height 22
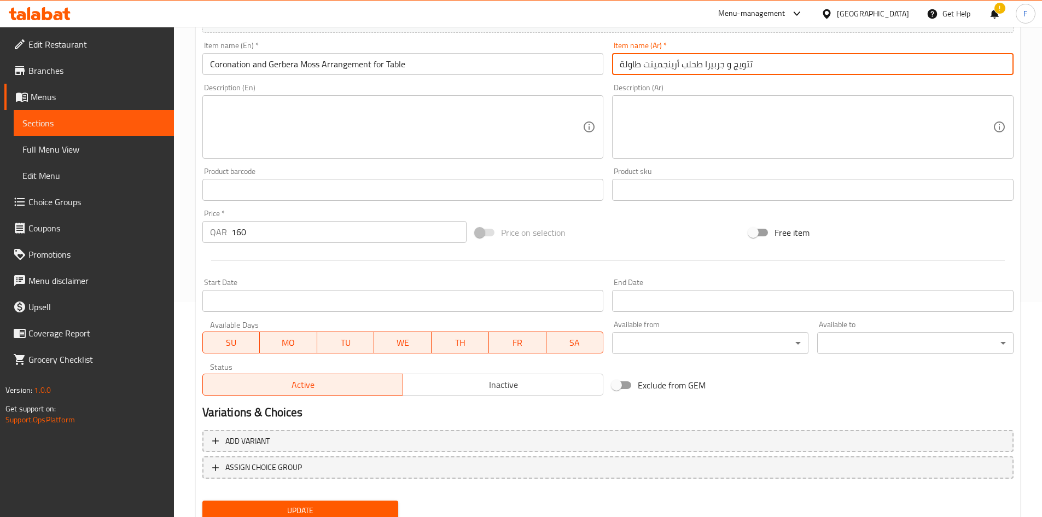
scroll to position [256, 0]
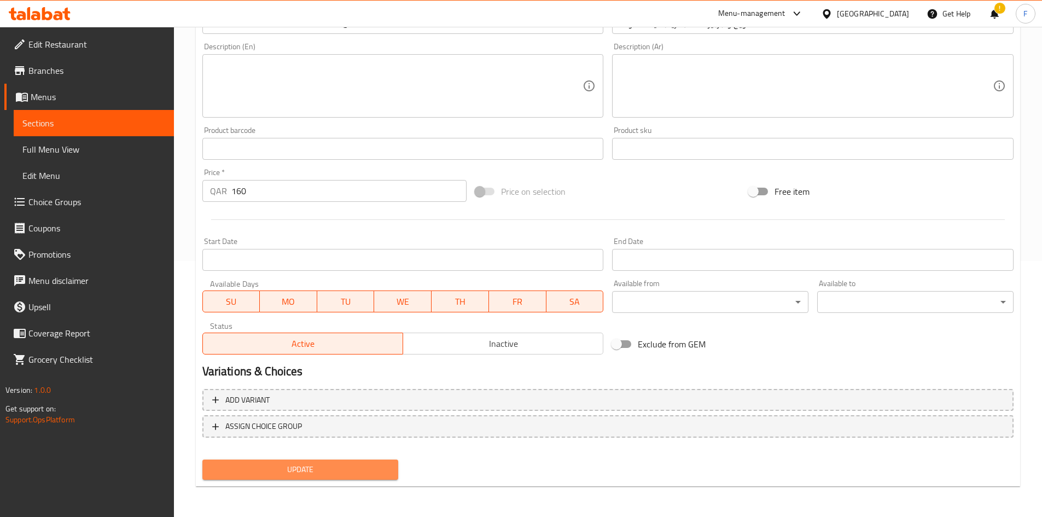
click at [366, 469] on span "Update" at bounding box center [300, 470] width 179 height 14
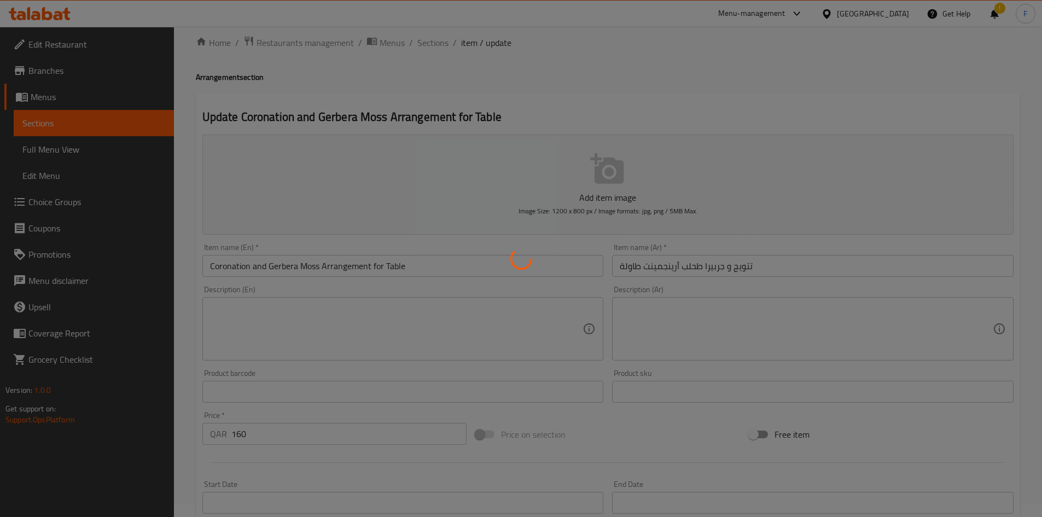
scroll to position [0, 0]
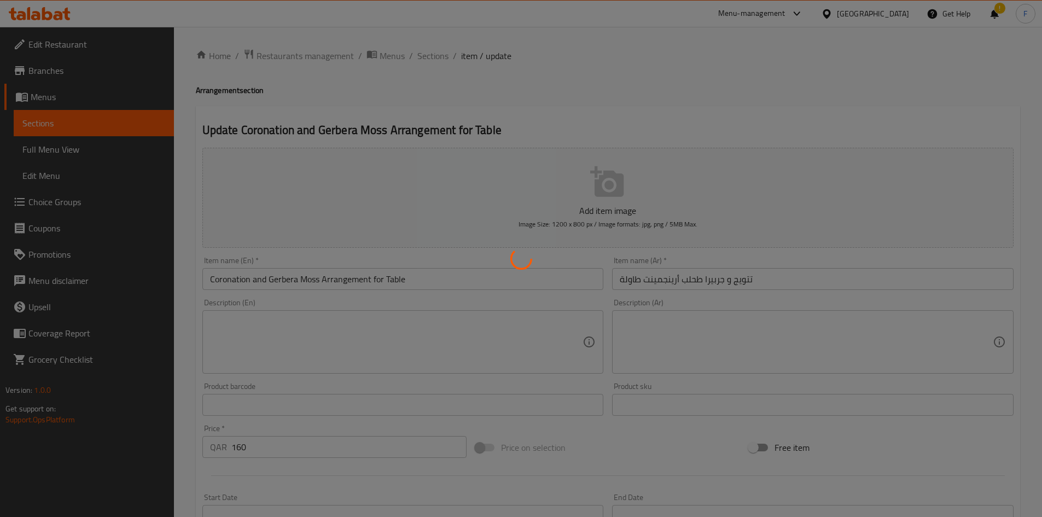
click at [669, 165] on div at bounding box center [521, 258] width 1042 height 517
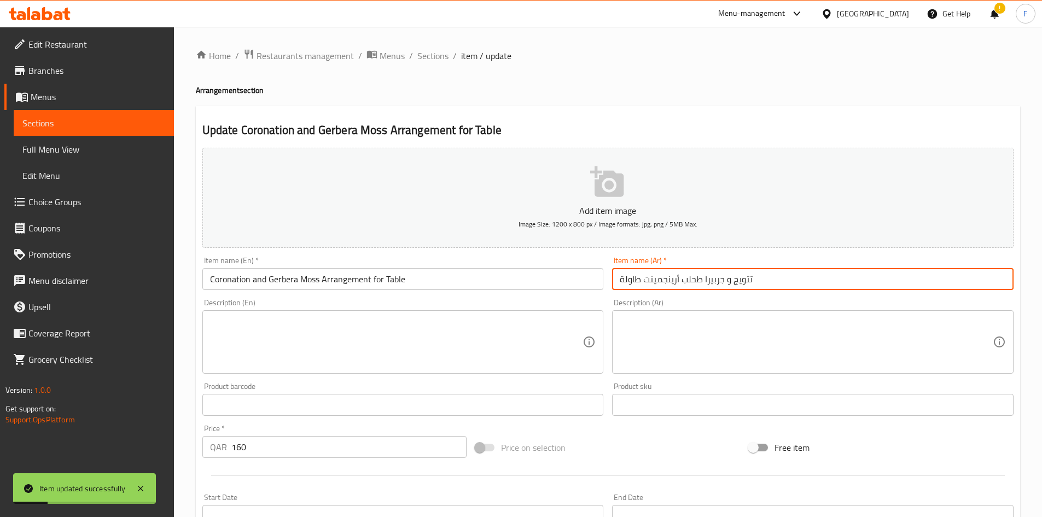
click at [631, 282] on input "تتويج و جربيرا طحلب أرينجمينت طاولة" at bounding box center [813, 279] width 402 height 22
click at [658, 283] on input "تتويج و جربيرا طحلب أرينجمينت" at bounding box center [813, 279] width 402 height 22
paste input "طاولة"
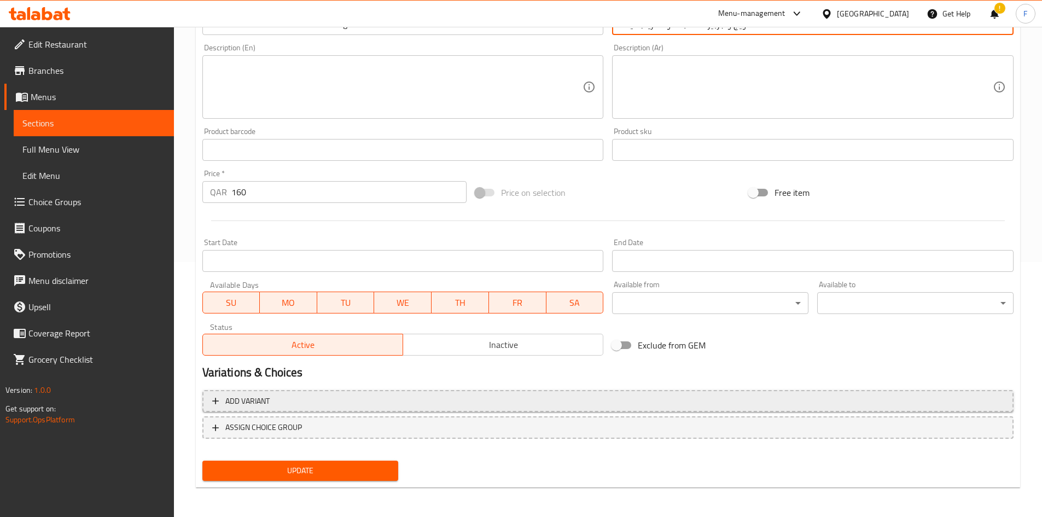
scroll to position [256, 0]
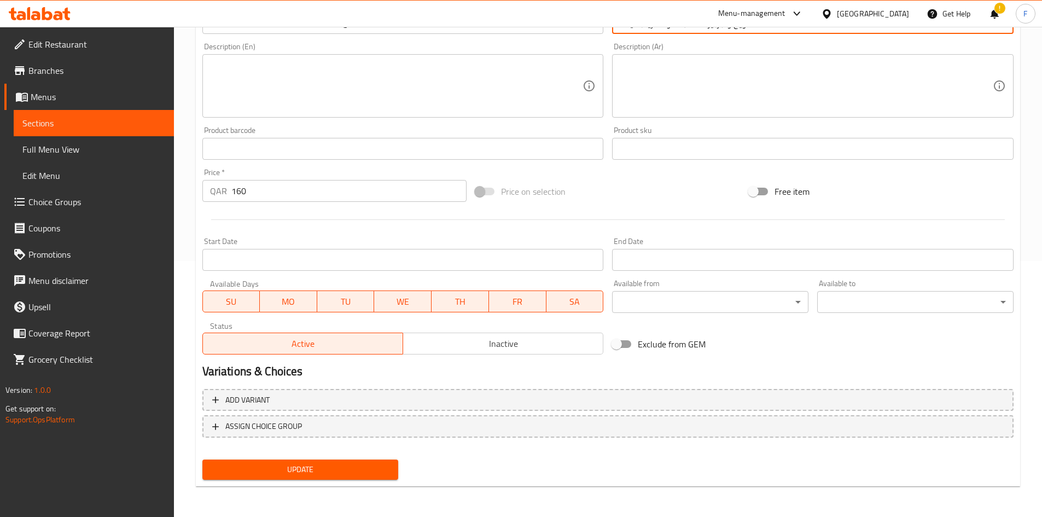
type input "تتويج و جربيرا طحلب طاولة أرينجمينت"
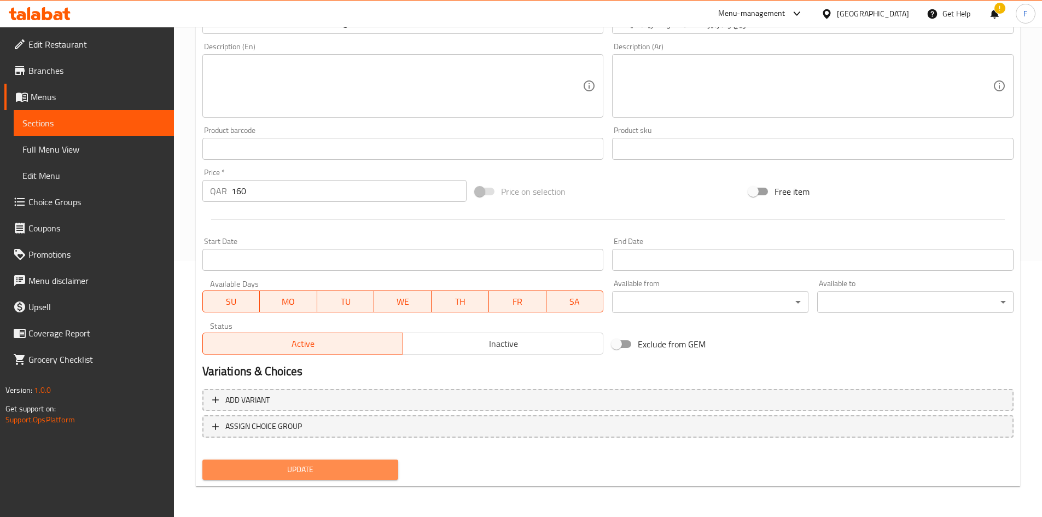
click at [361, 467] on span "Update" at bounding box center [300, 470] width 179 height 14
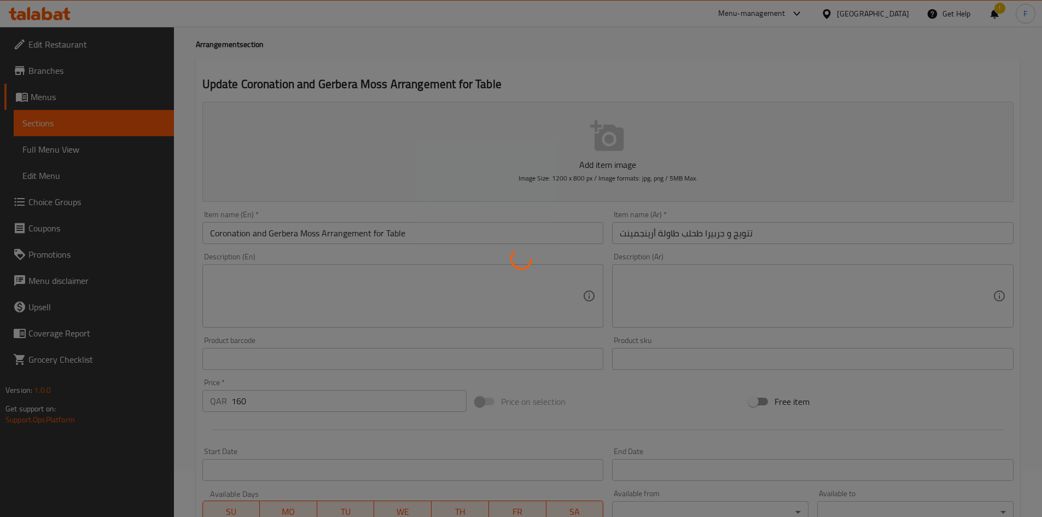
scroll to position [0, 0]
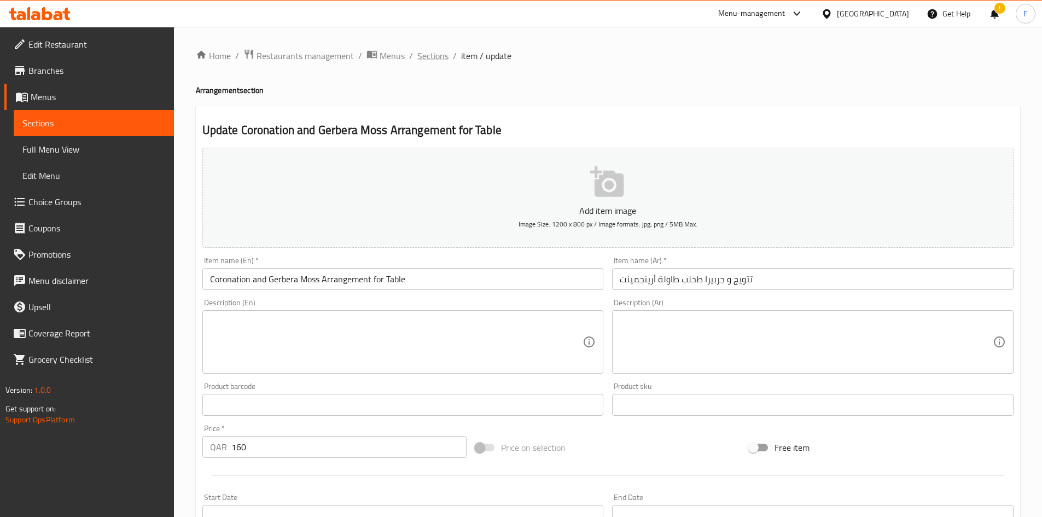
click at [432, 56] on span "Sections" at bounding box center [432, 55] width 31 height 13
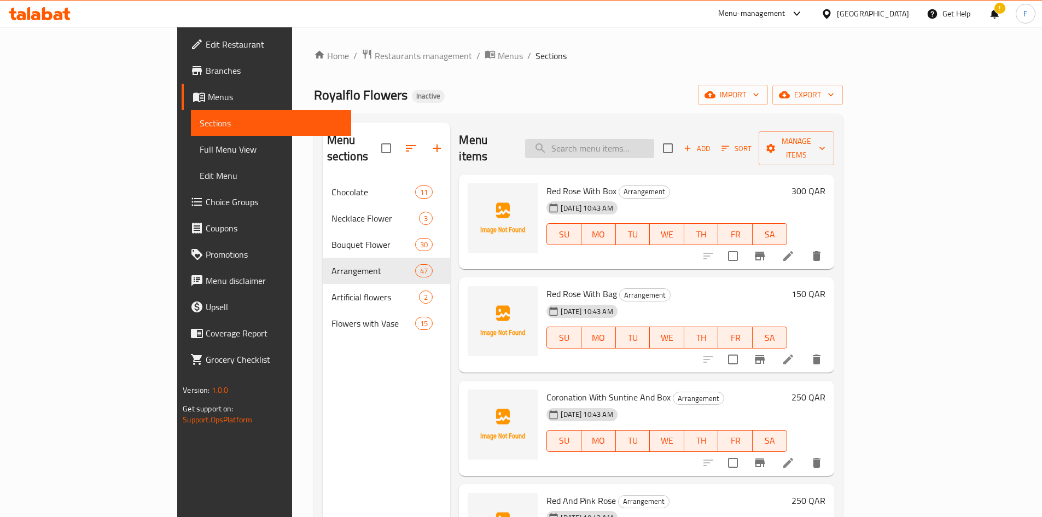
paste input "Flower arrangement [PERSON_NAME] design and purple rose with Acrylic"
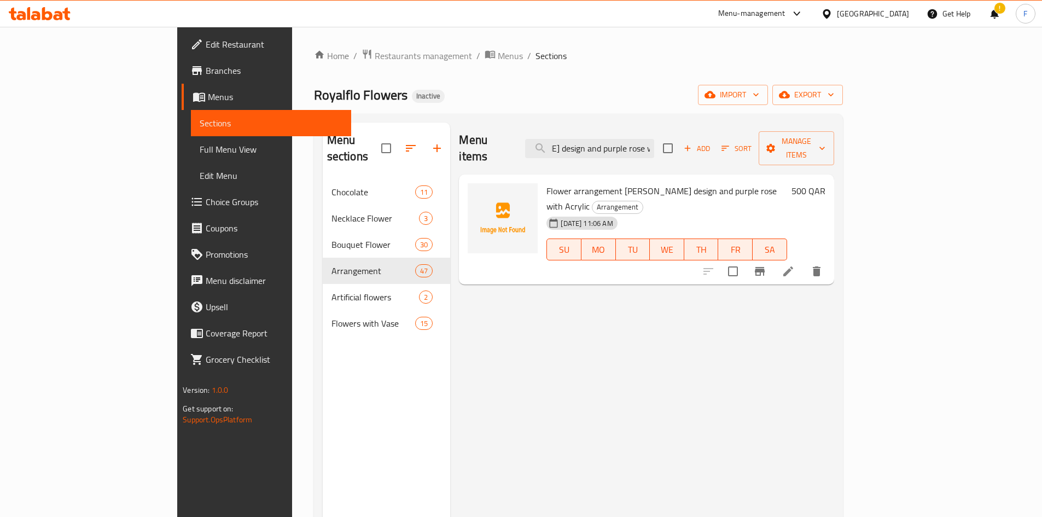
type input "Flower arrangement [PERSON_NAME] design and purple rose with Acrylic"
click at [793, 266] on icon at bounding box center [789, 271] width 10 height 10
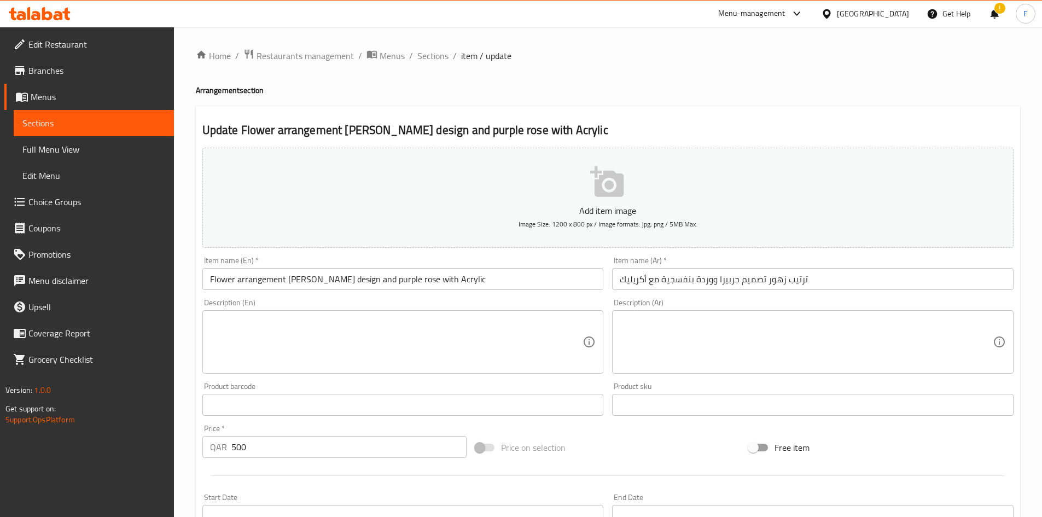
click at [799, 283] on input "ترتيب زهور تصميم جربيرا ووردة بنفسجية مع أكريليك" at bounding box center [813, 279] width 402 height 22
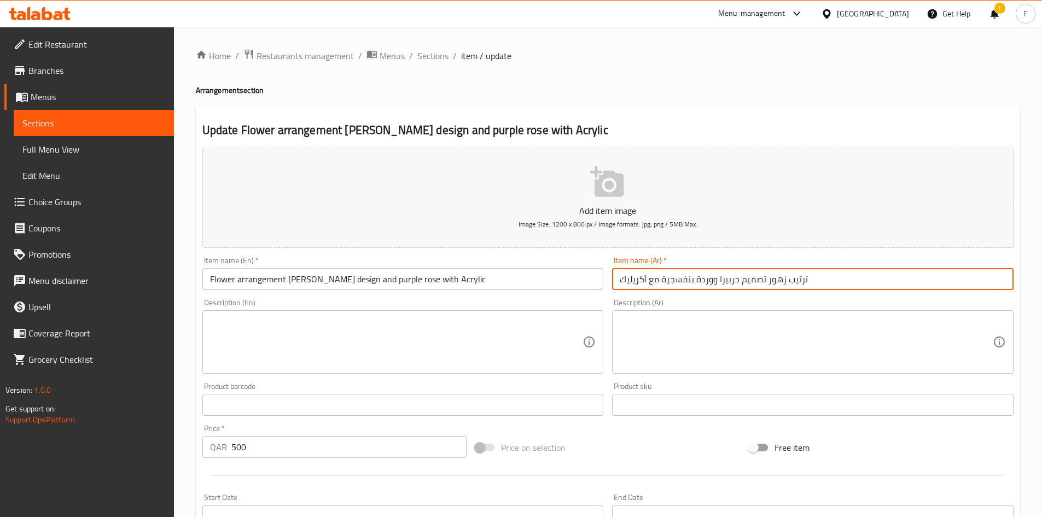
click at [799, 283] on input "ترتيب زهور تصميم جربيرا ووردة بنفسجية مع أكريليك" at bounding box center [813, 279] width 402 height 22
click at [801, 282] on input "ترتيب زهور تصميم جربيرا ووردة بنفسجية مع أكريليك" at bounding box center [813, 279] width 402 height 22
click at [799, 277] on input "ترتيب زهور تصميم جربيرا ووردة بنفسجية مع أكريليك" at bounding box center [813, 279] width 402 height 22
paste input "رينجمينت"
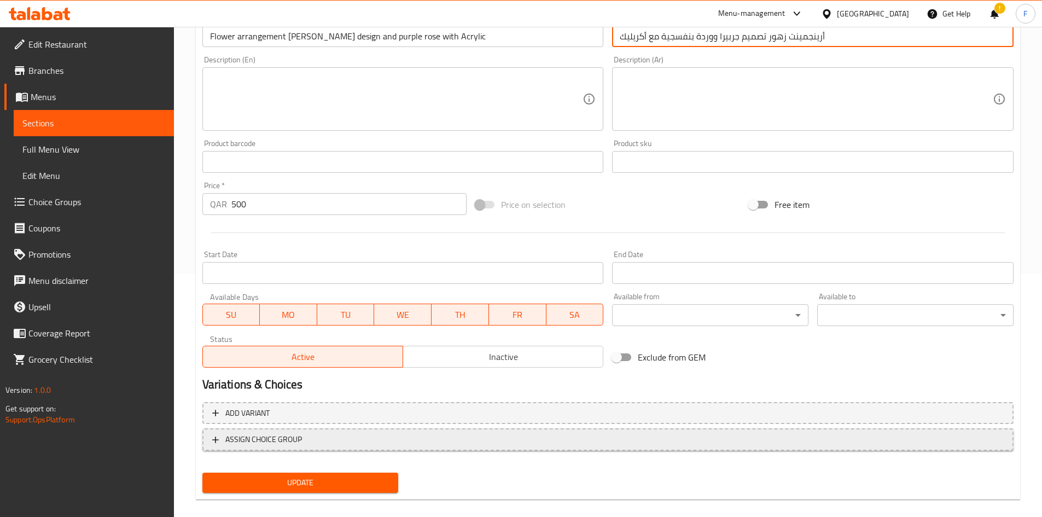
scroll to position [256, 0]
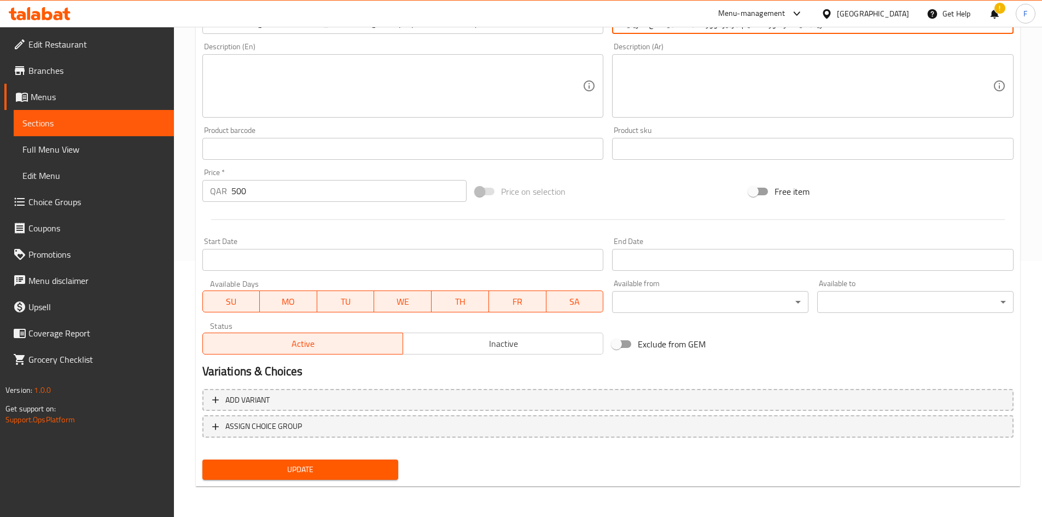
type input "أرينجمينت زهور تصميم جربيرا ووردة بنفسجية مع أكريليك"
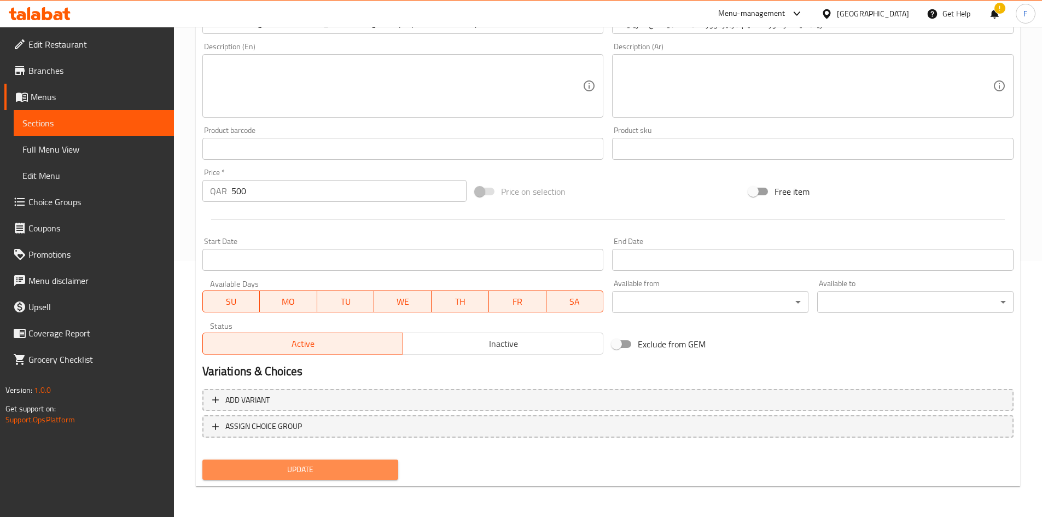
click at [304, 463] on span "Update" at bounding box center [300, 470] width 179 height 14
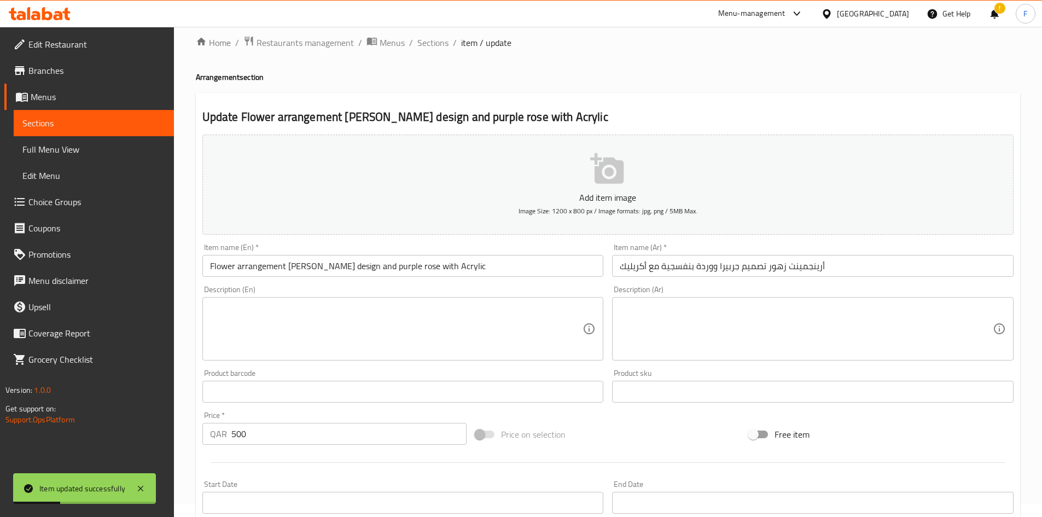
scroll to position [0, 0]
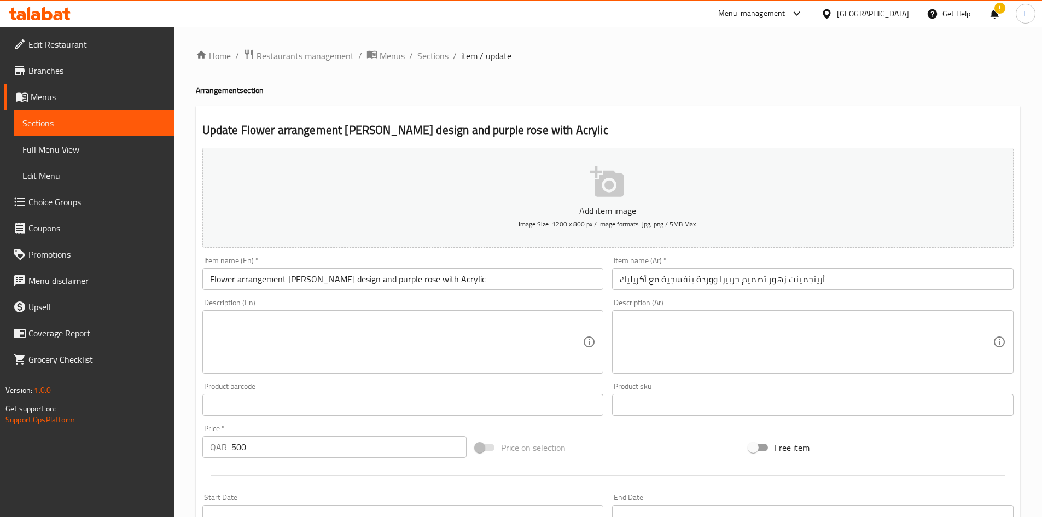
click at [438, 61] on span "Sections" at bounding box center [432, 55] width 31 height 13
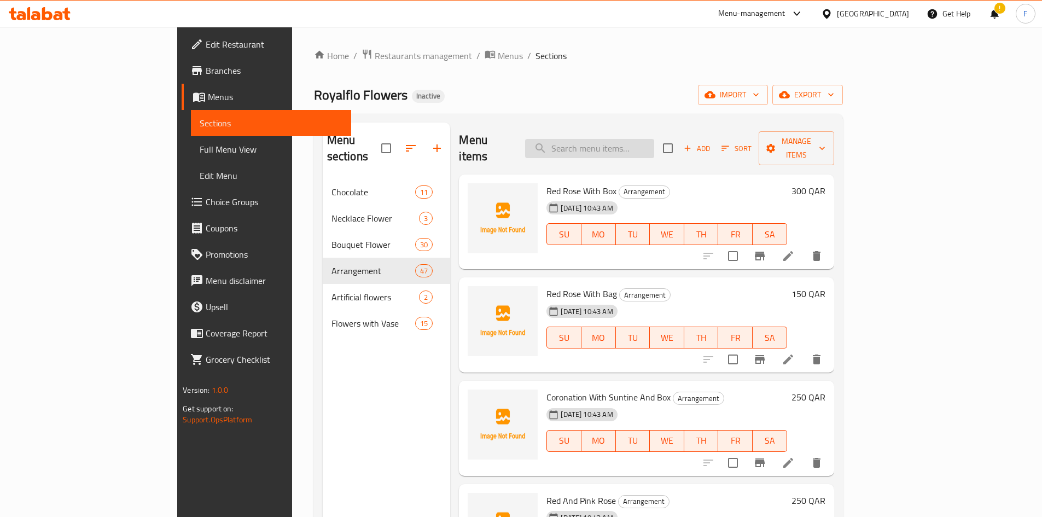
click at [640, 142] on input "search" at bounding box center [589, 148] width 129 height 19
paste input "Moss Arrangements Gerbera and coronation"
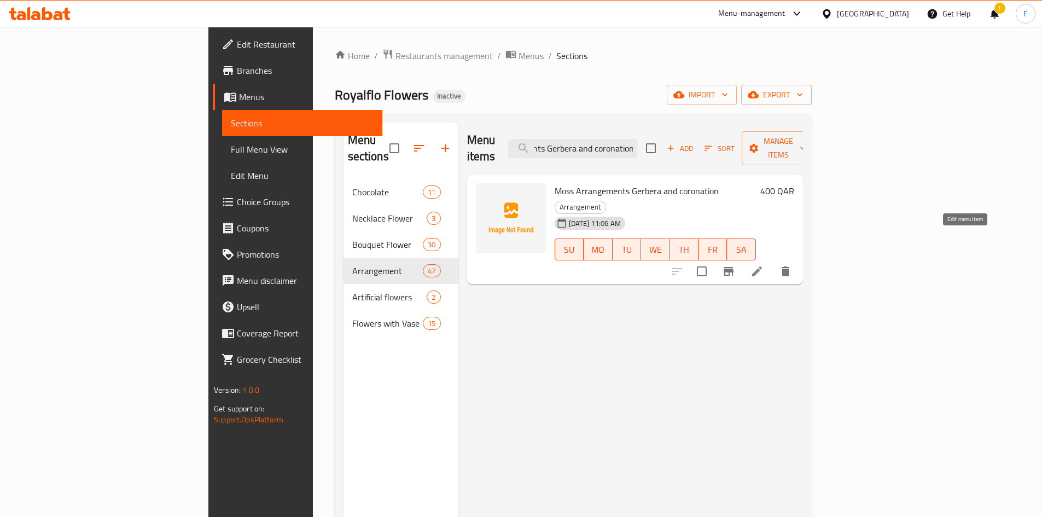
type input "Moss Arrangements Gerbera and coronation"
click at [762, 266] on icon at bounding box center [757, 271] width 10 height 10
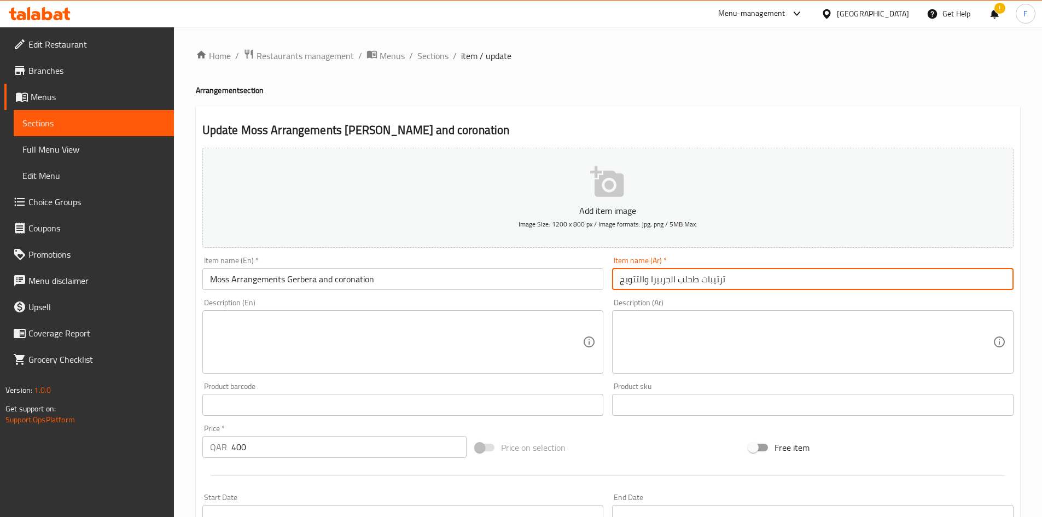
click at [635, 281] on input "ترتيبات طحلب الجربيرا والتتويج" at bounding box center [813, 279] width 402 height 22
click at [686, 279] on input "ترتيبات طحلب الجربيرا والتتويج" at bounding box center [813, 279] width 402 height 22
click at [687, 280] on input "ترتيبات طحلب الجربيرا والتتويج" at bounding box center [813, 279] width 402 height 22
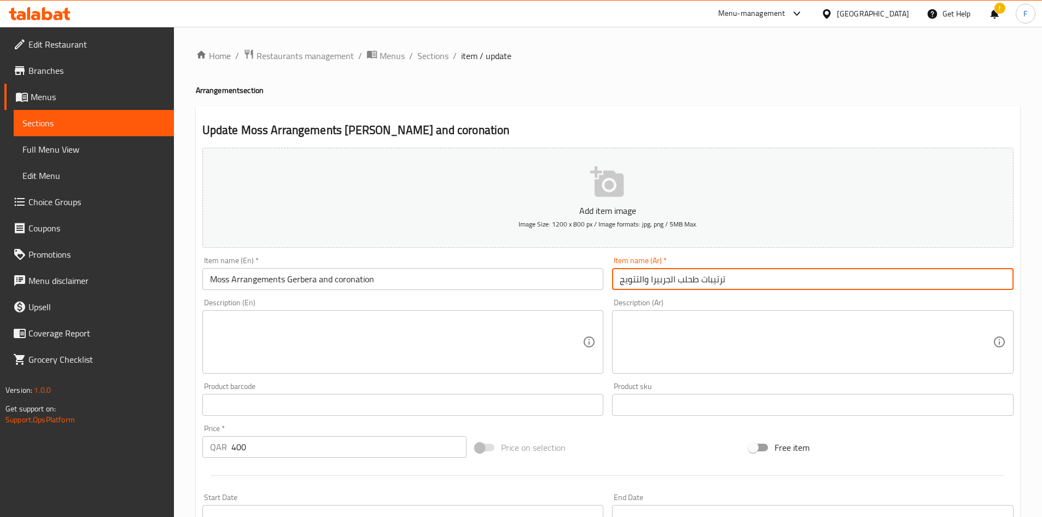
click at [687, 280] on input "ترتيبات طحلب الجربيرا والتتويج" at bounding box center [813, 279] width 402 height 22
click at [710, 279] on input "ترتيبات طحلب الجربيرا والتتويج" at bounding box center [813, 279] width 402 height 22
paste input "رينجمينت"
type input "أرينجمينت طحلب الجربيرا والتتويج"
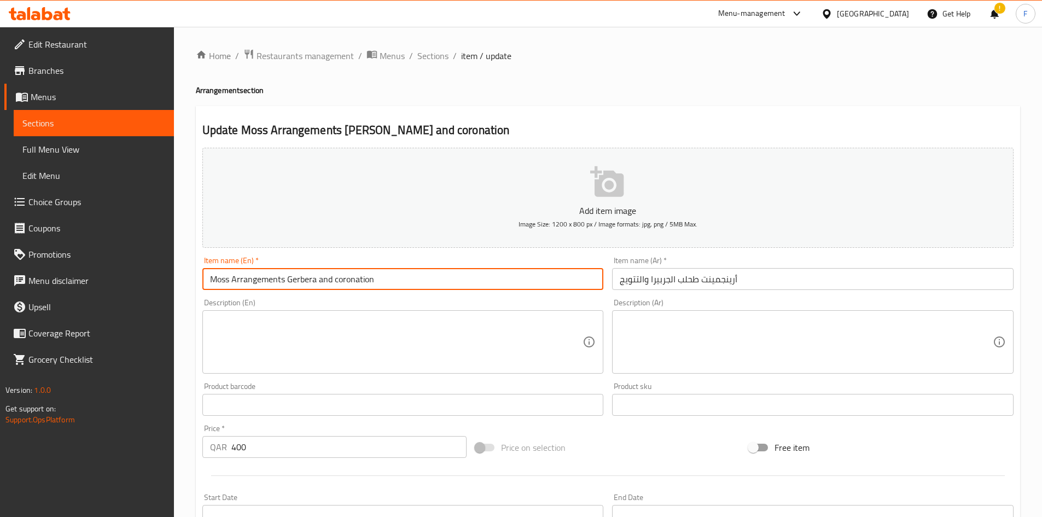
click at [218, 280] on input "Moss Arrangements Gerbera and coronation" at bounding box center [403, 279] width 402 height 22
click at [686, 283] on input "أرينجمينت طحلب الجربيرا والتتويج" at bounding box center [813, 279] width 402 height 22
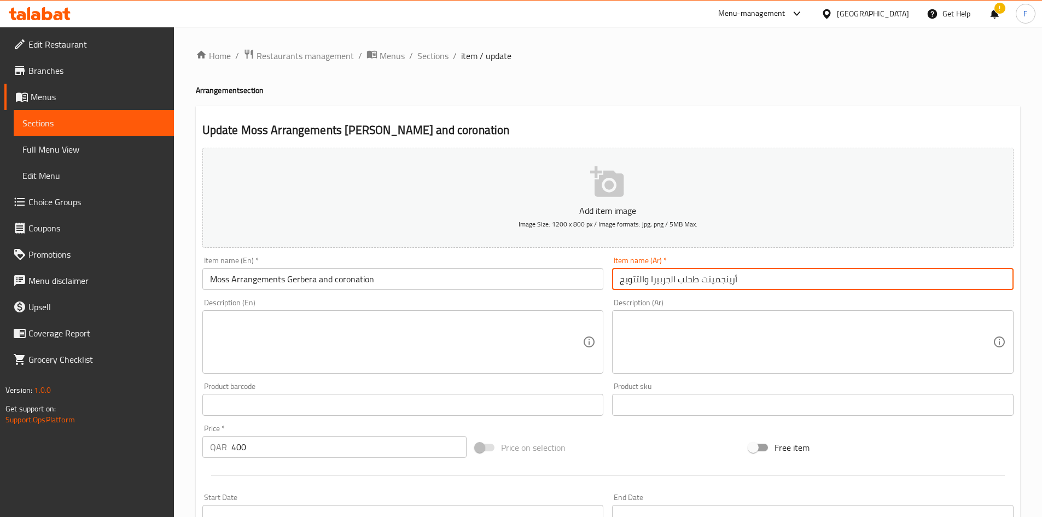
click at [666, 283] on input "أرينجمينت طحلب الجربيرا والتتويج" at bounding box center [813, 279] width 402 height 22
click at [257, 282] on input "Moss Arrangements Gerbera and coronation" at bounding box center [403, 279] width 402 height 22
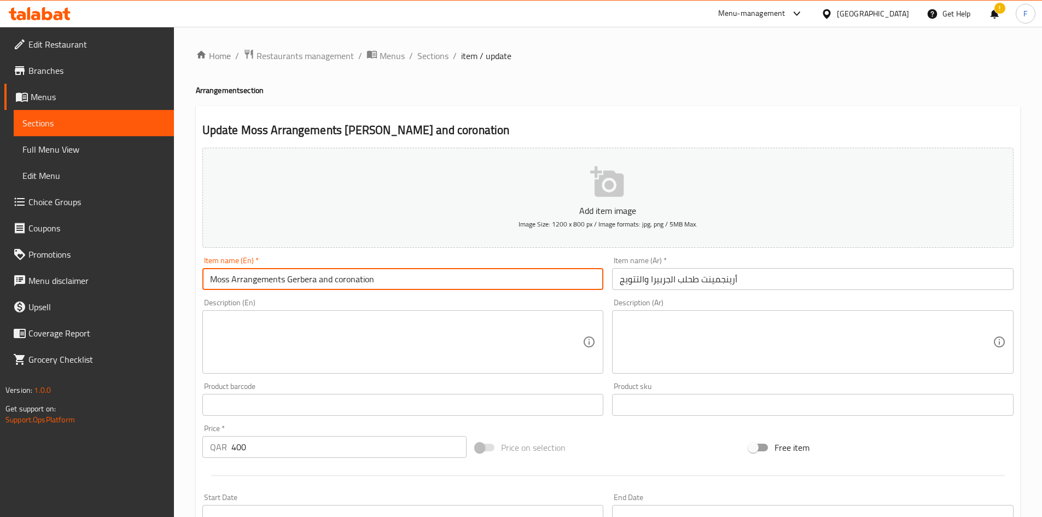
click at [257, 282] on input "Moss Arrangements Gerbera and coronation" at bounding box center [403, 279] width 402 height 22
click at [303, 275] on input "Moss Arrangements Gerbera and coronation" at bounding box center [403, 279] width 402 height 22
click at [338, 277] on input "Moss Arrangements Gerbera and coronation" at bounding box center [403, 279] width 402 height 22
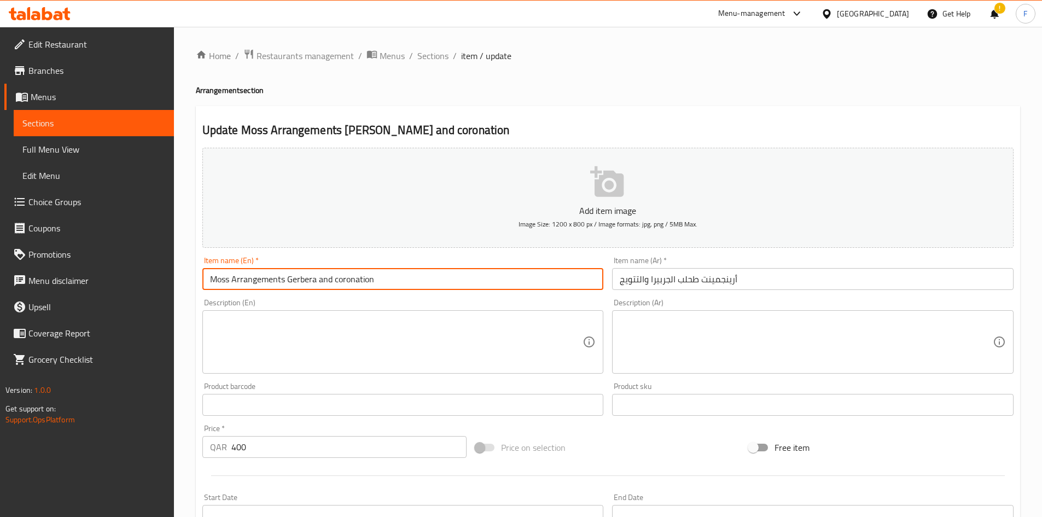
click at [661, 284] on input "أرينجمينت طحلب الجربيرا والتتويج" at bounding box center [813, 279] width 402 height 22
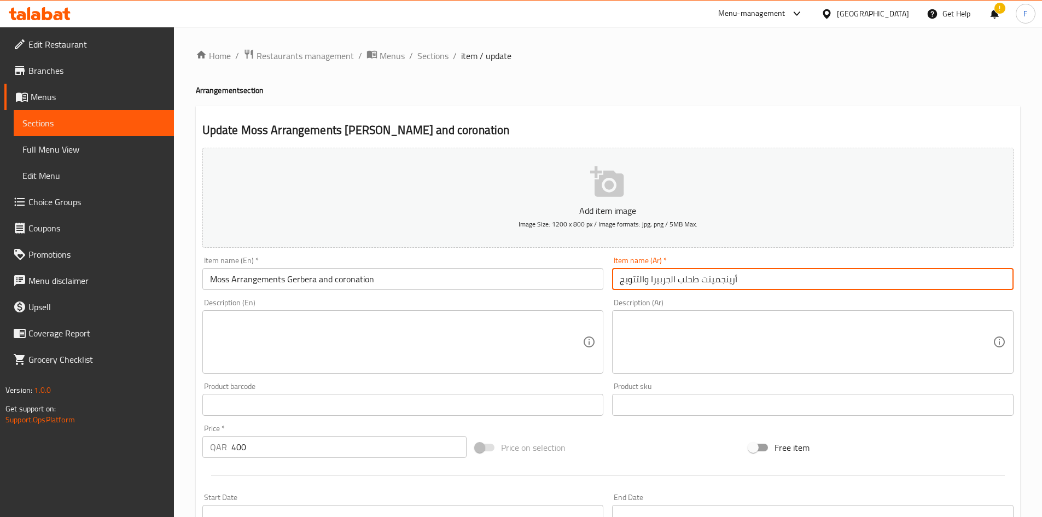
click at [661, 284] on input "أرينجمينت طحلب الجربيرا والتتويج" at bounding box center [813, 279] width 402 height 22
click at [629, 280] on input "أرينجمينت طحلب الجربيرا والتتويج" at bounding box center [813, 279] width 402 height 22
click at [688, 276] on input "أرينجمينت طحلب الجربيرا والتتويج" at bounding box center [813, 279] width 402 height 22
click at [689, 276] on input "أرينجمينت طحلب الجربيرا والتتويج" at bounding box center [813, 279] width 402 height 22
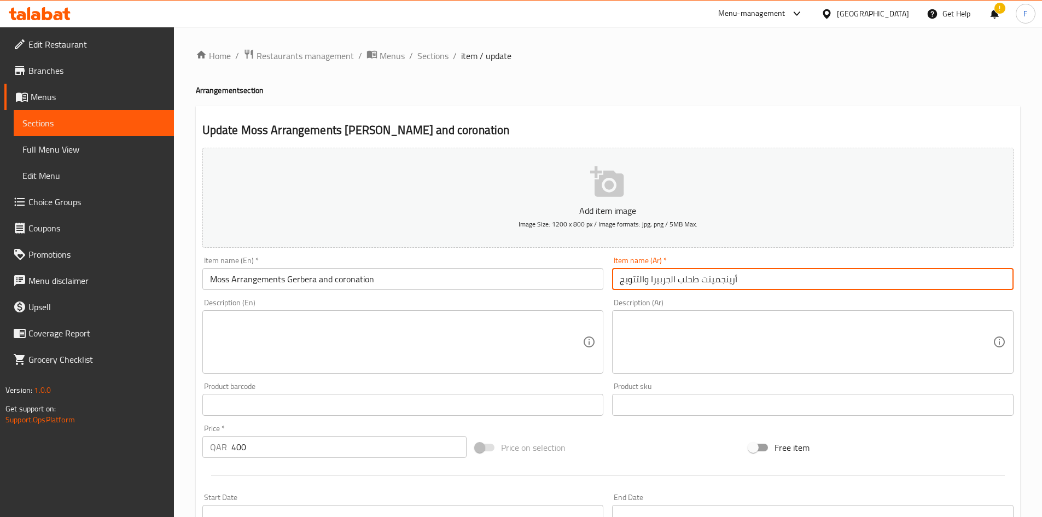
click at [664, 279] on input "أرينجمينت طحلب الجربيرا والتتويج" at bounding box center [813, 279] width 402 height 22
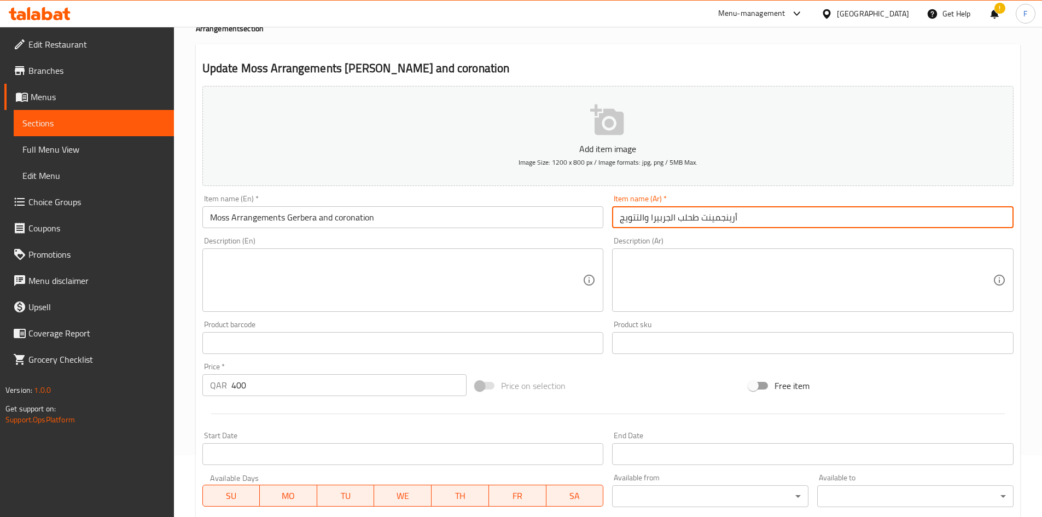
scroll to position [219, 0]
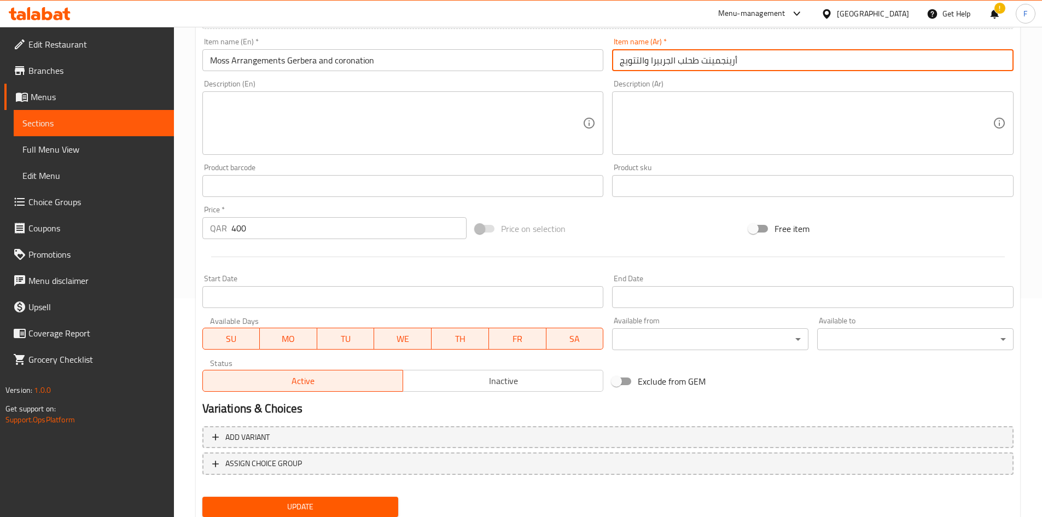
click at [308, 513] on span "Update" at bounding box center [300, 507] width 179 height 14
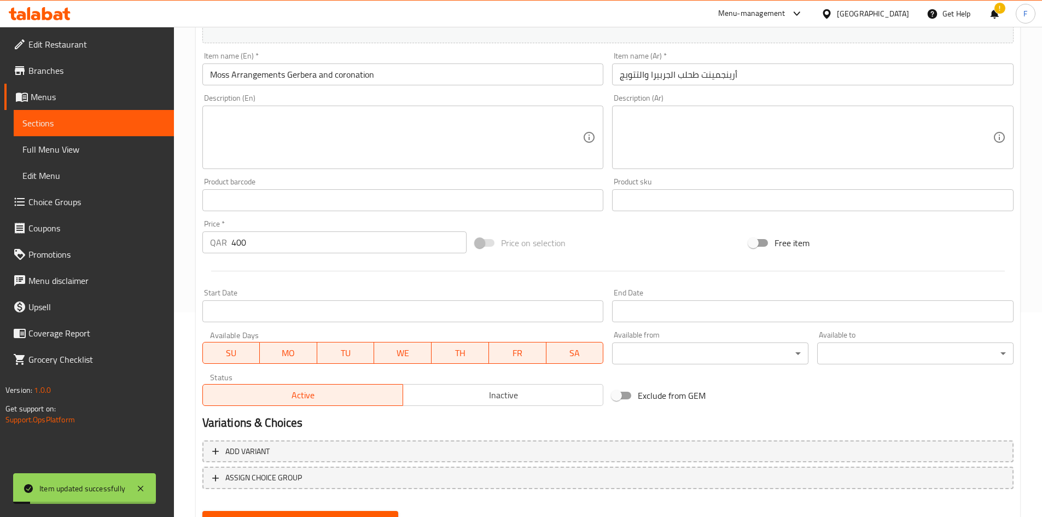
scroll to position [0, 0]
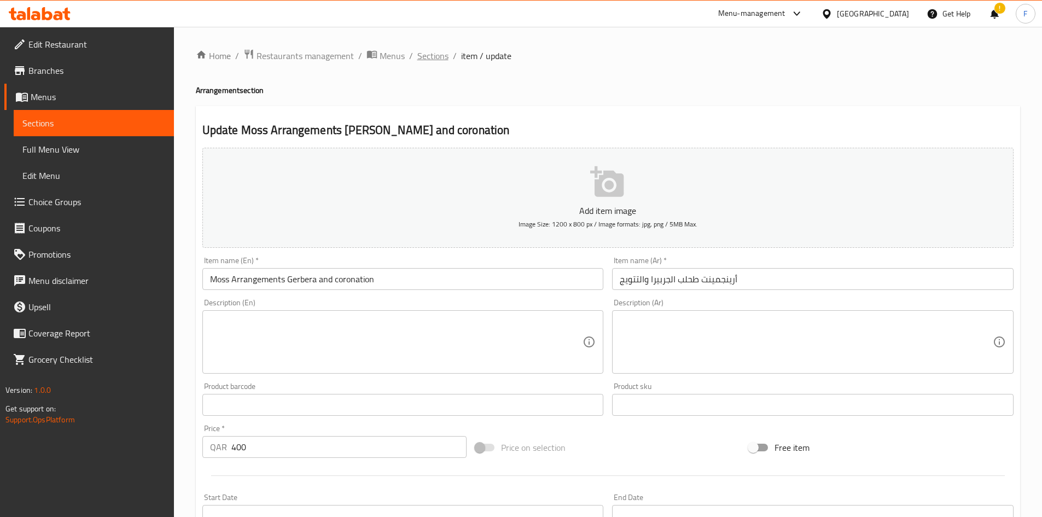
click at [432, 62] on span "Sections" at bounding box center [432, 55] width 31 height 13
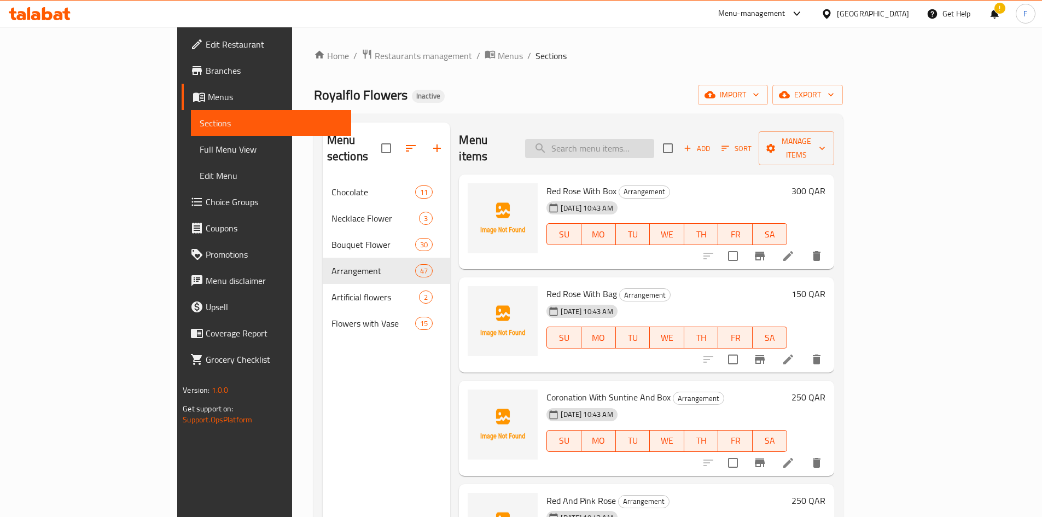
paste input "Parties and events Arrangements Mix Flowers"
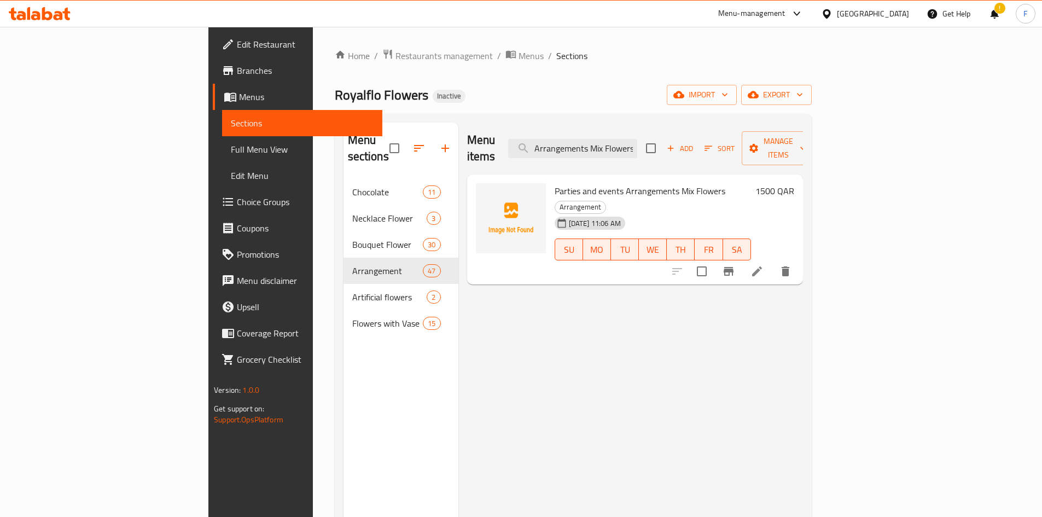
type input "Parties and events Arrangements Mix Flowers"
click at [773, 262] on li at bounding box center [757, 272] width 31 height 20
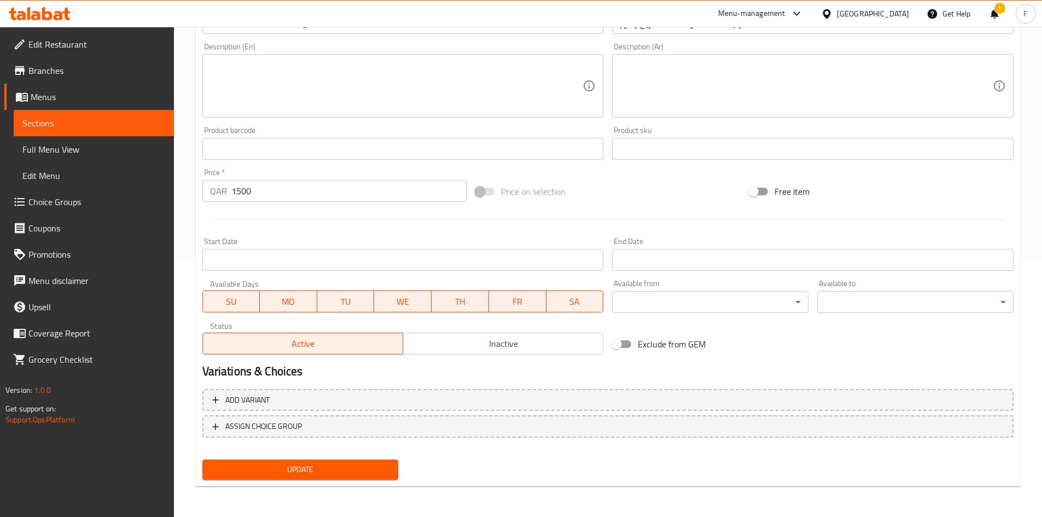
scroll to position [37, 0]
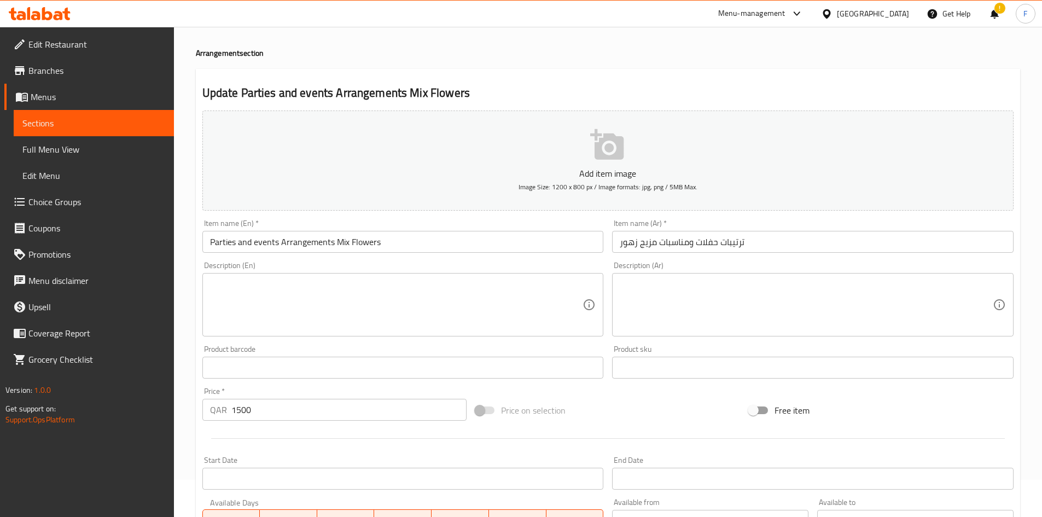
click at [737, 243] on input "ترتيبات حفلات ومناسبات مزيج زهور" at bounding box center [813, 242] width 402 height 22
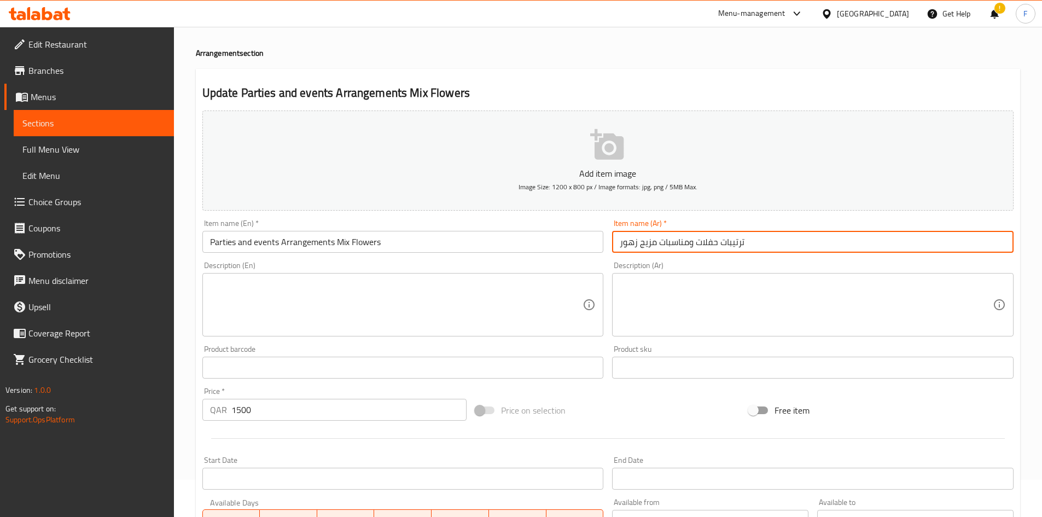
click at [737, 243] on input "ترتيبات حفلات ومناسبات مزيج زهور" at bounding box center [813, 242] width 402 height 22
click at [739, 242] on input "ترتيبات حفلات ومناسبات مزيج زهور" at bounding box center [813, 242] width 402 height 22
click at [739, 244] on input "ترتيبات حفلات ومناسبات مزيج زهور" at bounding box center [813, 242] width 402 height 22
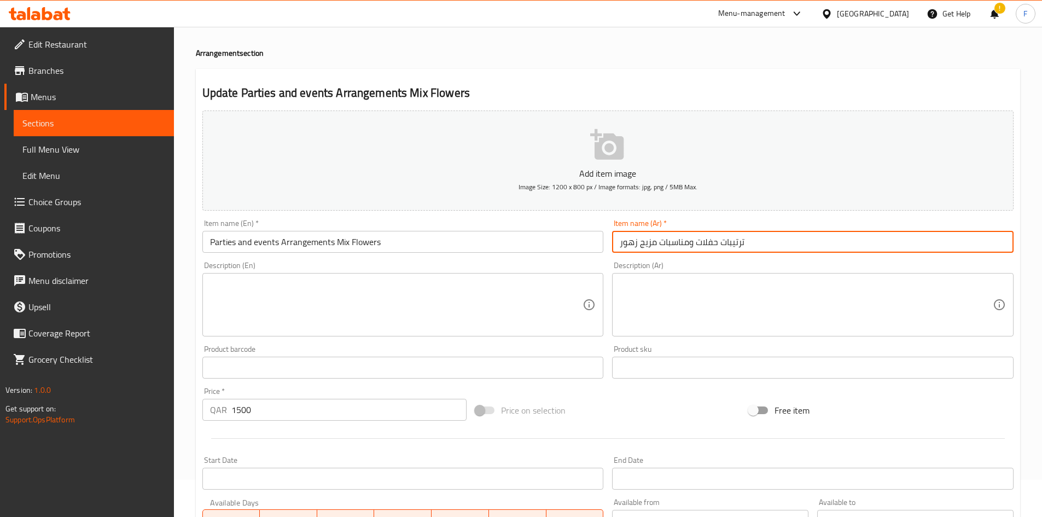
click at [739, 242] on input "ترتيبات حفلات ومناسبات مزيج زهور" at bounding box center [813, 242] width 402 height 22
paste input "رينجمينت"
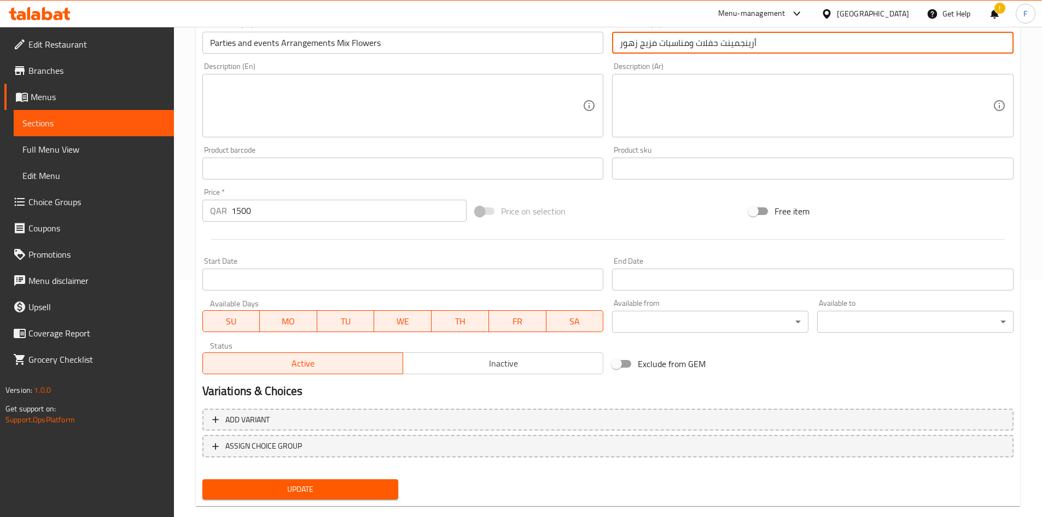
scroll to position [256, 0]
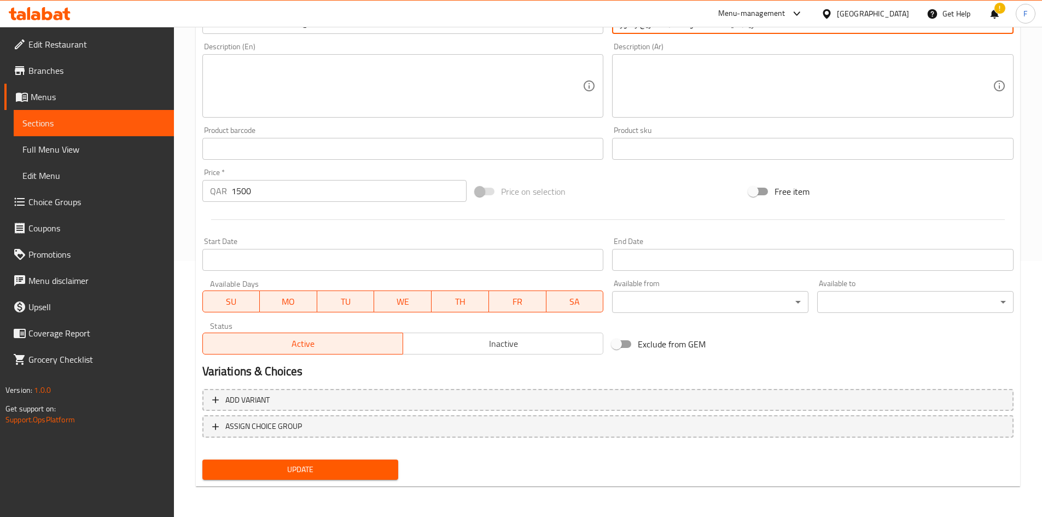
click at [268, 468] on span "Update" at bounding box center [300, 470] width 179 height 14
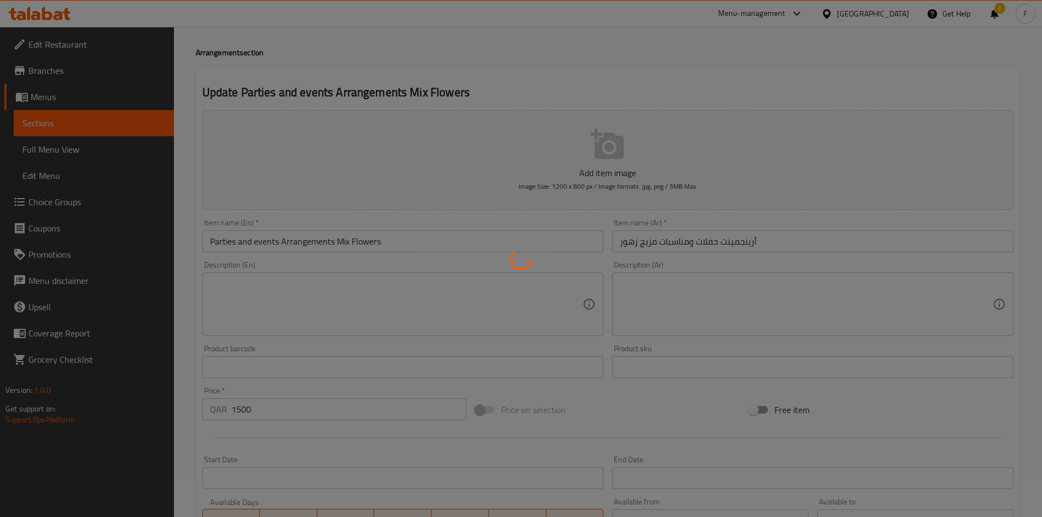
scroll to position [37, 0]
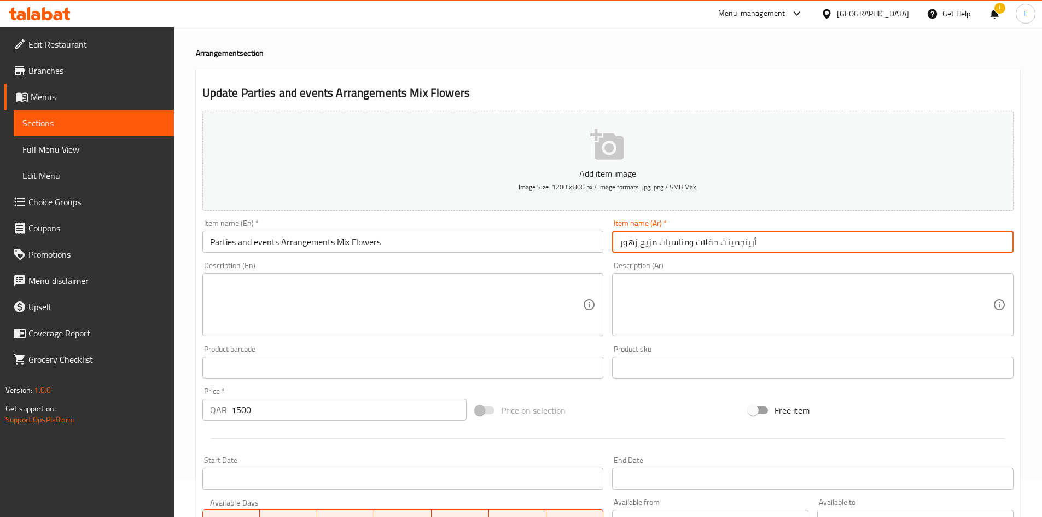
click at [643, 242] on input "أرينجمينت حفلات ومناسبات مزيج زهور" at bounding box center [813, 242] width 402 height 22
click at [644, 242] on input "أرينجمينت حفلات ومناسبات مزيج زهور" at bounding box center [813, 242] width 402 height 22
click at [647, 242] on input "أرينجمينت حفلات ومناسبات مزيج زهور" at bounding box center [813, 242] width 402 height 22
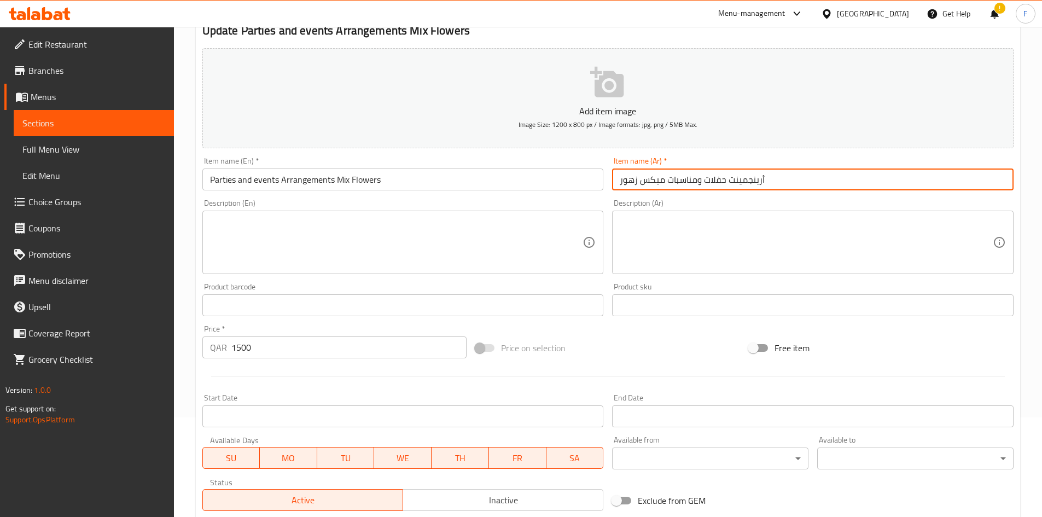
scroll to position [256, 0]
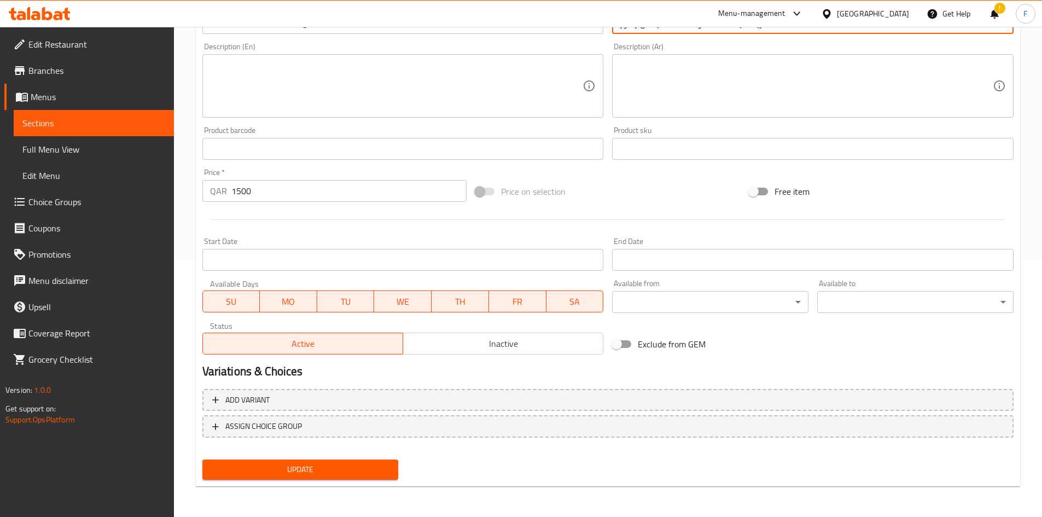
type input "أرينجمينت حفلات ومناسبات ميكس زهور"
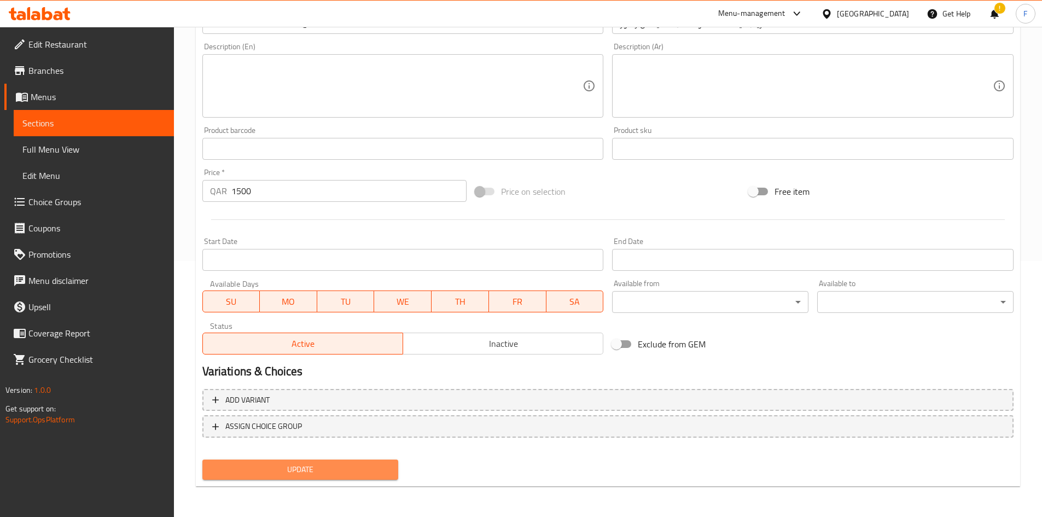
click at [333, 469] on span "Update" at bounding box center [300, 470] width 179 height 14
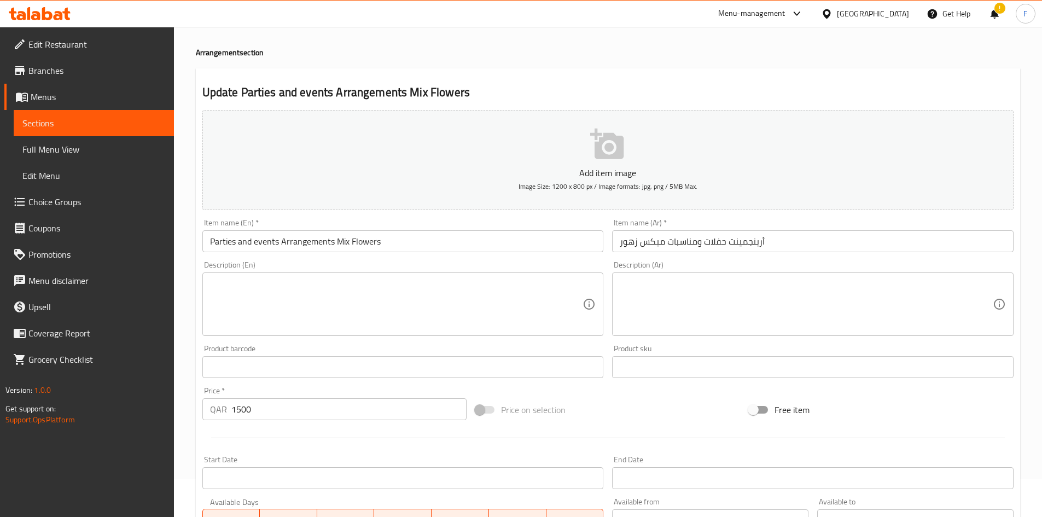
scroll to position [37, 0]
click at [737, 247] on input "أرينجمينت حفلات ومناسبات ميكس زهور" at bounding box center [813, 242] width 402 height 22
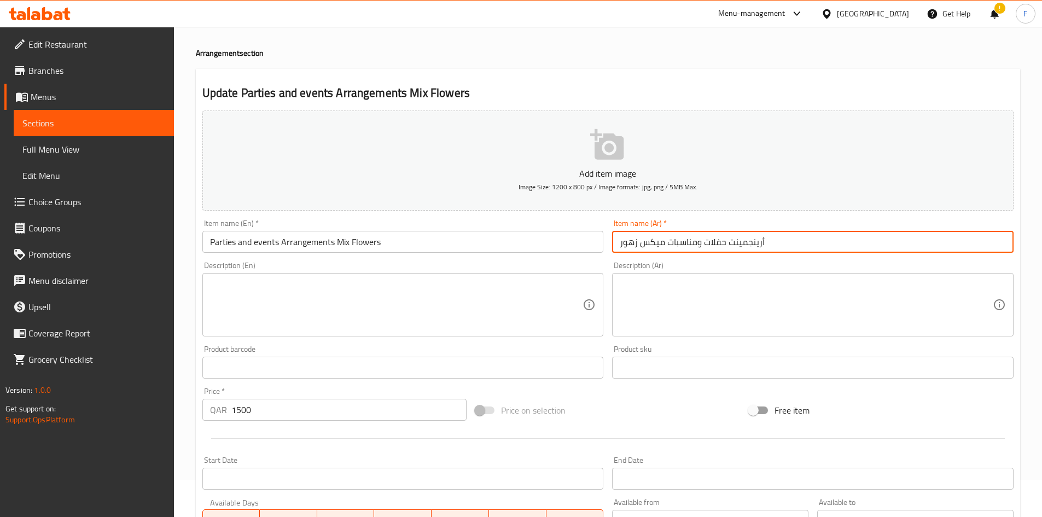
click at [737, 247] on input "أرينجمينت حفلات ومناسبات ميكس زهور" at bounding box center [813, 242] width 402 height 22
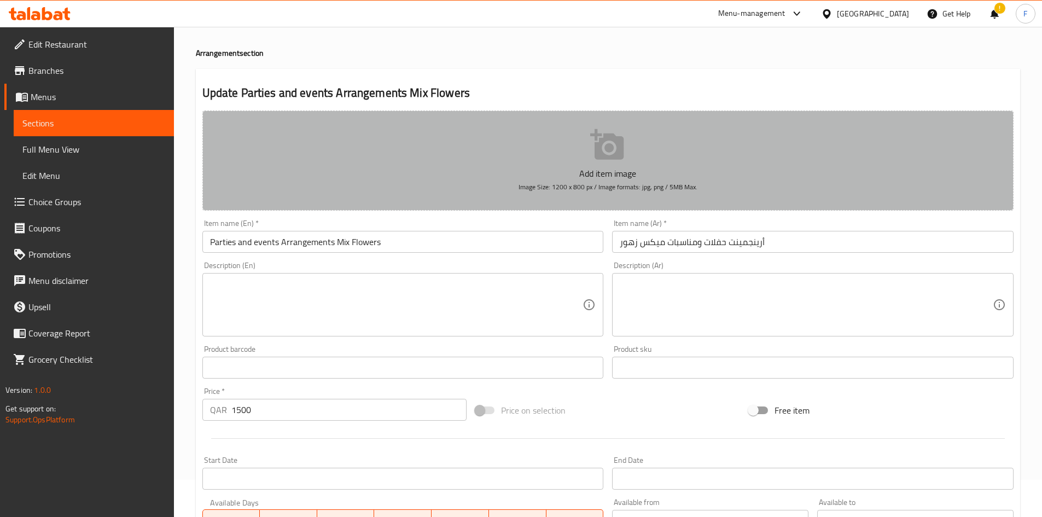
click at [743, 177] on p "Add item image" at bounding box center [608, 173] width 778 height 13
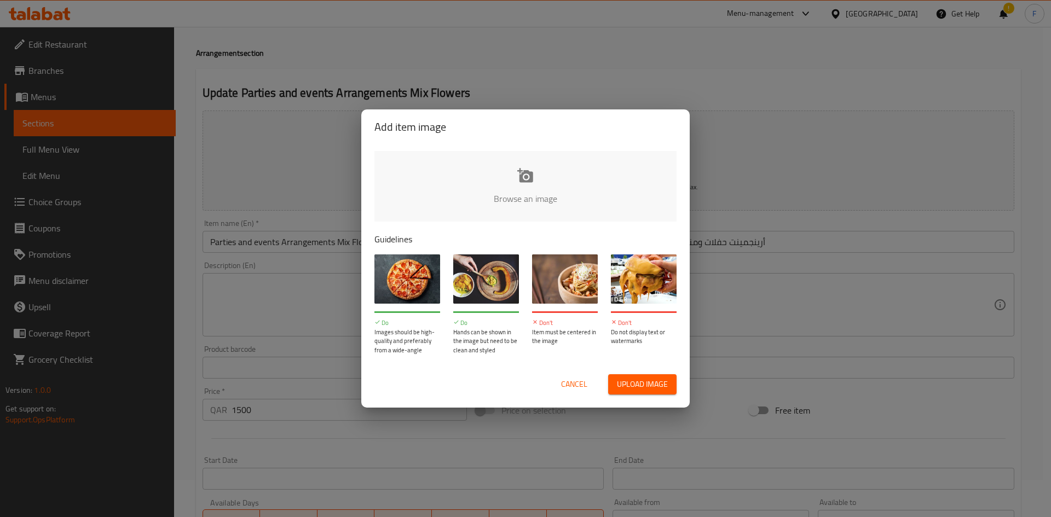
click at [569, 386] on span "Cancel" at bounding box center [574, 385] width 26 height 14
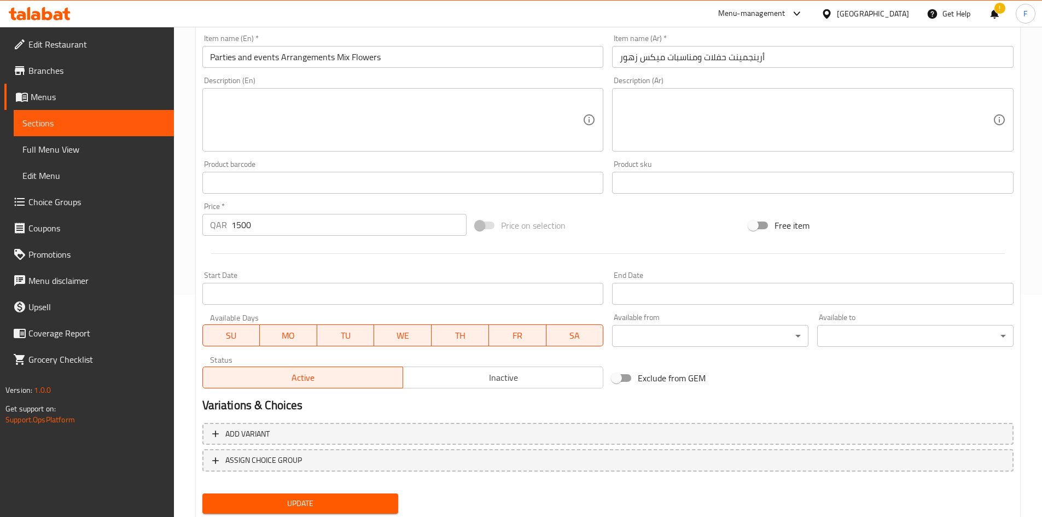
scroll to position [256, 0]
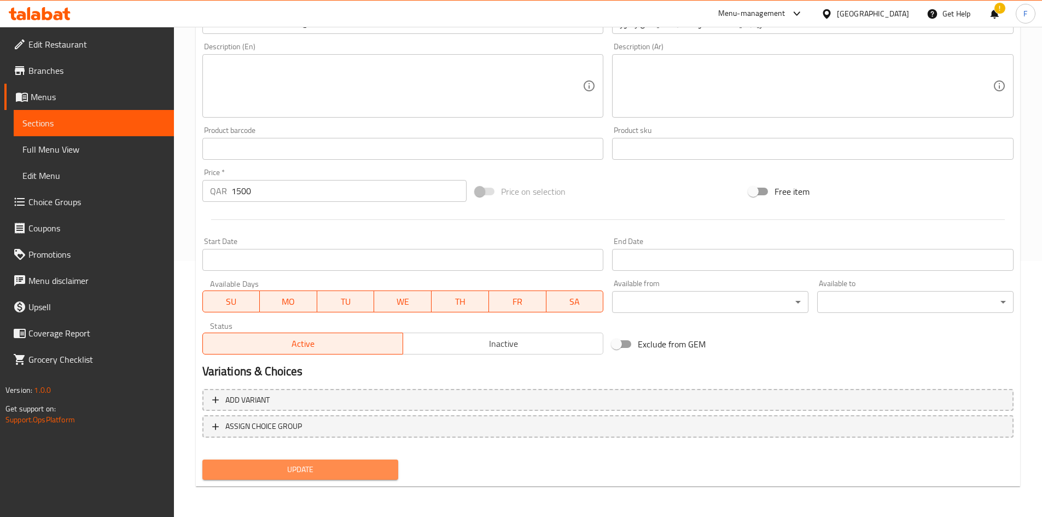
click at [339, 473] on span "Update" at bounding box center [300, 470] width 179 height 14
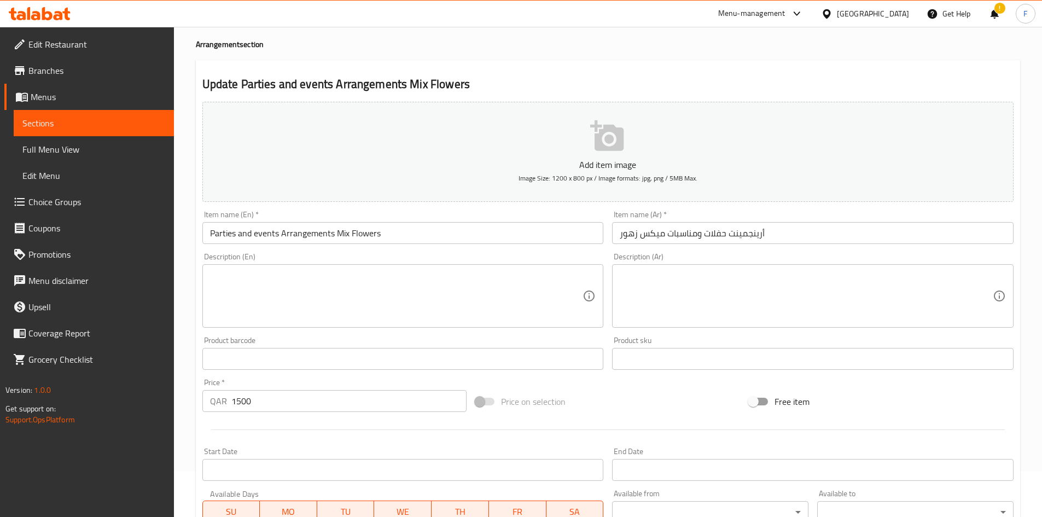
scroll to position [0, 0]
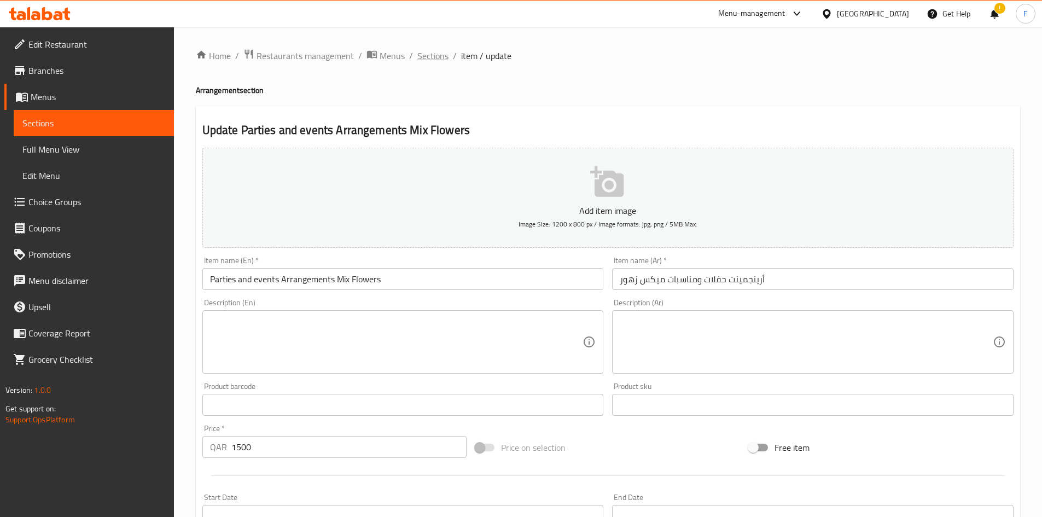
click at [436, 56] on span "Sections" at bounding box center [432, 55] width 31 height 13
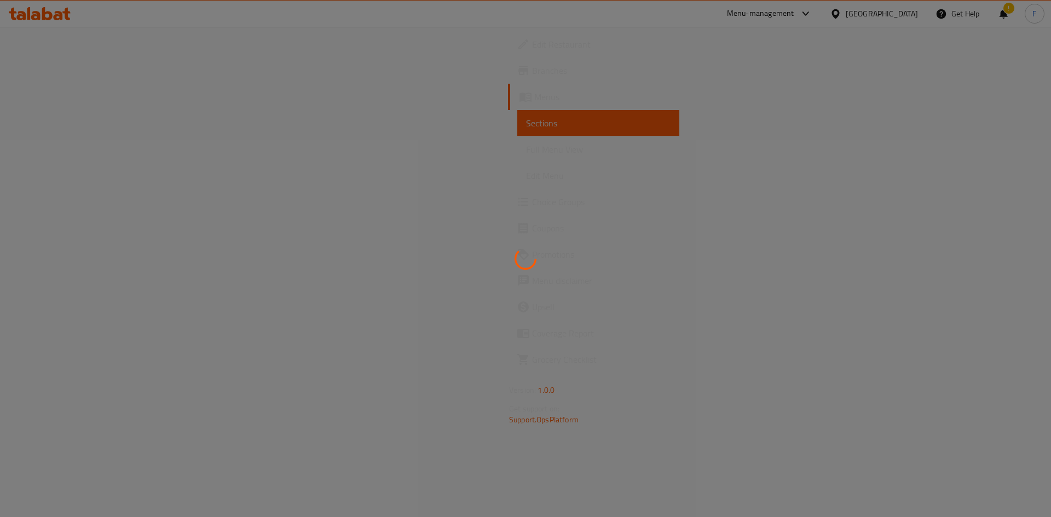
click at [658, 85] on div at bounding box center [525, 258] width 1051 height 517
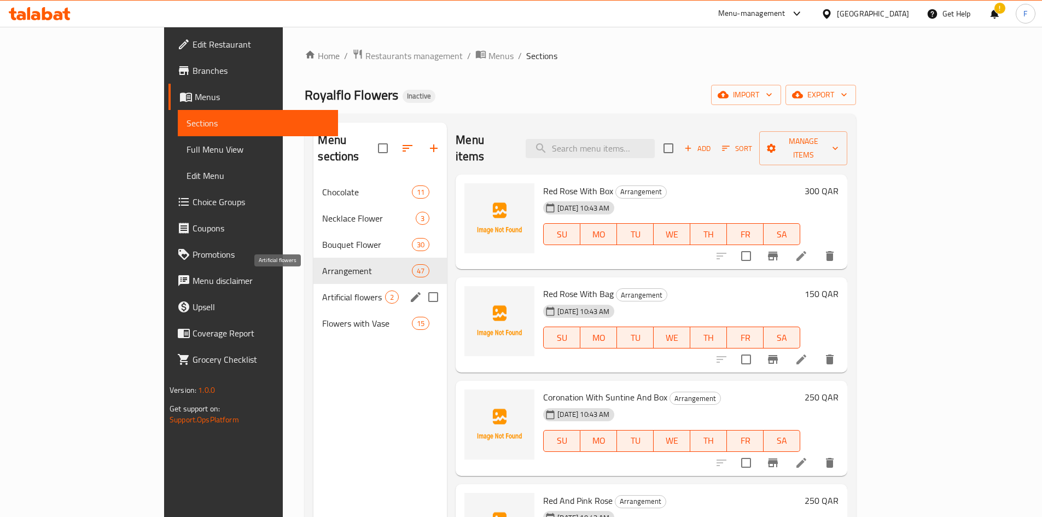
click at [322, 291] on span "Artificial flowers" at bounding box center [353, 297] width 63 height 13
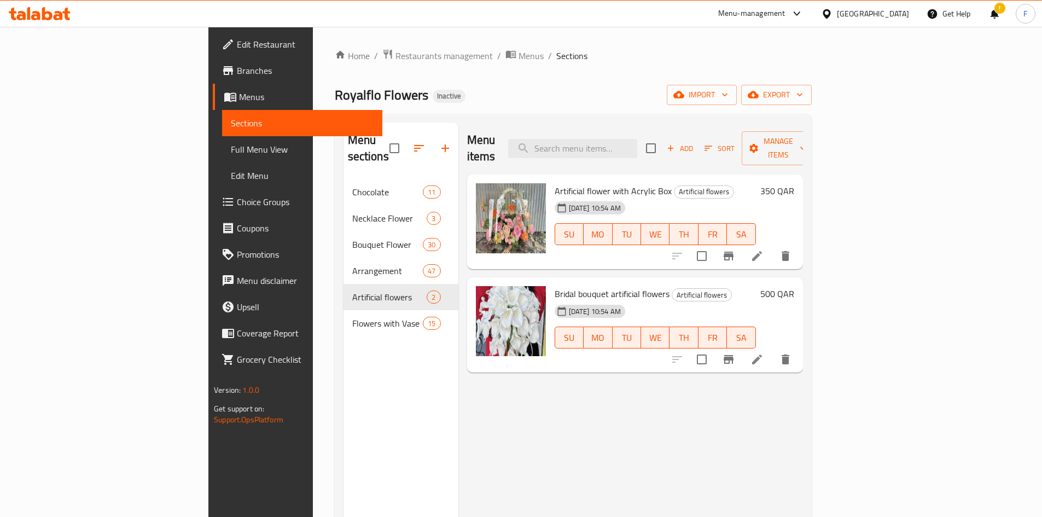
click at [563, 183] on span "Artificial flower with Acrylic Box" at bounding box center [613, 191] width 117 height 16
click at [604, 286] on span "Bridal bouquet artificial flowers" at bounding box center [612, 294] width 115 height 16
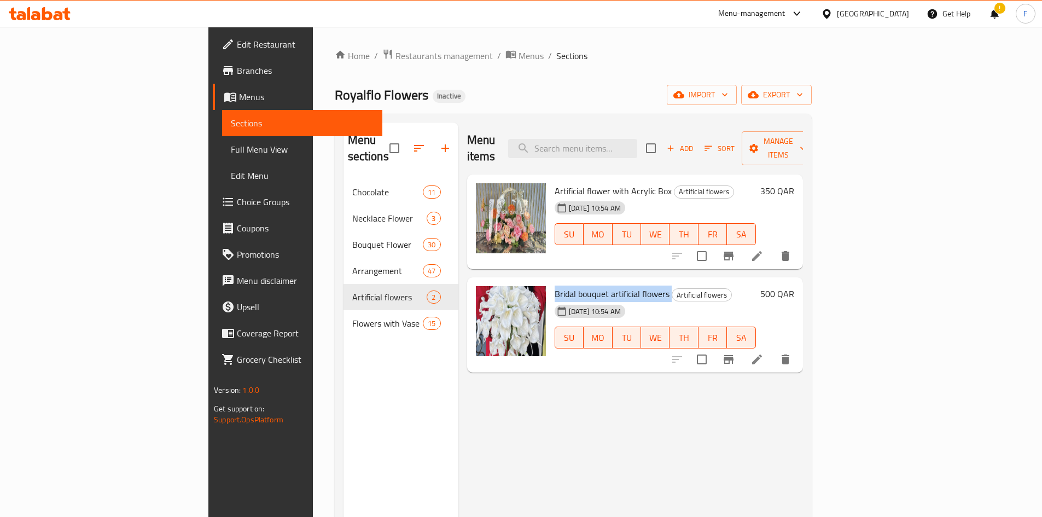
click at [604, 286] on span "Bridal bouquet artificial flowers" at bounding box center [612, 294] width 115 height 16
click at [556, 286] on span "Bridal bouquet artificial flowers" at bounding box center [612, 294] width 115 height 16
drag, startPoint x: 521, startPoint y: 281, endPoint x: 623, endPoint y: 281, distance: 102.3
click at [623, 286] on h6 "Bridal bouquet artificial flowers Artificial flowers" at bounding box center [655, 293] width 201 height 15
click at [555, 286] on span "Bridal bouquet artificial flowers" at bounding box center [612, 294] width 115 height 16
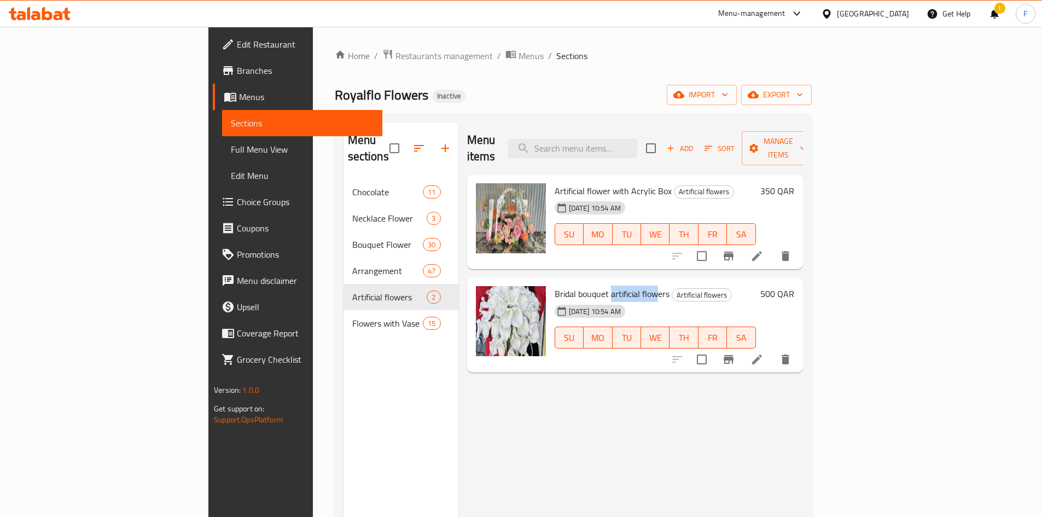
drag, startPoint x: 558, startPoint y: 280, endPoint x: 606, endPoint y: 272, distance: 48.7
click at [606, 286] on span "Bridal bouquet artificial flowers" at bounding box center [612, 294] width 115 height 16
drag, startPoint x: 520, startPoint y: 175, endPoint x: 615, endPoint y: 173, distance: 94.7
click at [615, 183] on span "Artificial flower with Acrylic Box" at bounding box center [613, 191] width 117 height 16
click at [596, 183] on span "Artificial flower with Acrylic Box" at bounding box center [613, 191] width 117 height 16
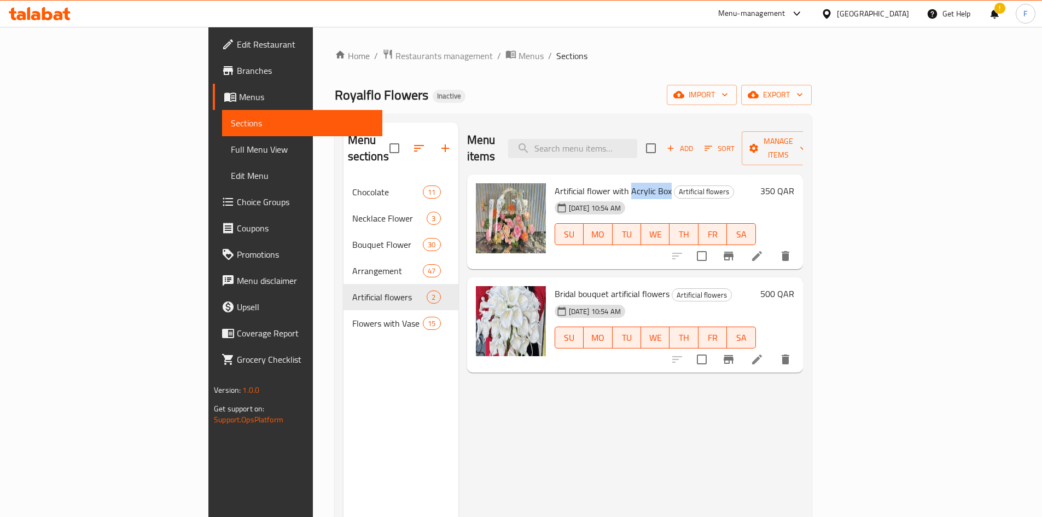
drag, startPoint x: 578, startPoint y: 172, endPoint x: 617, endPoint y: 171, distance: 38.3
click at [617, 183] on span "Artificial flower with Acrylic Box" at bounding box center [613, 191] width 117 height 16
click at [555, 286] on span "Bridal bouquet artificial flowers" at bounding box center [612, 294] width 115 height 16
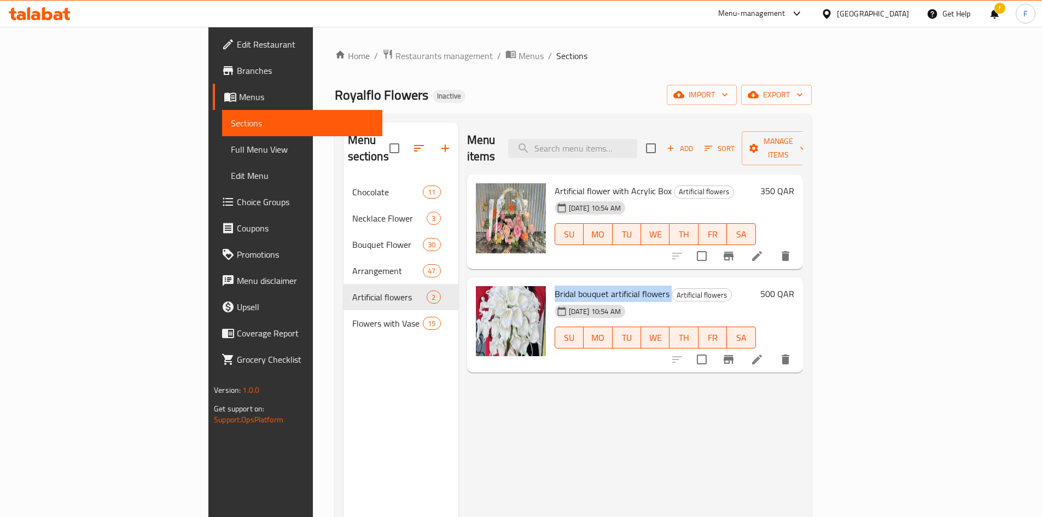
click at [555, 286] on span "Bridal bouquet artificial flowers" at bounding box center [612, 294] width 115 height 16
drag, startPoint x: 570, startPoint y: 171, endPoint x: 622, endPoint y: 168, distance: 52.6
click at [622, 183] on h6 "Artificial flower with Acrylic Box Artificial flowers" at bounding box center [655, 190] width 201 height 15
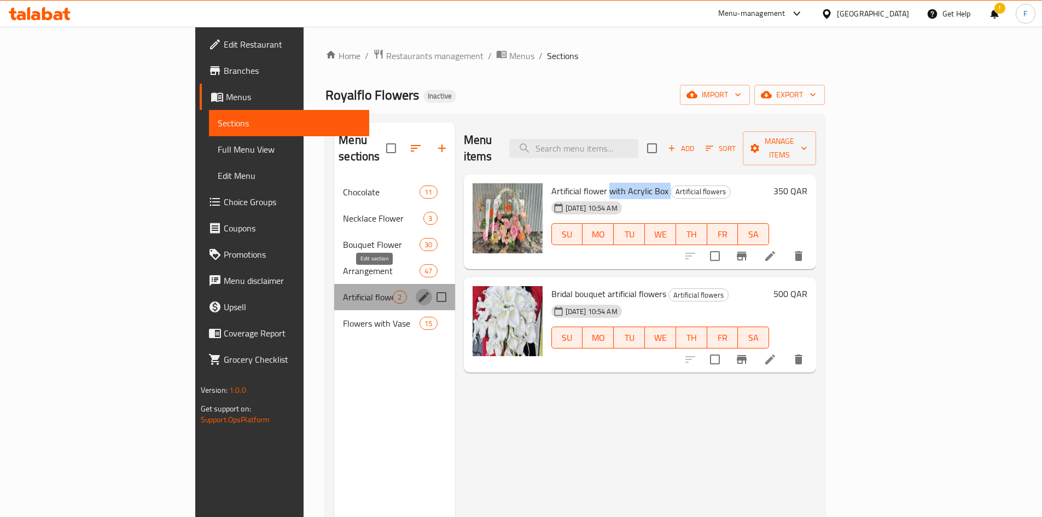
click at [419, 292] on icon "edit" at bounding box center [424, 297] width 10 height 10
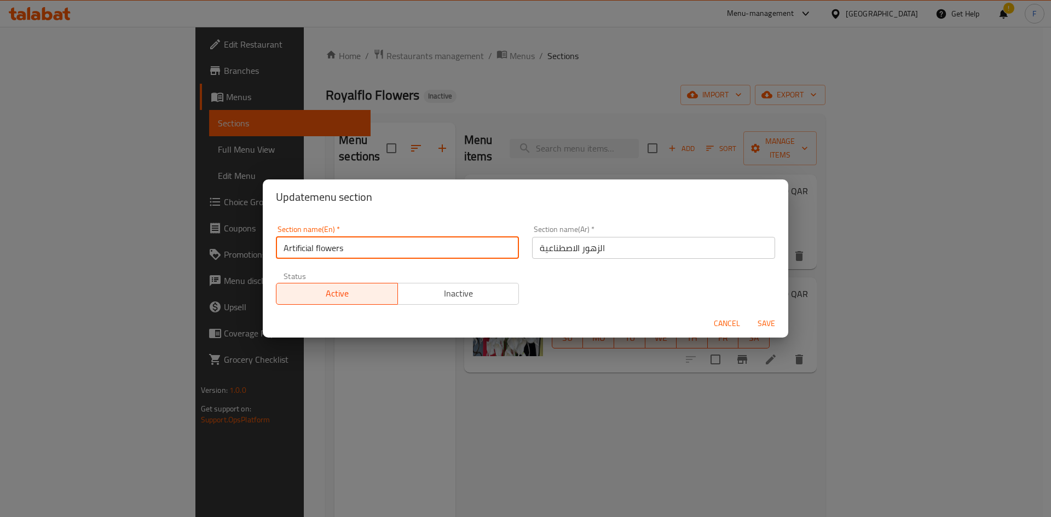
drag, startPoint x: 353, startPoint y: 251, endPoint x: 283, endPoint y: 253, distance: 69.5
click at [283, 253] on input "Artificial flowers" at bounding box center [397, 248] width 243 height 22
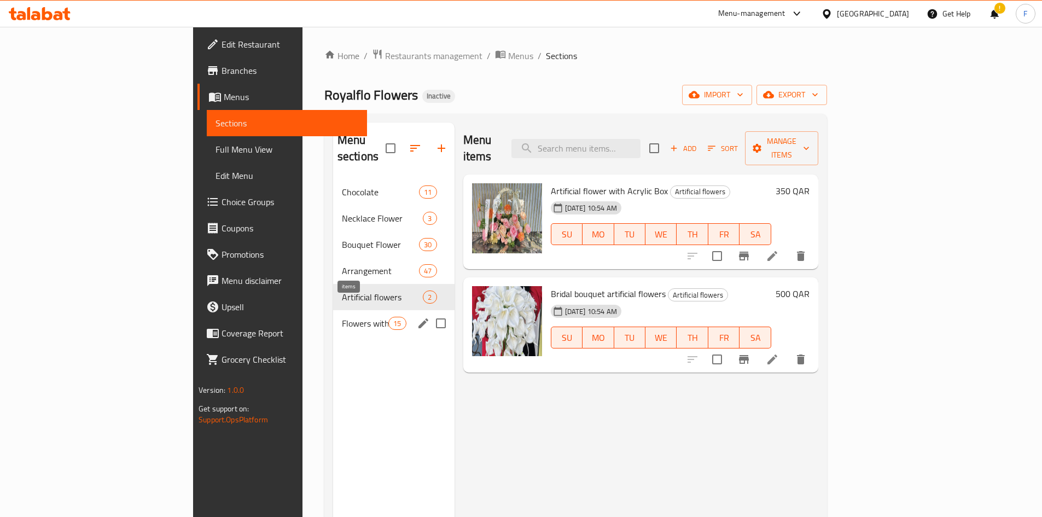
click at [389, 318] on span "15" at bounding box center [397, 323] width 16 height 10
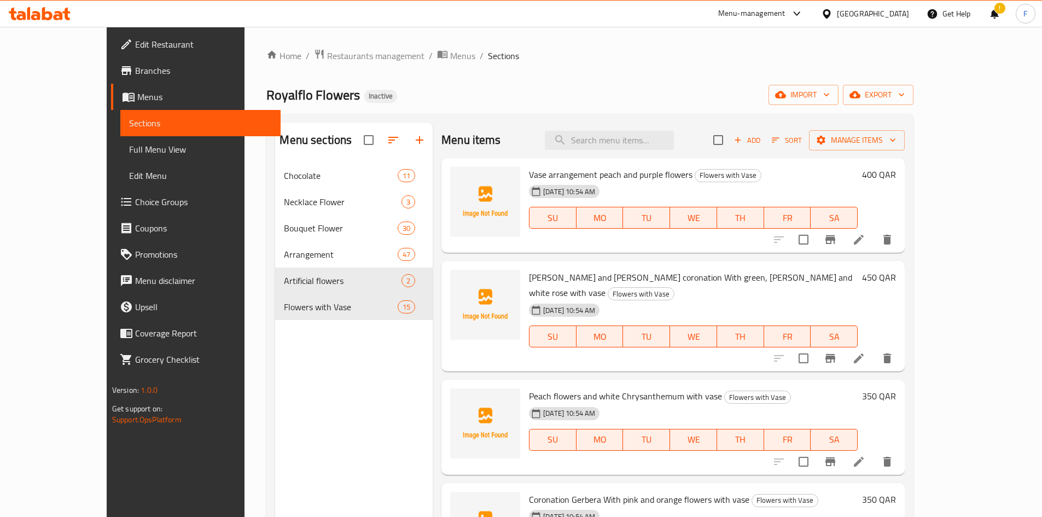
click at [614, 175] on span "Vase arrangement peach and purple flowers" at bounding box center [611, 174] width 164 height 16
